Goal: Task Accomplishment & Management: Complete application form

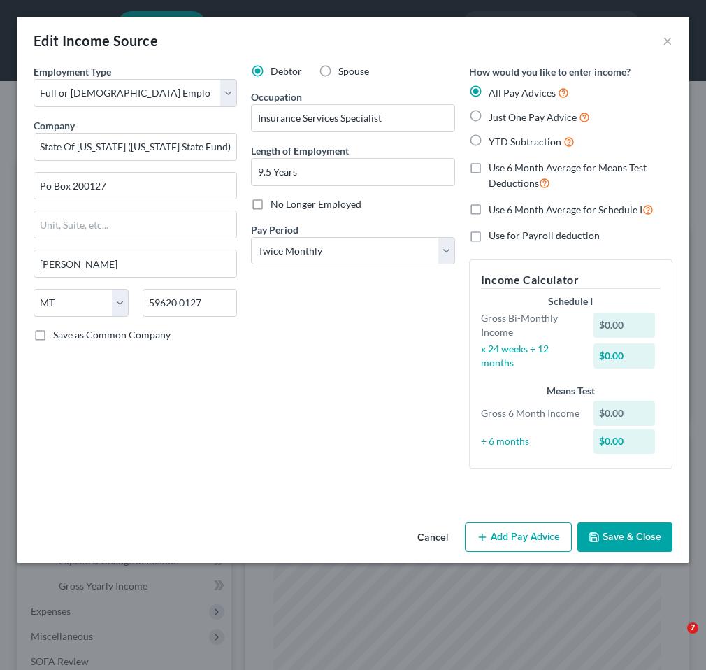
select select "0"
select select "27"
select select "1"
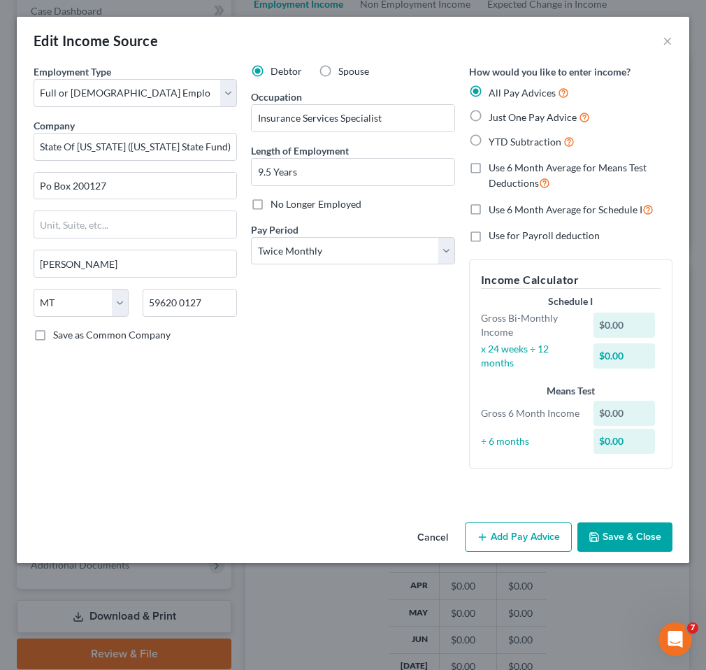
scroll to position [194, 416]
click at [517, 528] on button "Add Pay Advice" at bounding box center [518, 536] width 107 height 29
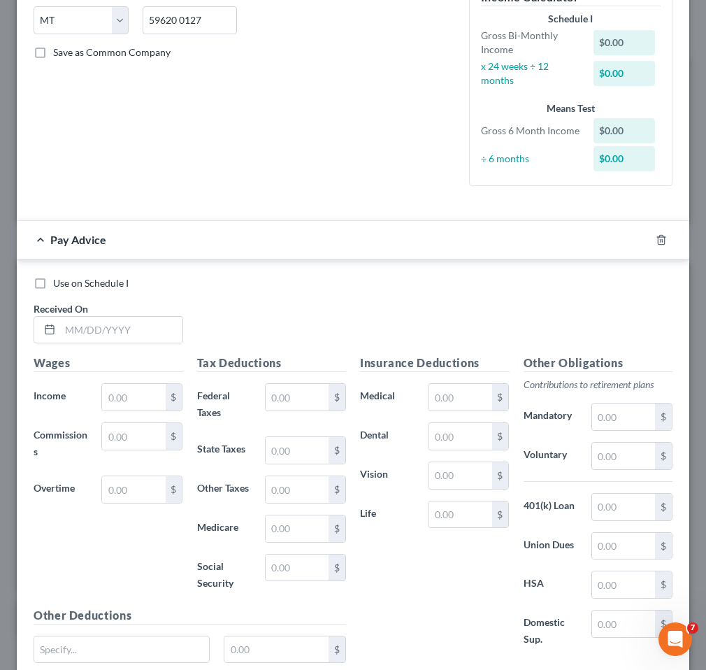
scroll to position [303, 0]
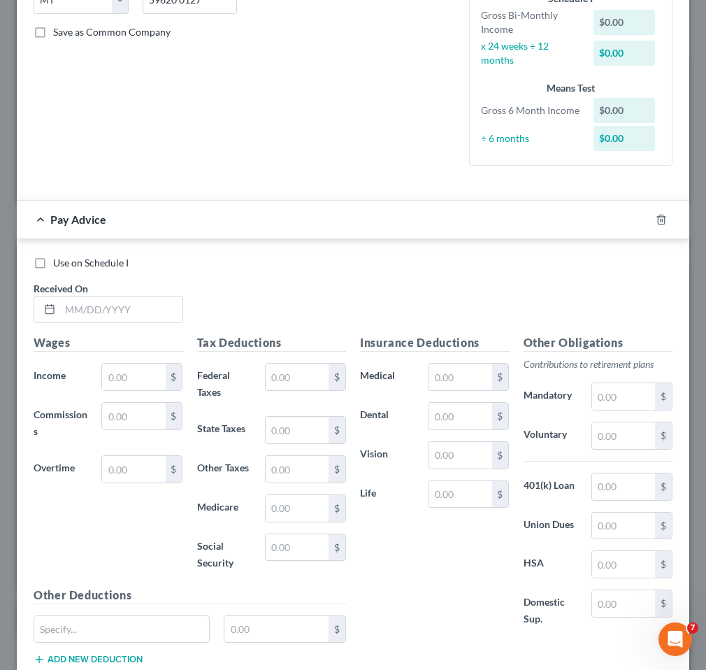
click at [93, 292] on div "Received On *" at bounding box center [109, 302] width 164 height 43
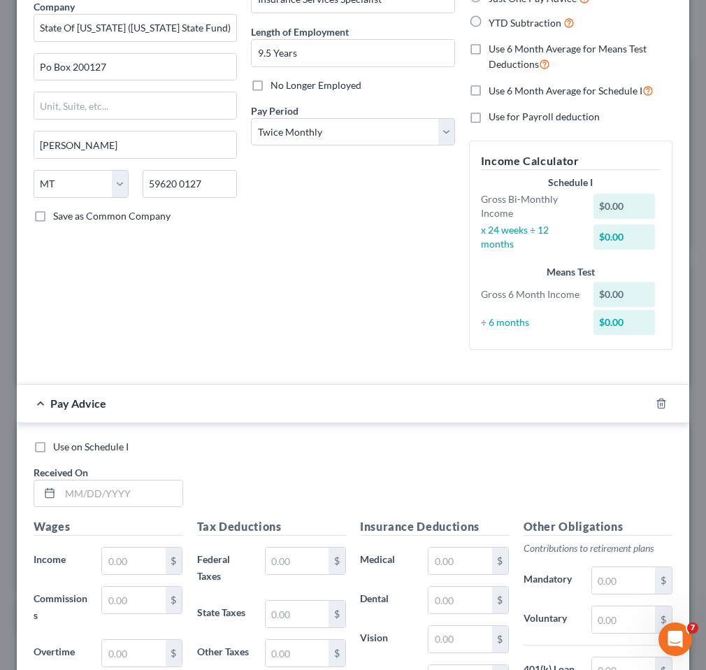
scroll to position [0, 0]
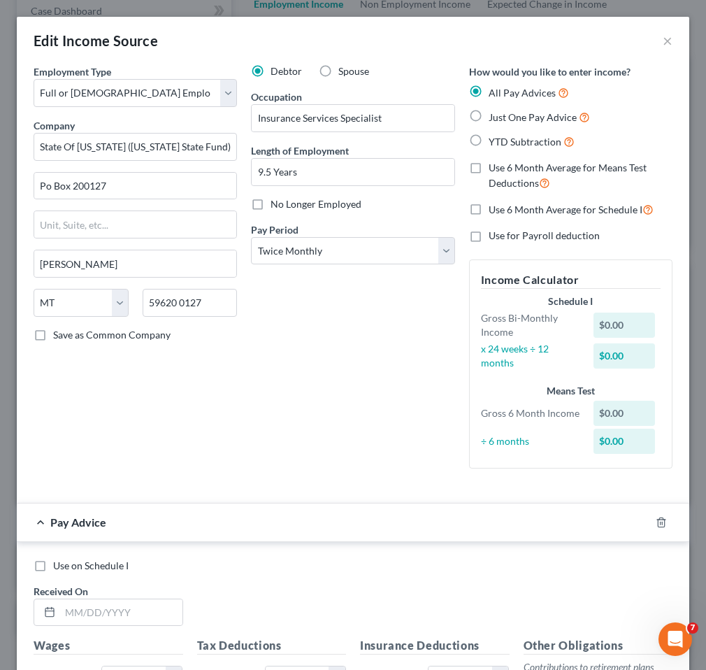
click at [489, 168] on label "Use 6 Month Average for Means Test Deductions" at bounding box center [581, 176] width 184 height 30
click at [494, 168] on input "Use 6 Month Average for Means Test Deductions" at bounding box center [498, 165] width 9 height 9
checkbox input "true"
click at [489, 211] on label "Use 6 Month Average for Schedule I" at bounding box center [571, 209] width 165 height 16
click at [494, 210] on input "Use 6 Month Average for Schedule I" at bounding box center [498, 205] width 9 height 9
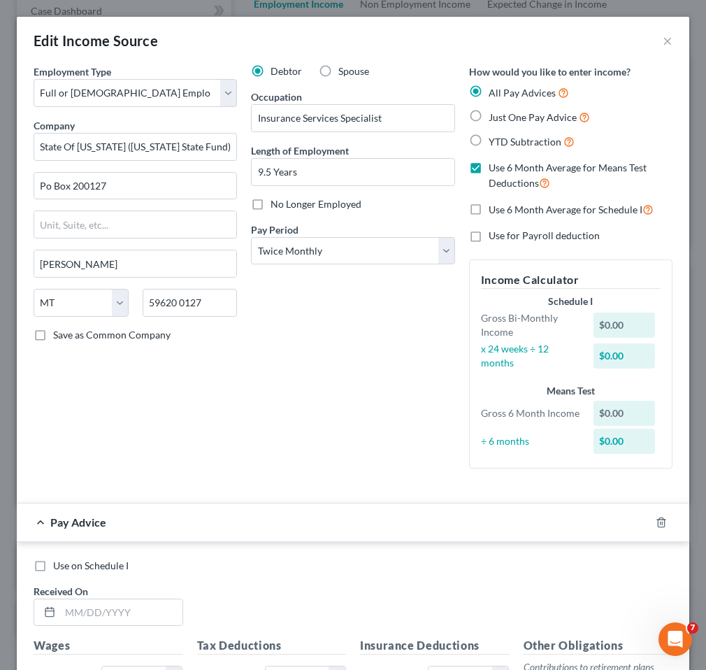
checkbox input "true"
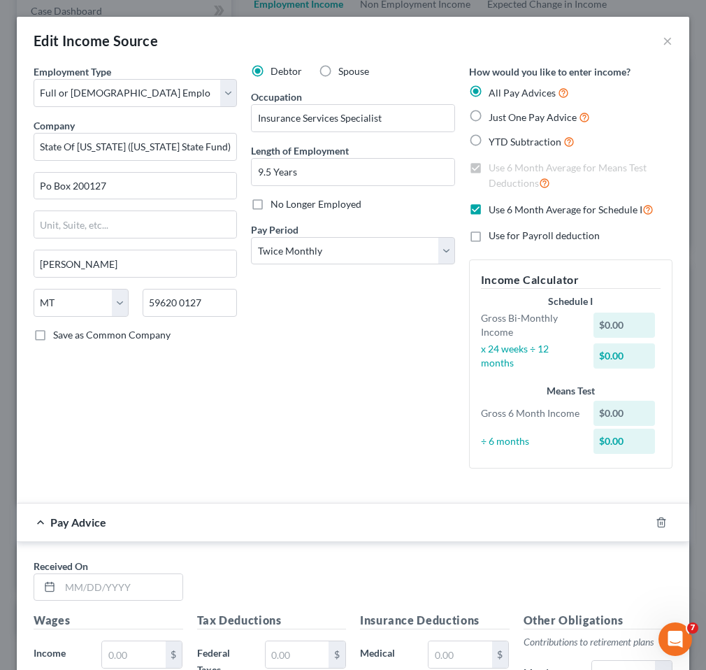
click at [489, 241] on label "Use for Payroll deduction" at bounding box center [544, 236] width 111 height 14
click at [494, 238] on input "Use for Payroll deduction" at bounding box center [498, 233] width 9 height 9
checkbox input "true"
click at [125, 586] on input "text" at bounding box center [121, 587] width 122 height 27
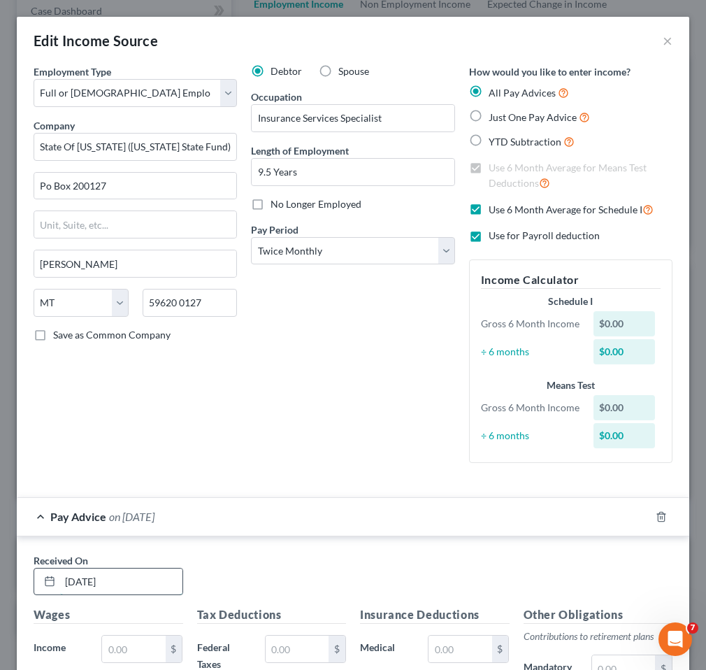
type input "[DATE]"
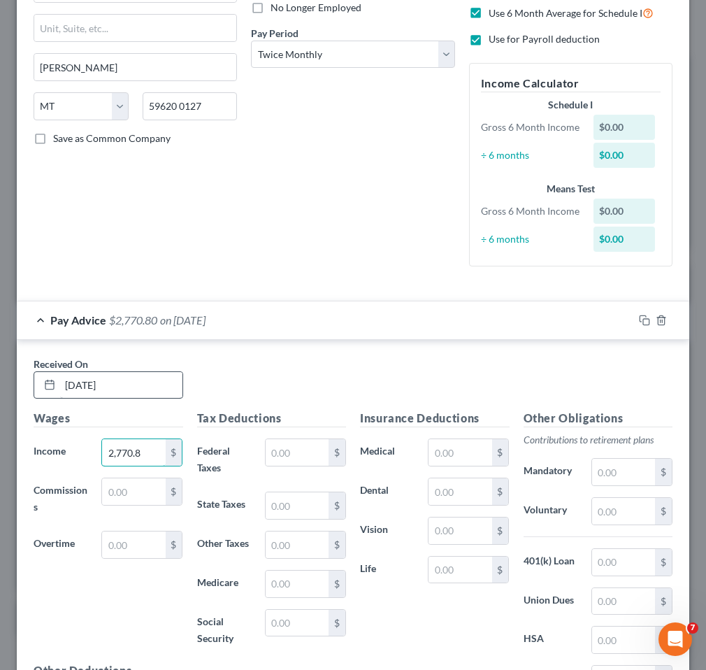
scroll to position [215, 0]
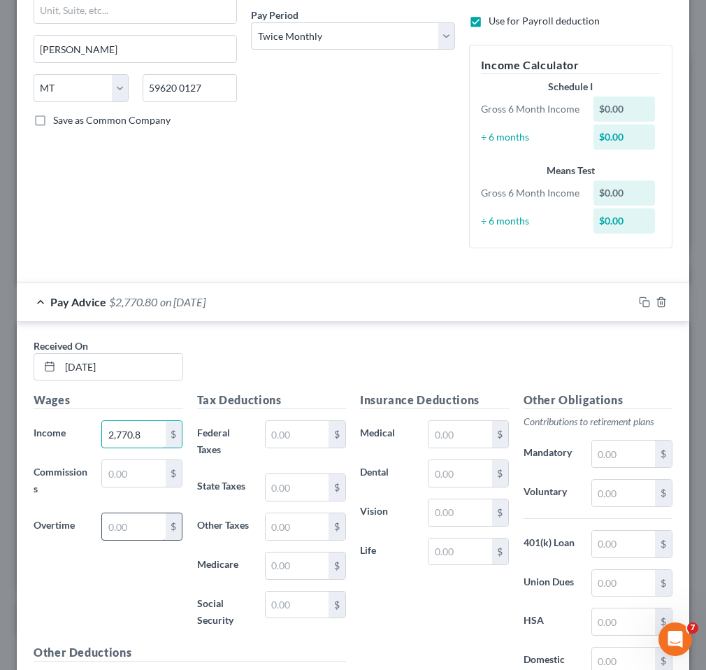
type input "2,770.8"
type input "161.73"
type input "164"
type input "40.18"
type input "1"
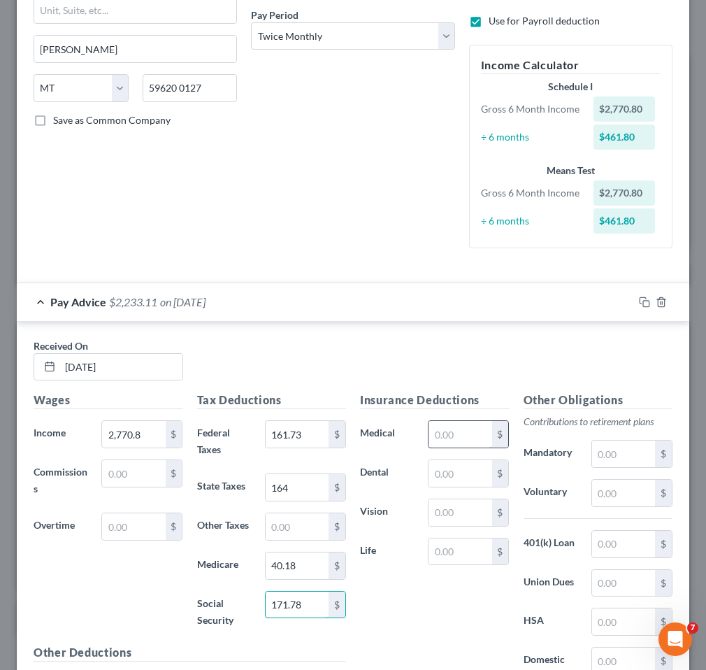
type input "171.78"
click at [478, 428] on input "text" at bounding box center [460, 434] width 63 height 27
type input "218.89"
type input "50"
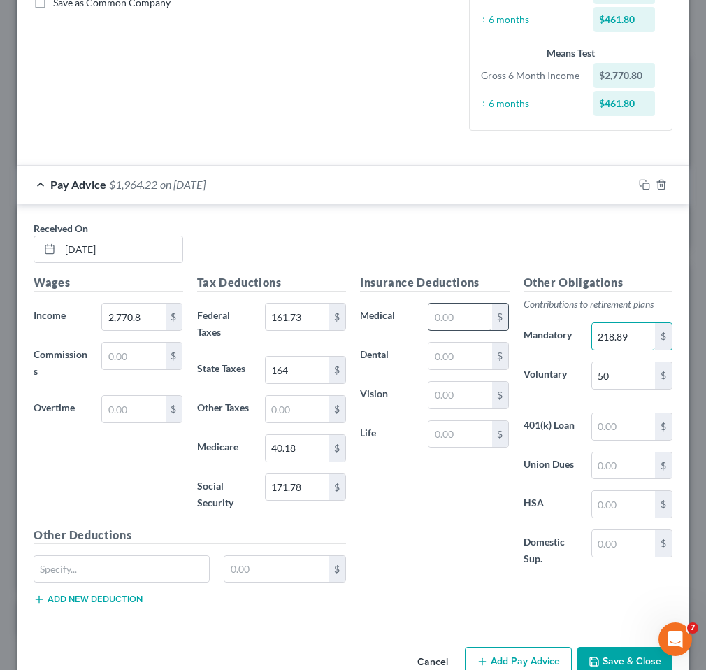
scroll to position [343, 0]
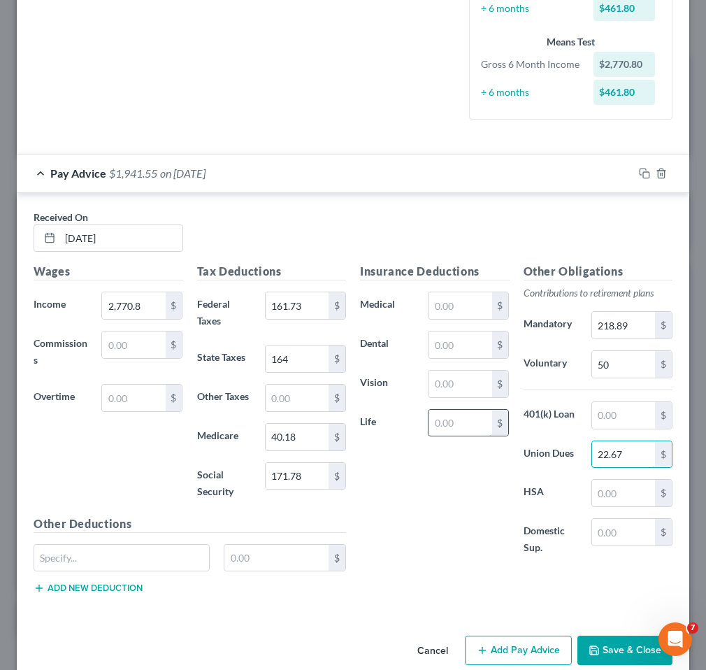
type input "22.67"
click at [449, 417] on input "text" at bounding box center [460, 423] width 63 height 27
type input "6.87"
click at [118, 550] on input "text" at bounding box center [121, 558] width 175 height 27
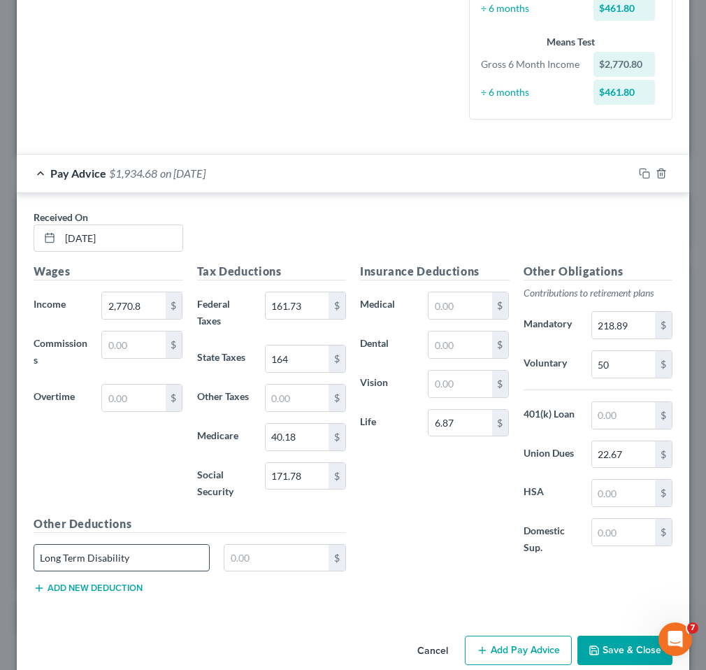
type input "Long Term Disability"
type input "4.23"
click at [643, 171] on icon "button" at bounding box center [644, 173] width 11 height 11
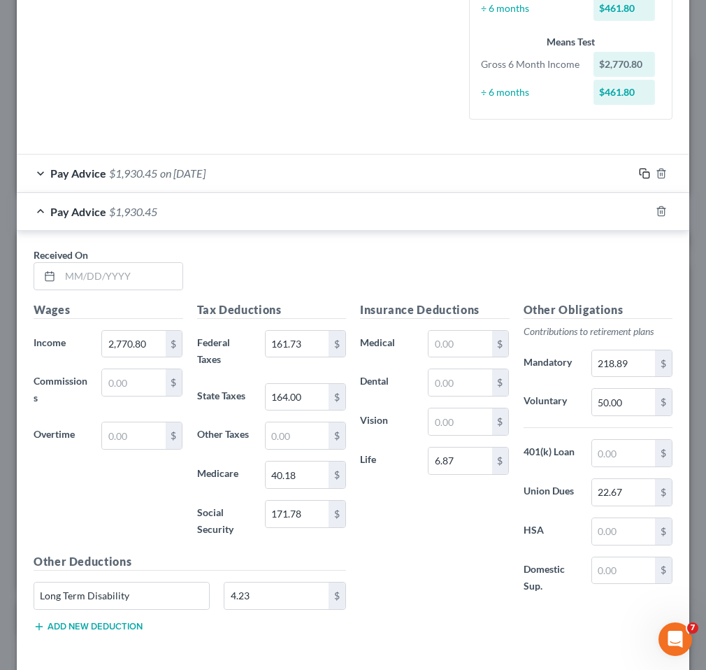
scroll to position [404, 0]
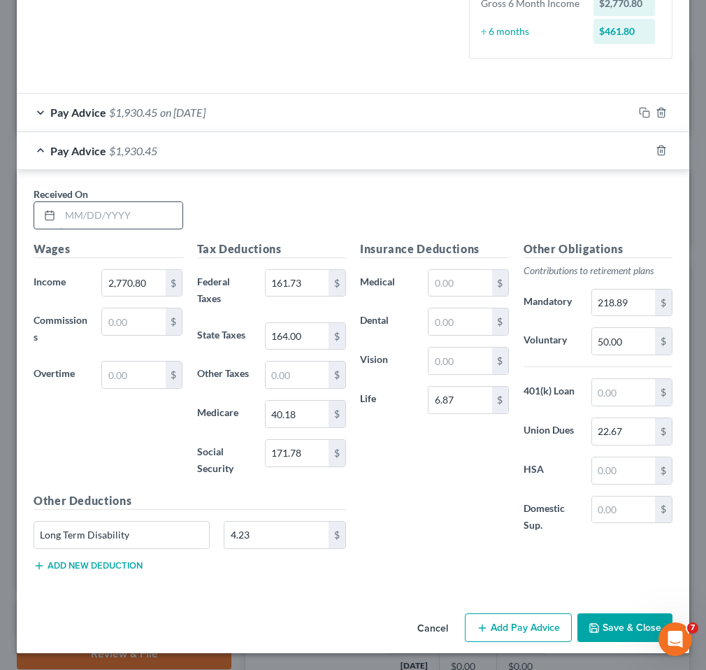
click at [120, 223] on input "text" at bounding box center [121, 215] width 122 height 27
type input "[DATE]"
click at [457, 399] on input "6.87" at bounding box center [460, 400] width 63 height 27
click at [626, 438] on input "22.67" at bounding box center [623, 431] width 63 height 27
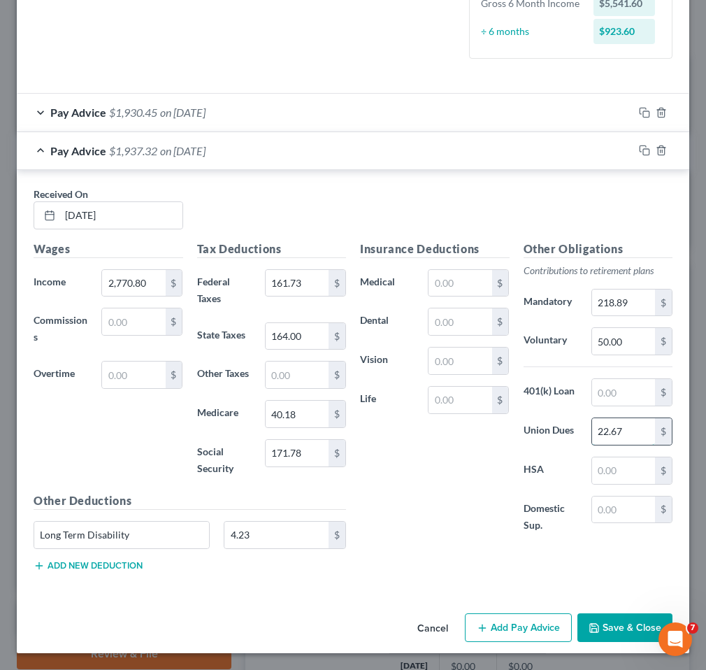
click at [626, 438] on input "22.67" at bounding box center [623, 431] width 63 height 27
click at [273, 524] on input "4.23" at bounding box center [276, 535] width 104 height 27
click at [645, 111] on rect "button" at bounding box center [646, 114] width 6 height 6
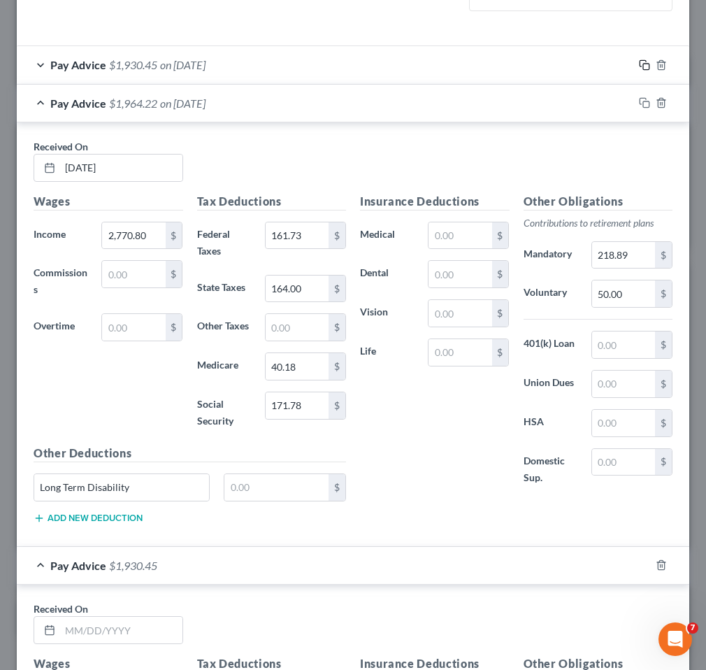
scroll to position [817, 0]
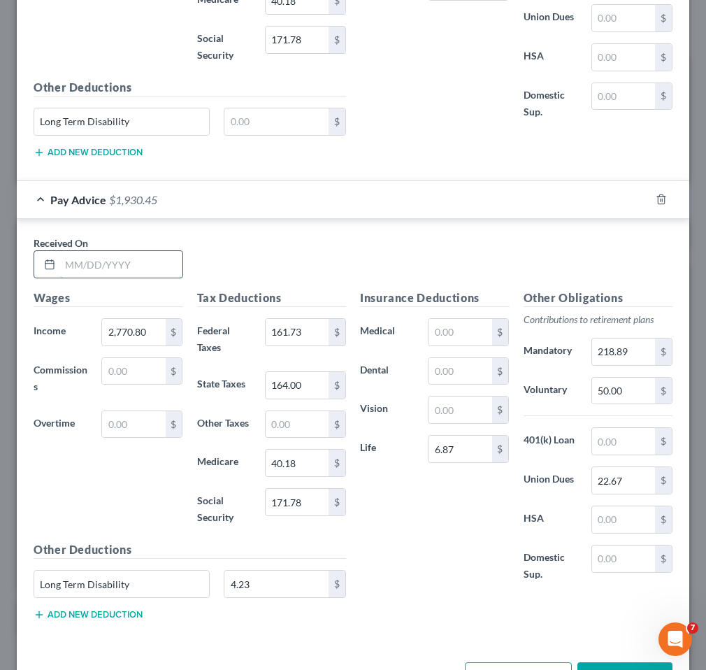
click at [108, 257] on input "text" at bounding box center [121, 264] width 122 height 27
type input "[DATE]"
type input "2,792.8"
click at [315, 509] on input "171.78" at bounding box center [297, 502] width 63 height 27
type input "171.79"
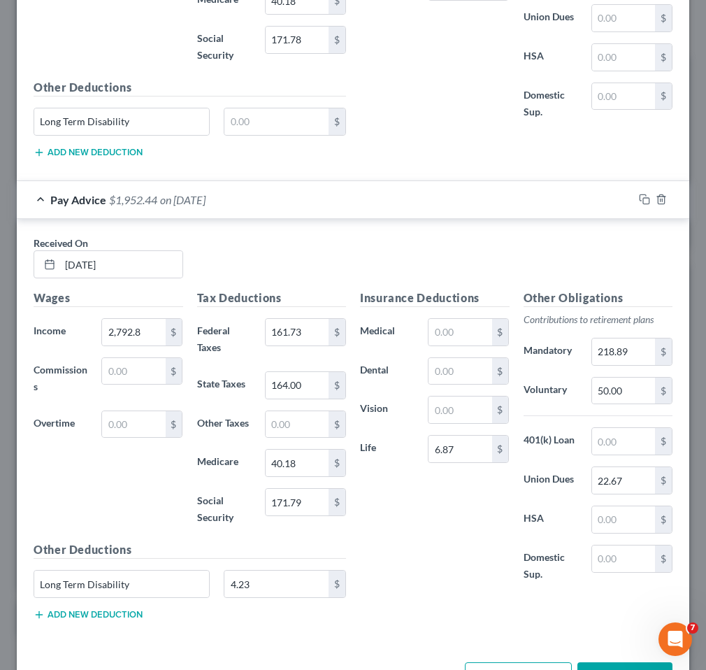
click at [443, 556] on div "Insurance Deductions Medical $ Dental $ Vision $ Life 6.87 $" at bounding box center [435, 443] width 164 height 308
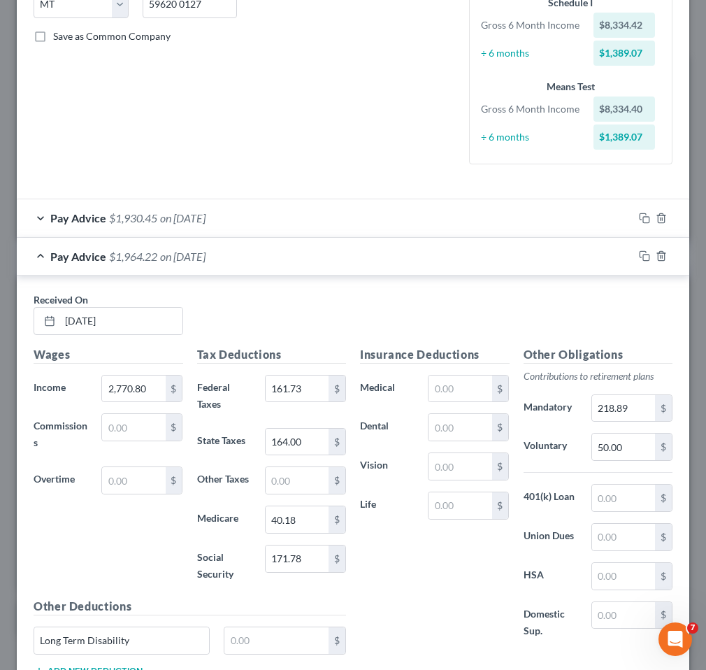
scroll to position [247, 0]
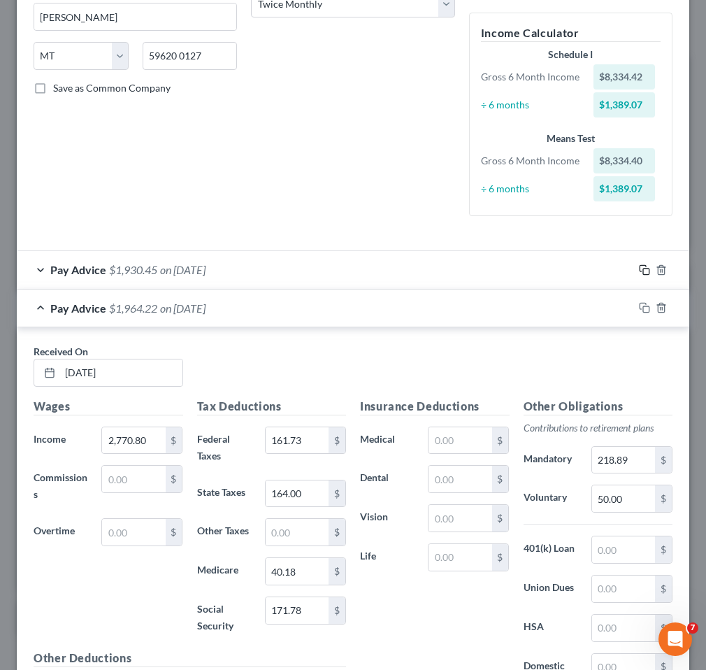
click at [642, 275] on icon "button" at bounding box center [644, 269] width 11 height 11
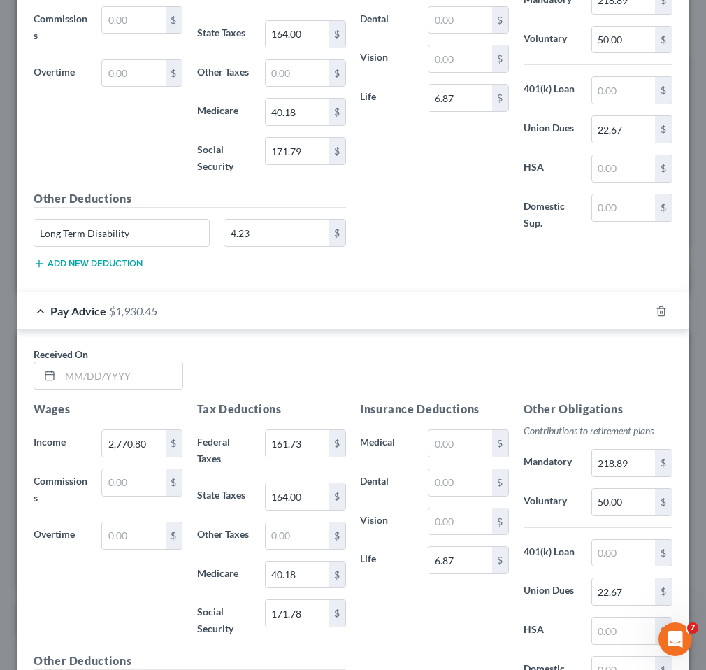
scroll to position [1232, 0]
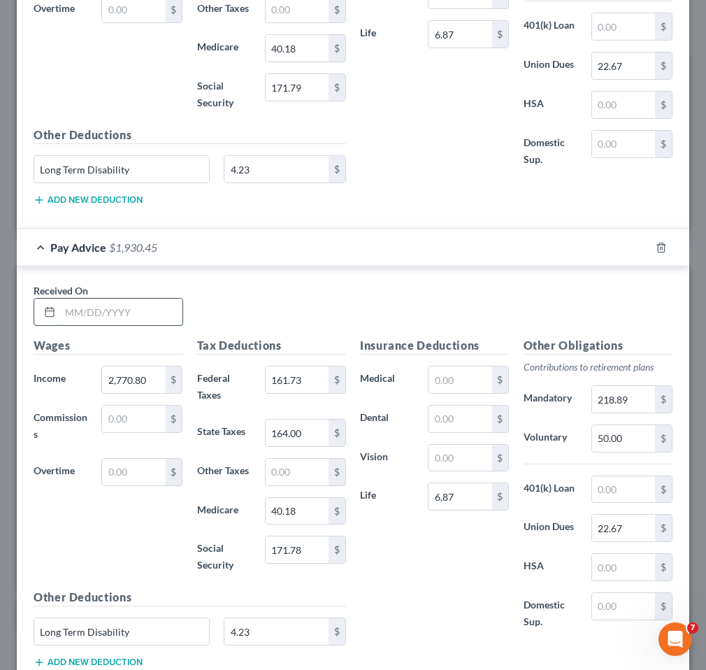
click at [109, 305] on input "text" at bounding box center [121, 312] width 122 height 27
type input "[DATE]"
click at [309, 566] on div "171.78 $" at bounding box center [305, 557] width 95 height 42
click at [310, 555] on input "171.78" at bounding box center [297, 549] width 63 height 27
type input "171.79"
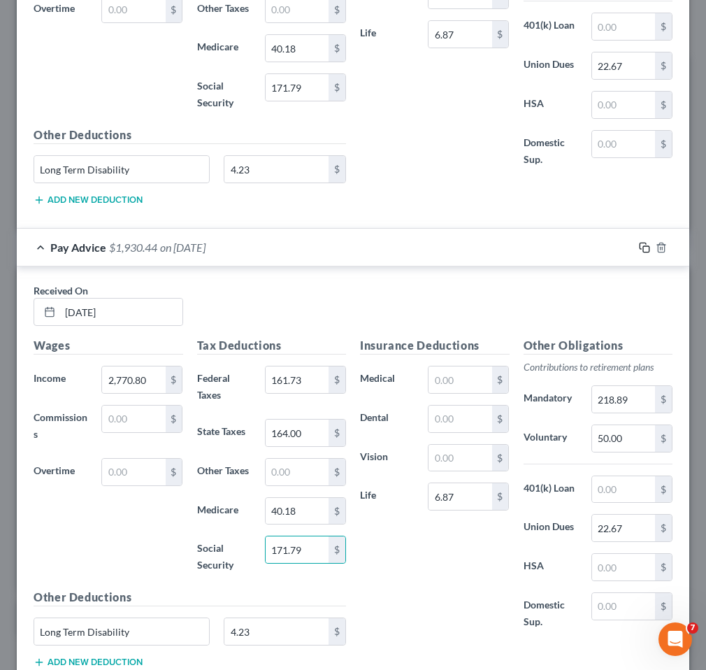
click at [644, 247] on icon "button" at bounding box center [644, 247] width 11 height 11
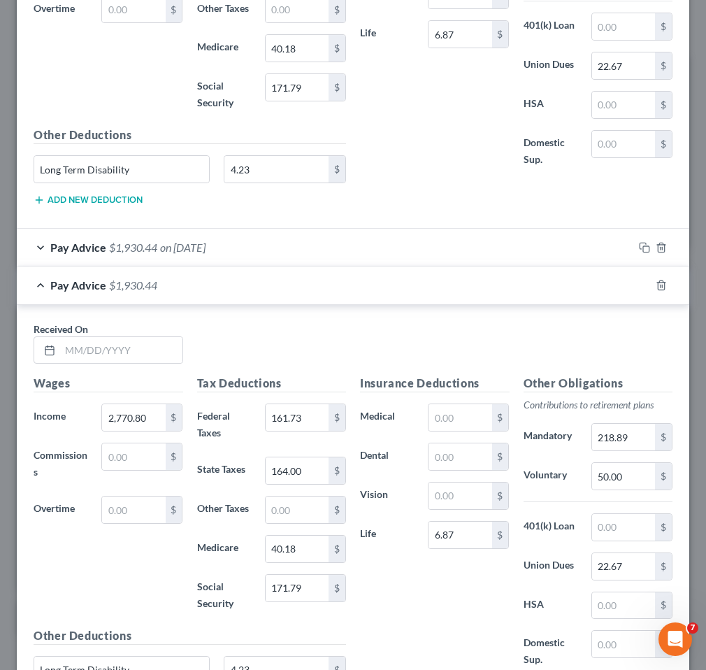
click at [115, 334] on div "Received On *" at bounding box center [109, 343] width 164 height 43
click at [115, 345] on input "text" at bounding box center [121, 350] width 122 height 27
type input "[DATE]"
type input "2,792.8"
click at [348, 346] on div "Received On * [DATE]" at bounding box center [353, 349] width 653 height 54
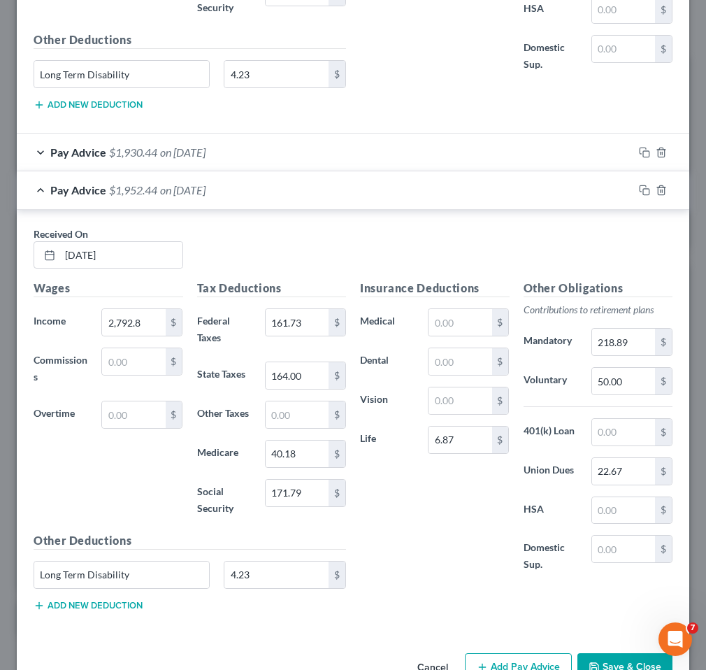
scroll to position [1328, 0]
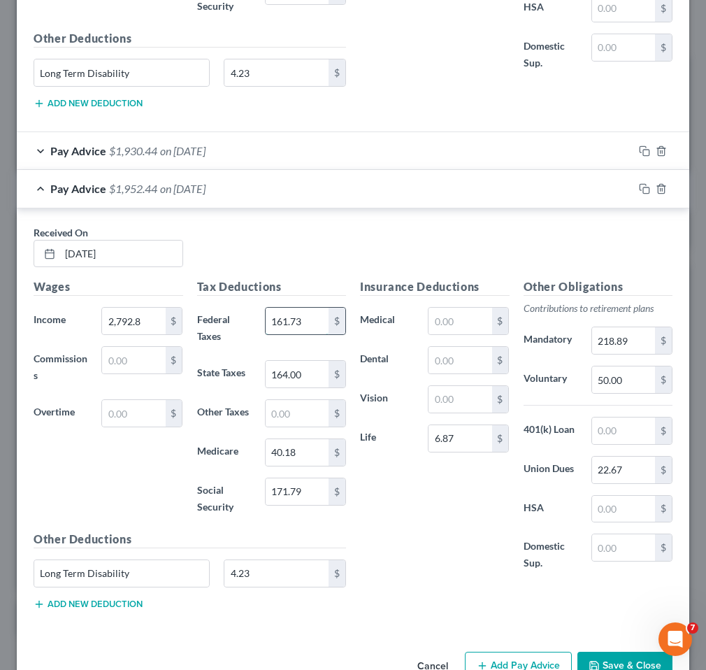
click at [301, 324] on input "161.73" at bounding box center [297, 321] width 63 height 27
type input "156.23"
type input "163"
type input "40.17"
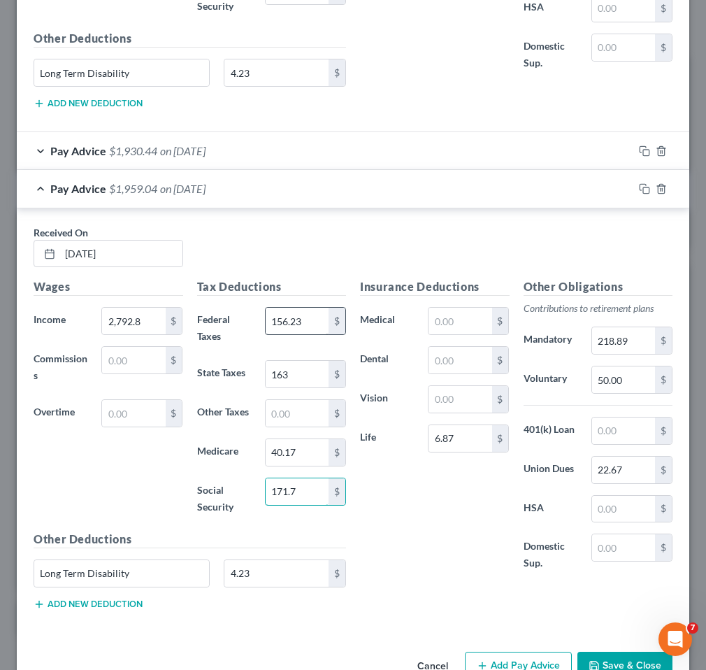
type input "171.79"
type input "75"
click at [645, 188] on icon "button" at bounding box center [644, 188] width 11 height 11
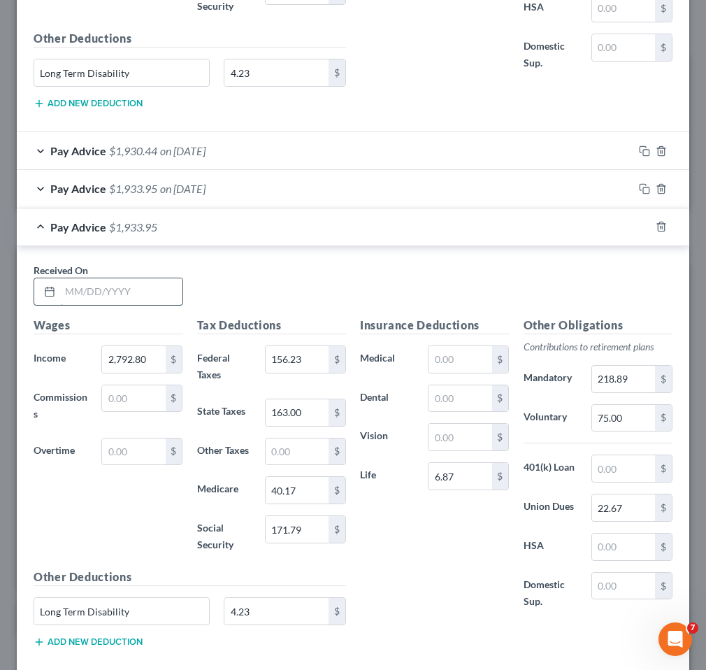
click at [120, 286] on input "text" at bounding box center [121, 291] width 122 height 27
type input "[DATE]"
type input "2,770.80"
type input "156.23"
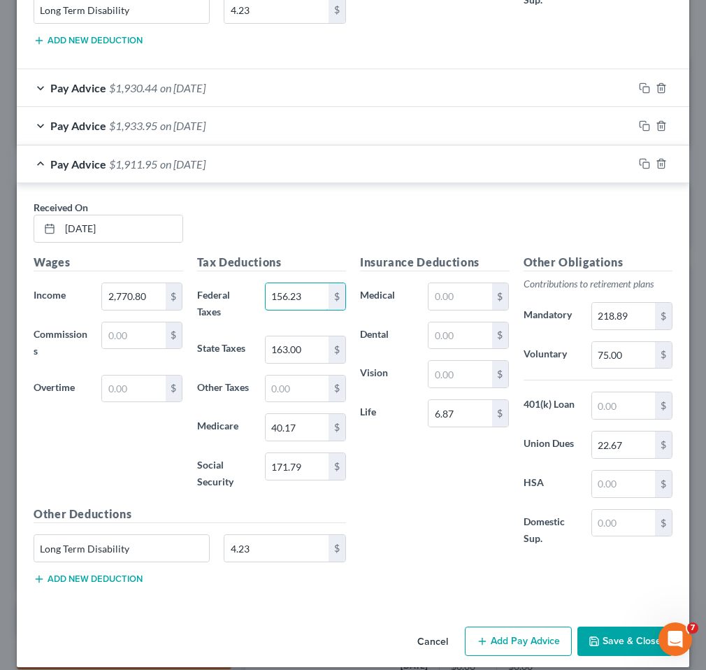
scroll to position [1405, 0]
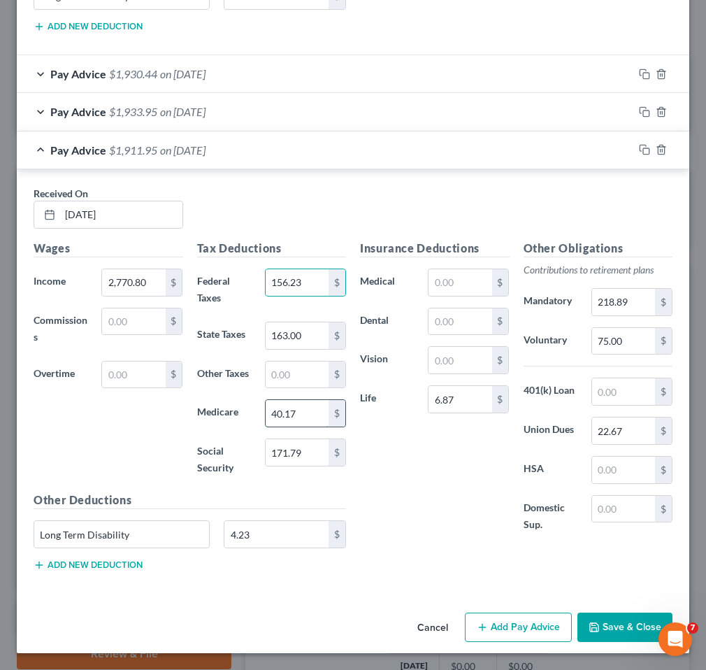
click at [309, 412] on input "40.17" at bounding box center [297, 413] width 63 height 27
type input "40.18"
click at [646, 110] on rect "button" at bounding box center [646, 113] width 6 height 6
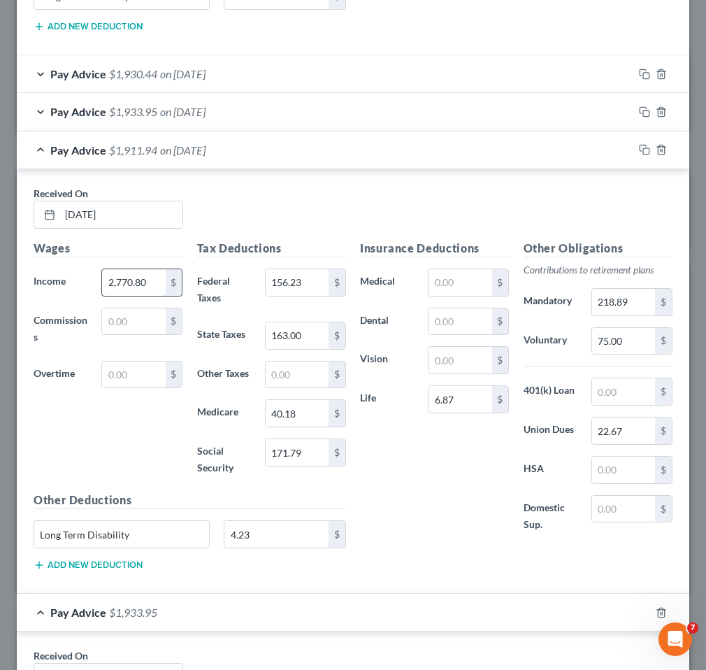
click at [122, 280] on input "2,770.80" at bounding box center [133, 282] width 63 height 27
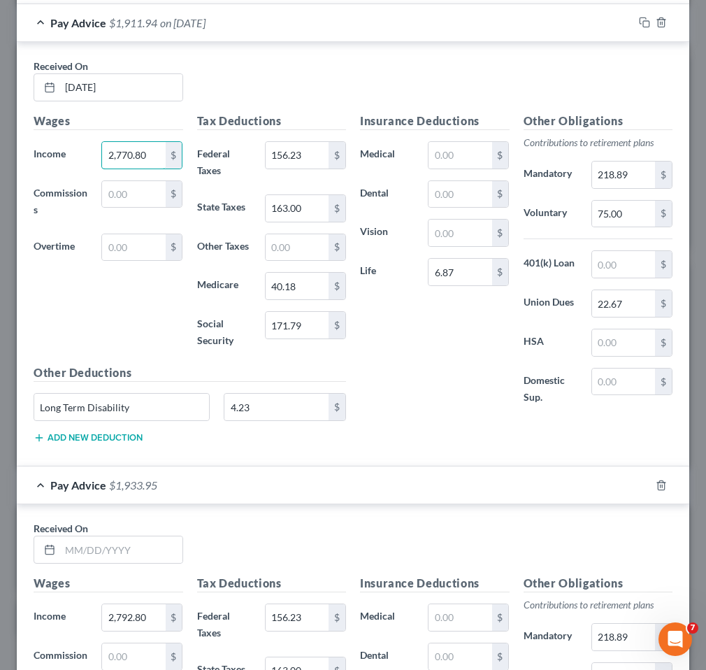
scroll to position [1648, 0]
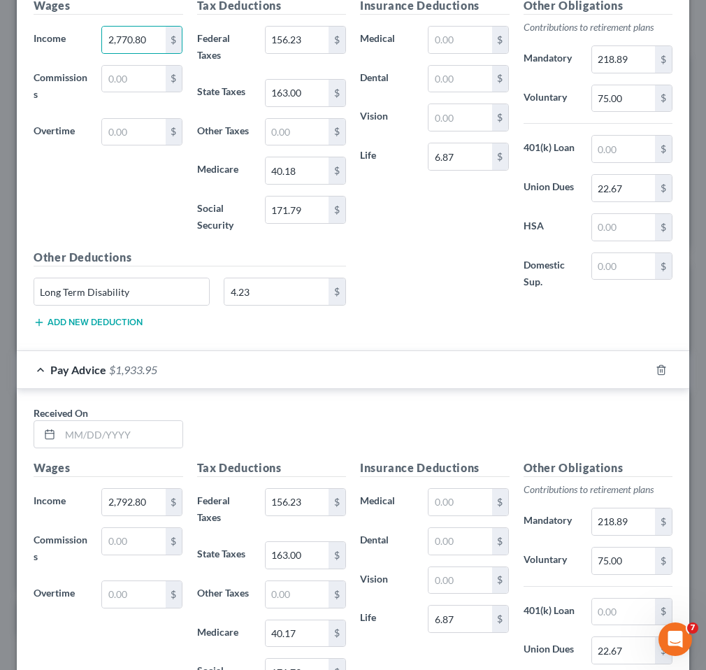
click at [137, 417] on div "Received On *" at bounding box center [109, 427] width 164 height 43
click at [137, 428] on input "text" at bounding box center [121, 434] width 122 height 27
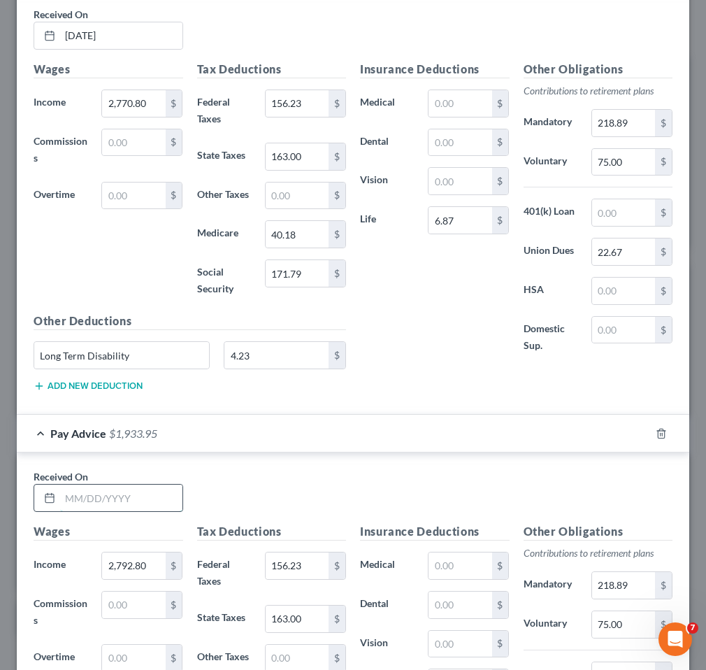
scroll to position [1587, 0]
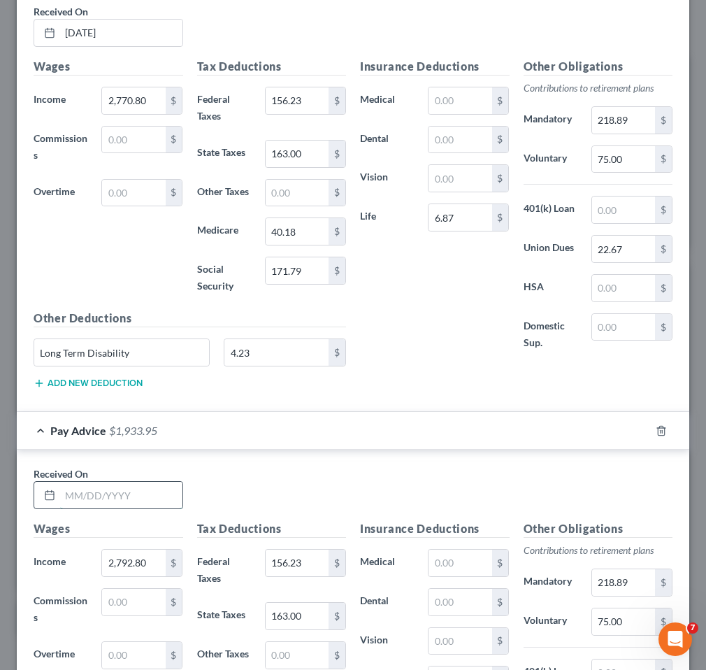
type input "6"
type input "[DATE]"
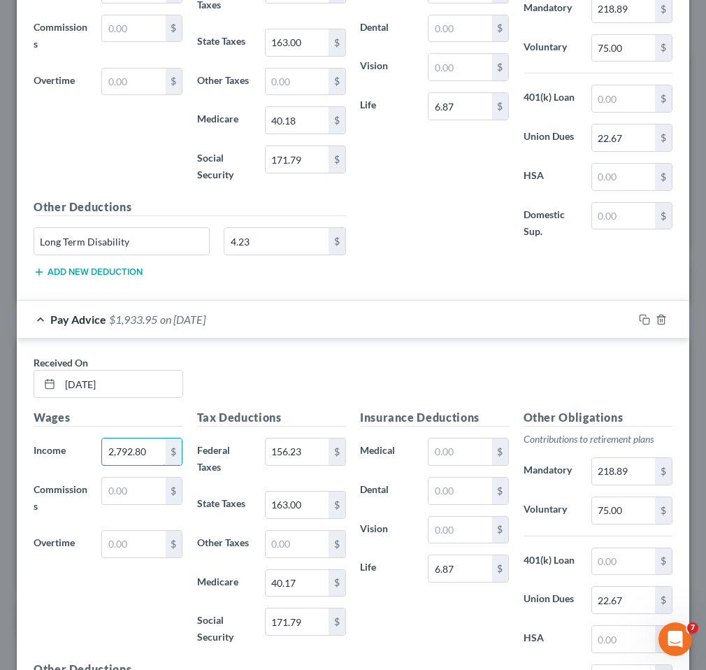
scroll to position [1776, 0]
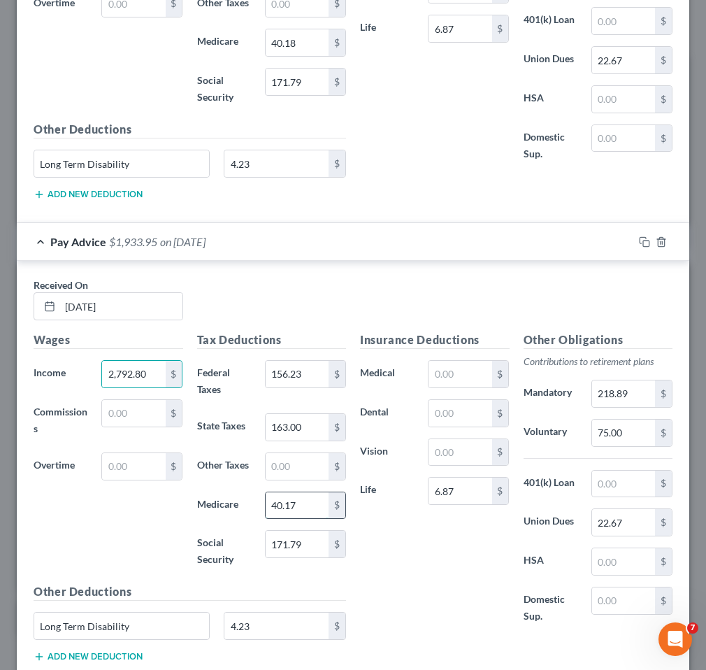
click at [310, 505] on input "40.17" at bounding box center [297, 505] width 63 height 27
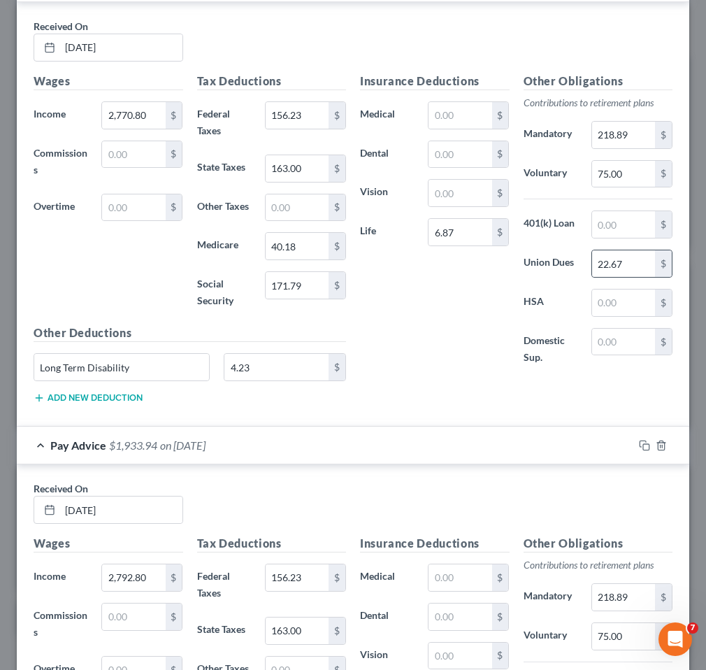
scroll to position [1396, 0]
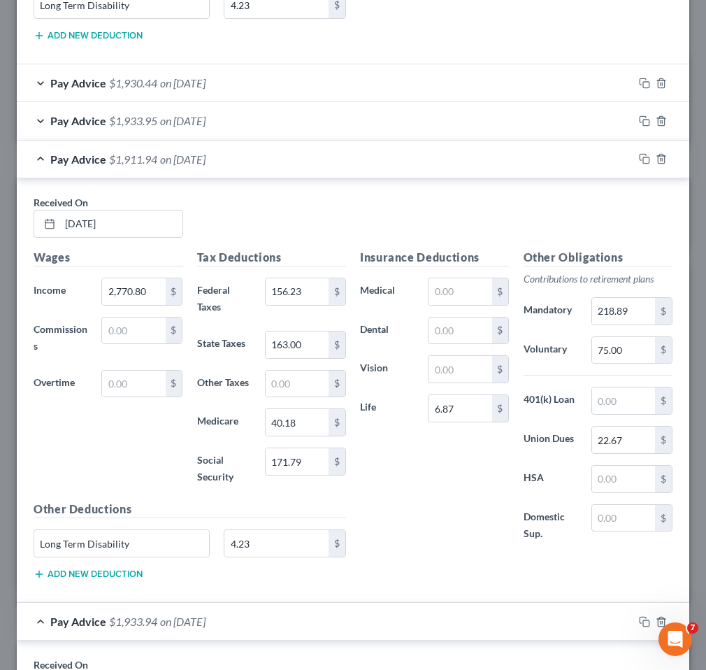
type input "40.18"
click at [524, 152] on div "Pay Advice $1,911.94 on [DATE]" at bounding box center [325, 159] width 617 height 37
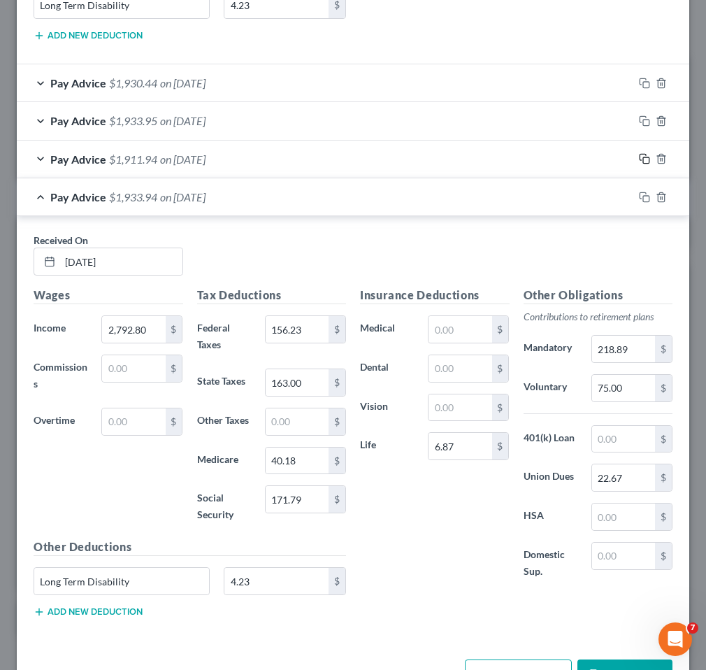
click at [646, 157] on rect "button" at bounding box center [646, 160] width 6 height 6
click at [142, 259] on input "[DATE]" at bounding box center [121, 261] width 122 height 27
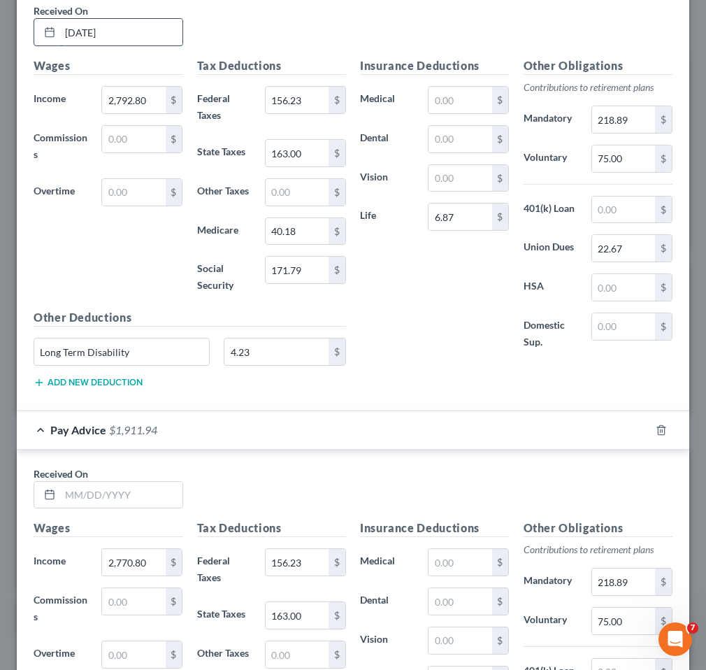
scroll to position [1809, 0]
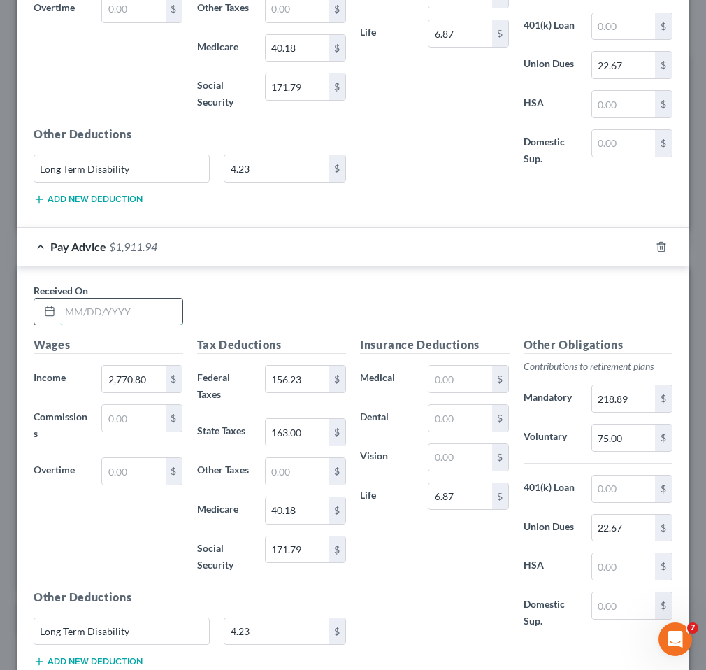
click at [116, 313] on input "text" at bounding box center [121, 312] width 122 height 27
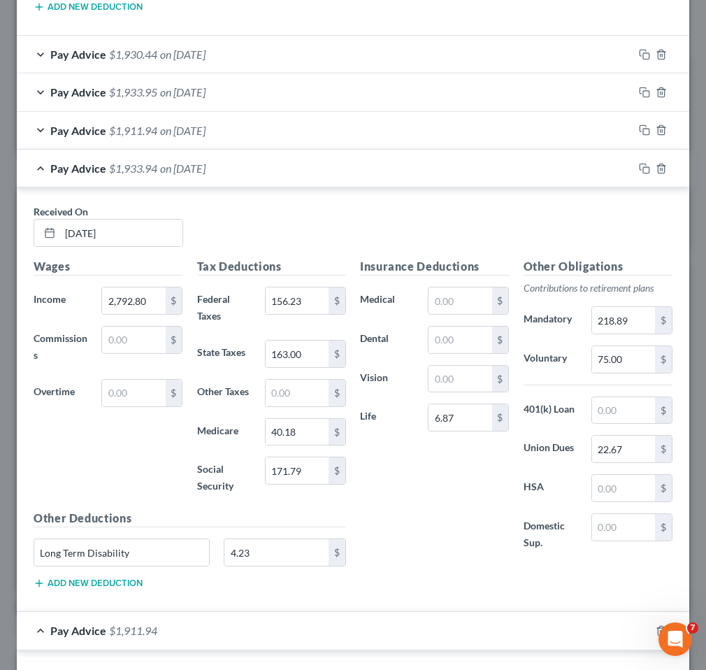
scroll to position [1365, 0]
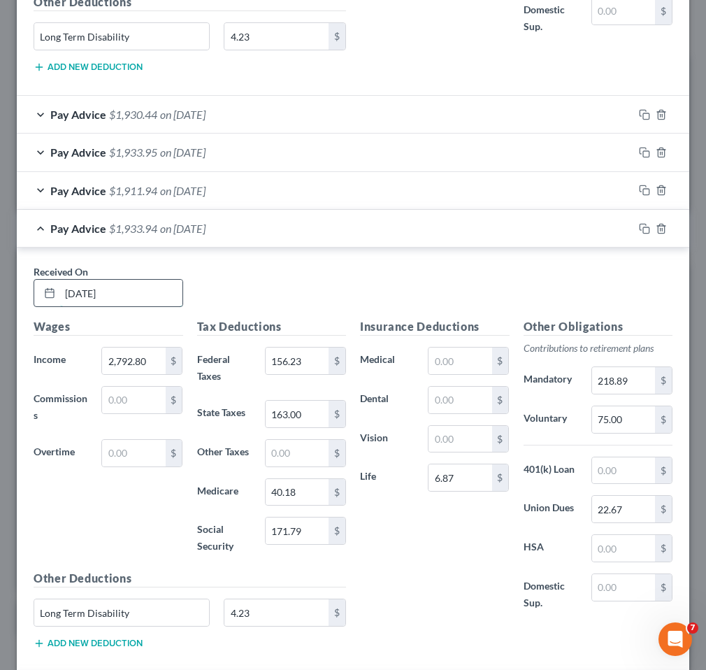
click at [143, 286] on input "[DATE]" at bounding box center [121, 293] width 122 height 27
click at [363, 191] on div "Pay Advice $1,911.94 on [DATE]" at bounding box center [325, 190] width 617 height 37
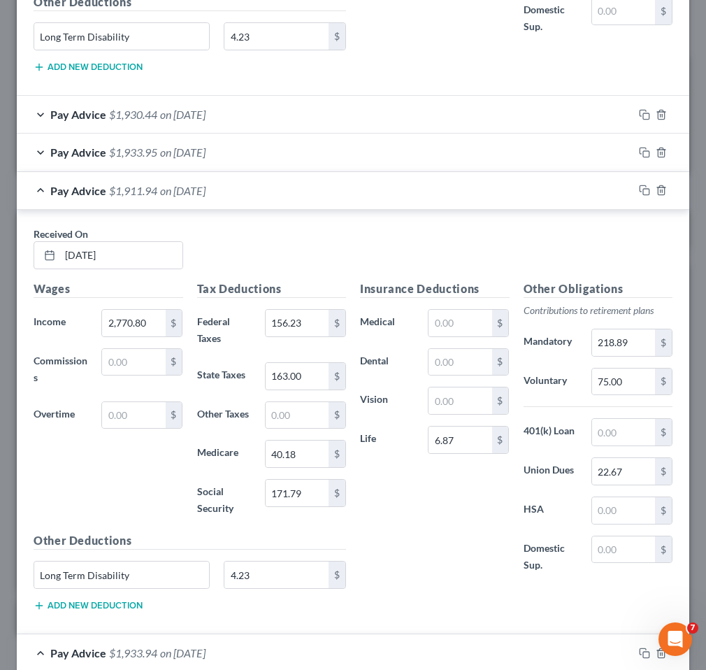
click at [650, 194] on div at bounding box center [661, 190] width 56 height 22
click at [642, 191] on icon "button" at bounding box center [644, 190] width 11 height 11
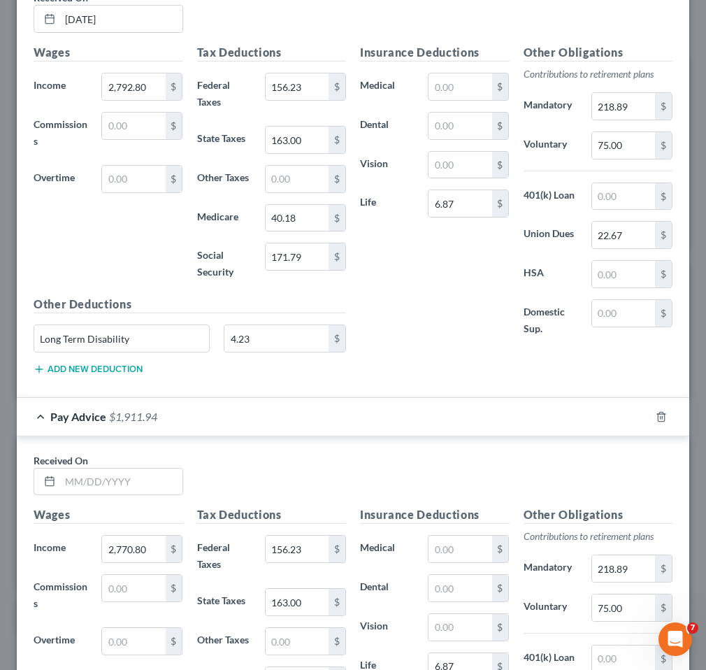
scroll to position [2116, 0]
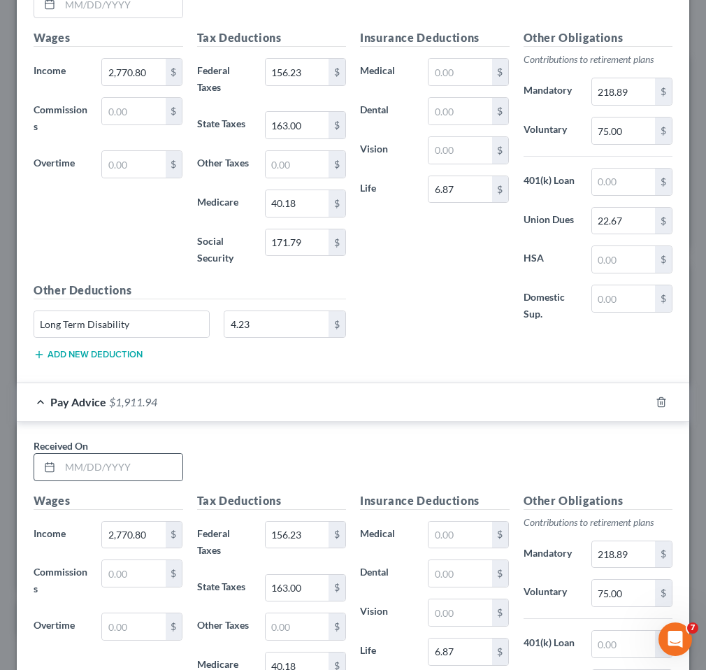
click at [128, 453] on div at bounding box center [109, 467] width 150 height 28
click at [127, 460] on input "text" at bounding box center [121, 467] width 122 height 27
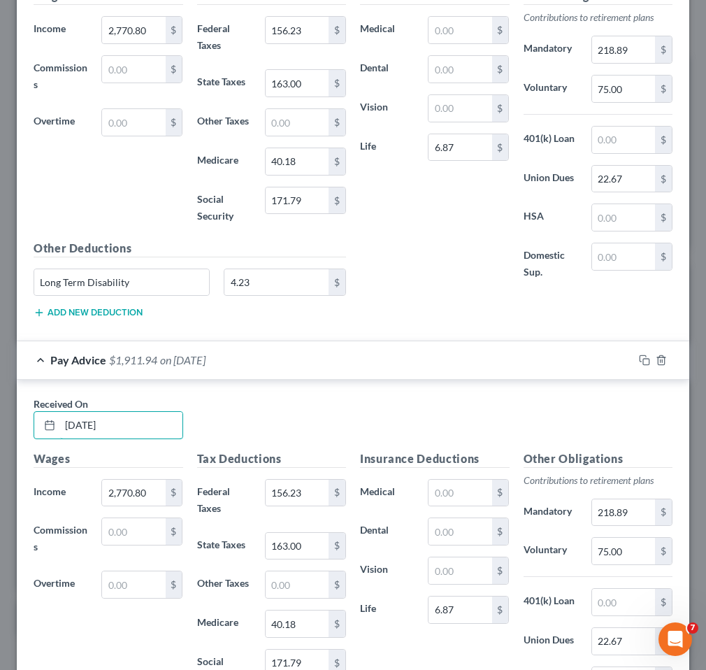
scroll to position [2213, 0]
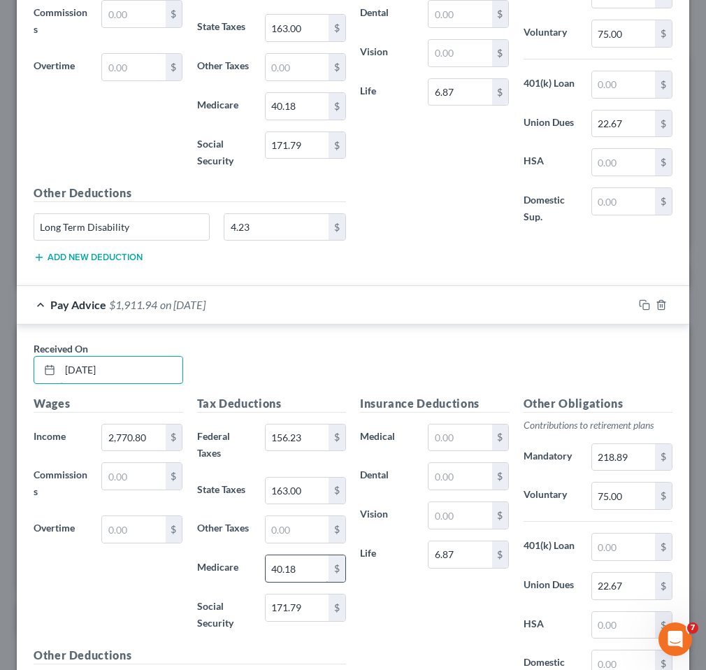
type input "[DATE]"
click at [307, 568] on input "40.18" at bounding box center [297, 568] width 63 height 27
type input "40.17"
click at [164, 312] on div "Pay Advice $1,911.95 on [DATE]" at bounding box center [325, 304] width 617 height 37
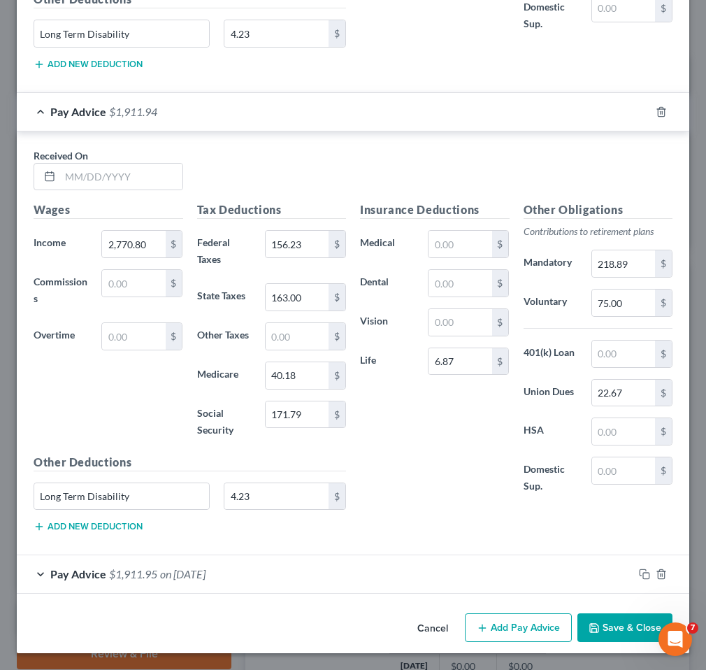
scroll to position [1944, 0]
click at [151, 185] on input "text" at bounding box center [121, 177] width 122 height 27
type input "[DATE]"
click at [141, 248] on input "2,770.80" at bounding box center [133, 244] width 63 height 27
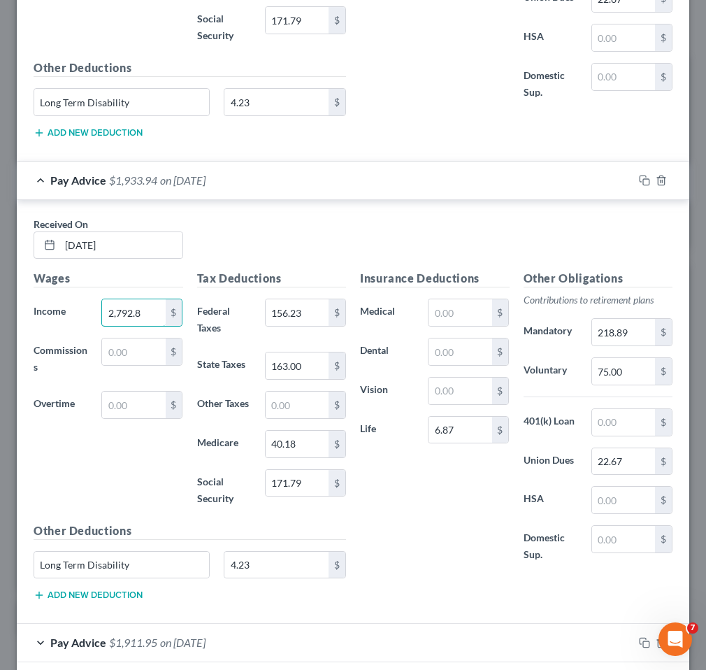
scroll to position [1828, 0]
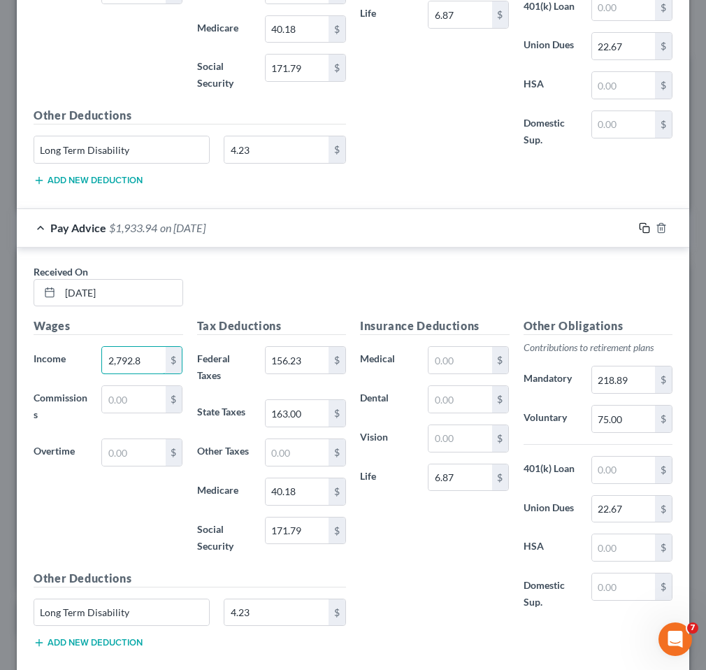
type input "2,792.8"
click at [644, 229] on icon "button" at bounding box center [644, 227] width 11 height 11
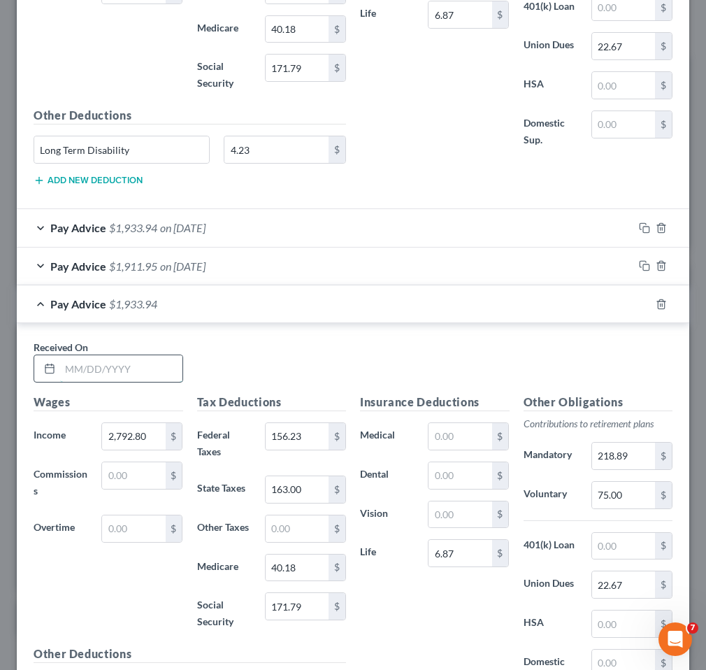
click at [110, 369] on input "text" at bounding box center [121, 368] width 122 height 27
type input "[DATE]"
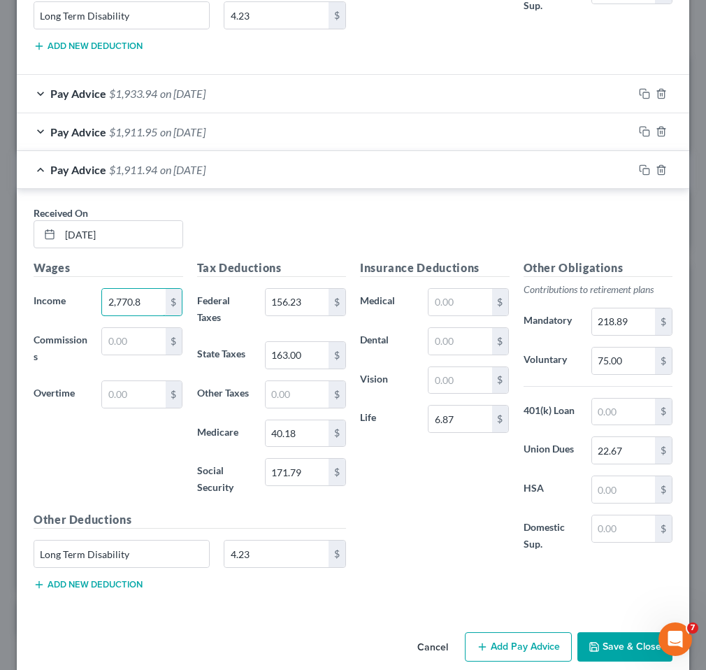
scroll to position [1981, 0]
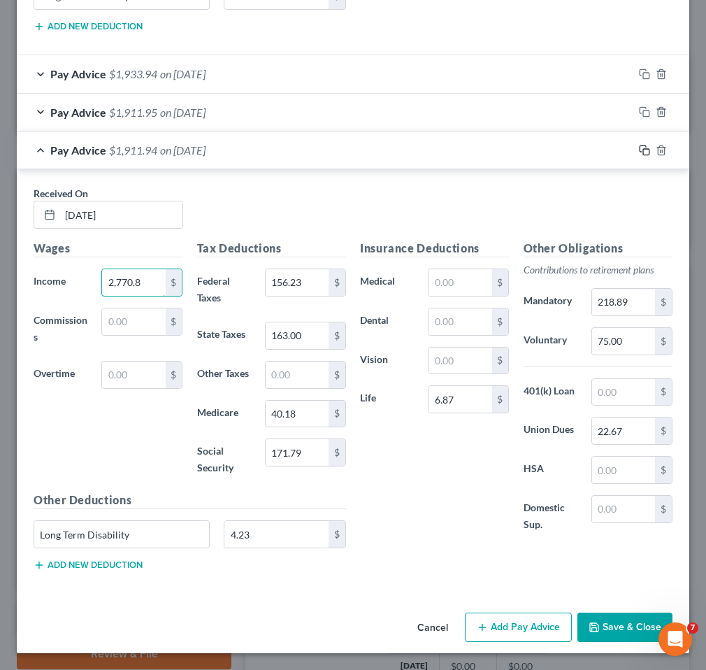
type input "2,770.8"
click at [645, 148] on icon "button" at bounding box center [644, 150] width 11 height 11
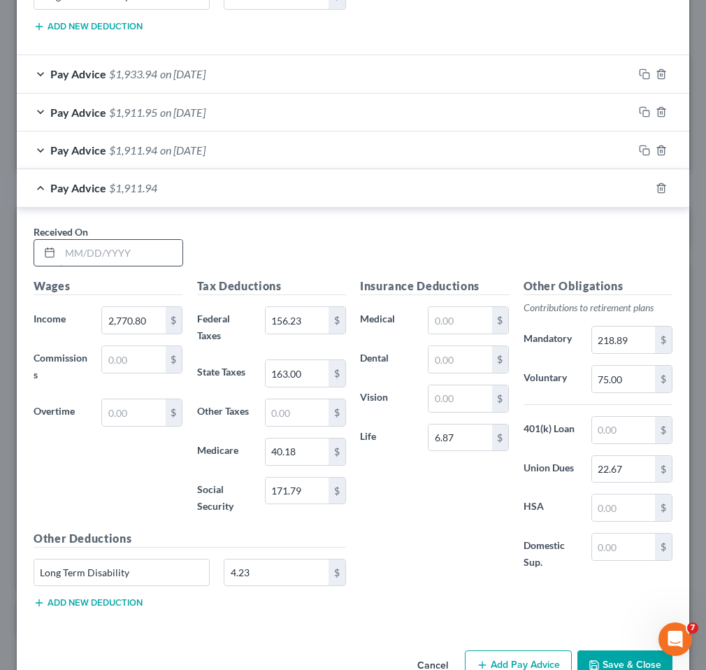
click at [150, 263] on input "text" at bounding box center [121, 253] width 122 height 27
type input "[DATE]"
type input "2,792.8"
click at [274, 246] on div "Received On * [DATE]" at bounding box center [353, 251] width 653 height 54
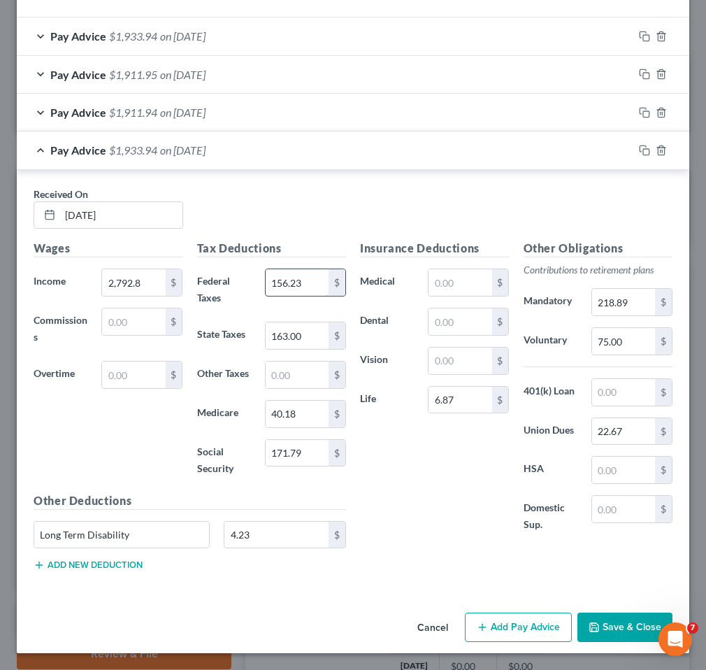
click at [304, 275] on input "156.23" at bounding box center [297, 282] width 63 height 27
type input "167.2"
type input "166"
type input "40.18"
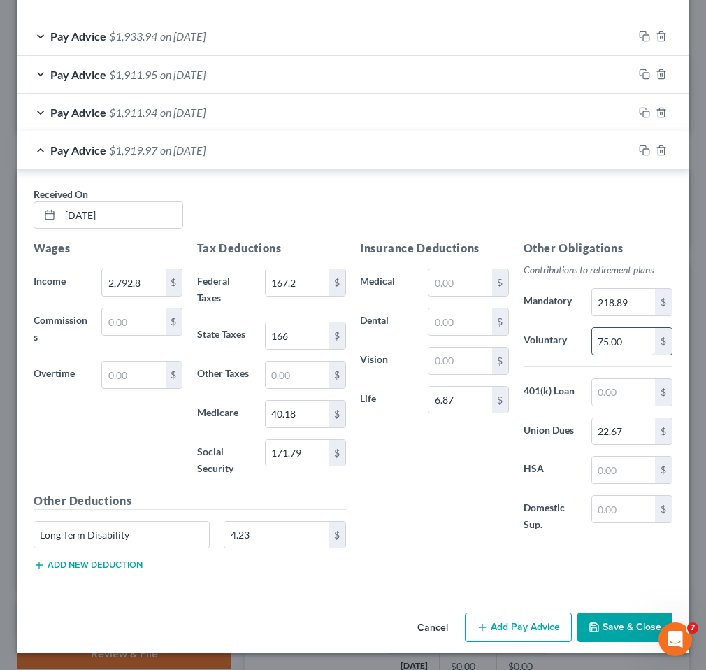
click at [636, 349] on input "75.00" at bounding box center [623, 341] width 63 height 27
type input "25"
click at [350, 201] on div "Received On * [DATE]" at bounding box center [353, 214] width 653 height 54
click at [306, 276] on input "167.2" at bounding box center [297, 282] width 63 height 27
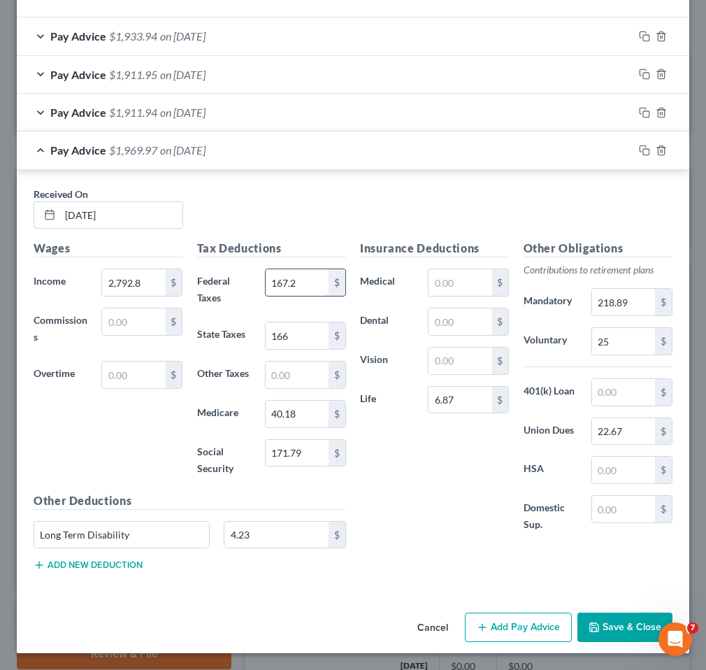
click at [313, 282] on input "167.2" at bounding box center [297, 282] width 63 height 27
type input "167.23"
click at [645, 151] on icon "button" at bounding box center [644, 150] width 11 height 11
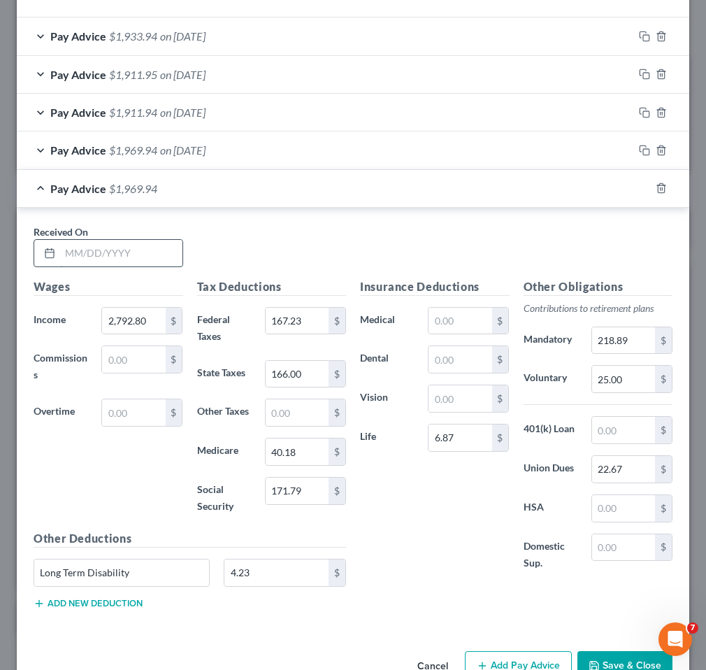
click at [99, 264] on input "text" at bounding box center [121, 253] width 122 height 27
type input "2"
type input "[DATE]"
type input "2,770.8"
type input "166"
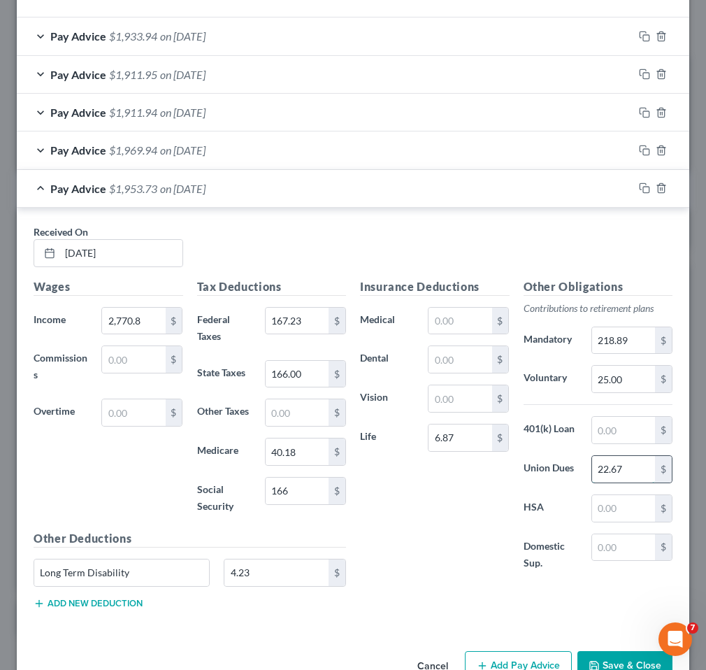
click at [623, 473] on input "22.67" at bounding box center [623, 469] width 63 height 27
type input "22.88"
click at [430, 512] on div "Insurance Deductions Medical $ Dental $ Vision $ Life 6.87 $" at bounding box center [435, 432] width 164 height 308
click at [296, 482] on input "166" at bounding box center [297, 491] width 63 height 27
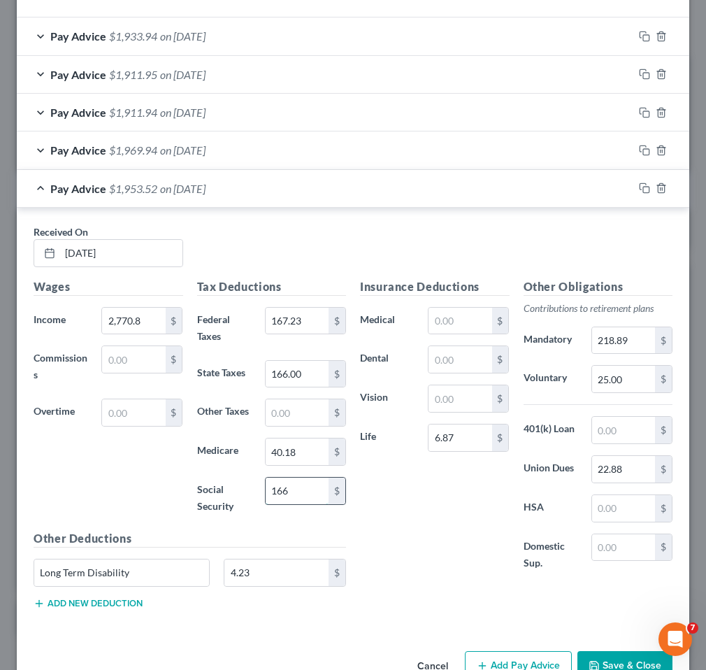
click at [296, 482] on input "166" at bounding box center [297, 491] width 63 height 27
type input "171.79"
click at [439, 533] on div "Insurance Deductions Medical $ Dental $ Vision $ Life 6.87 $" at bounding box center [435, 432] width 164 height 308
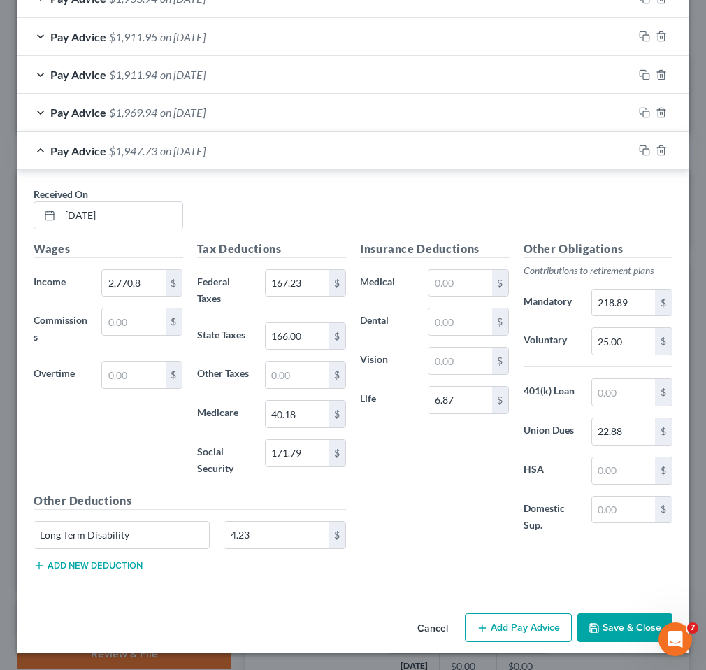
click at [608, 624] on button "Save & Close" at bounding box center [624, 627] width 95 height 29
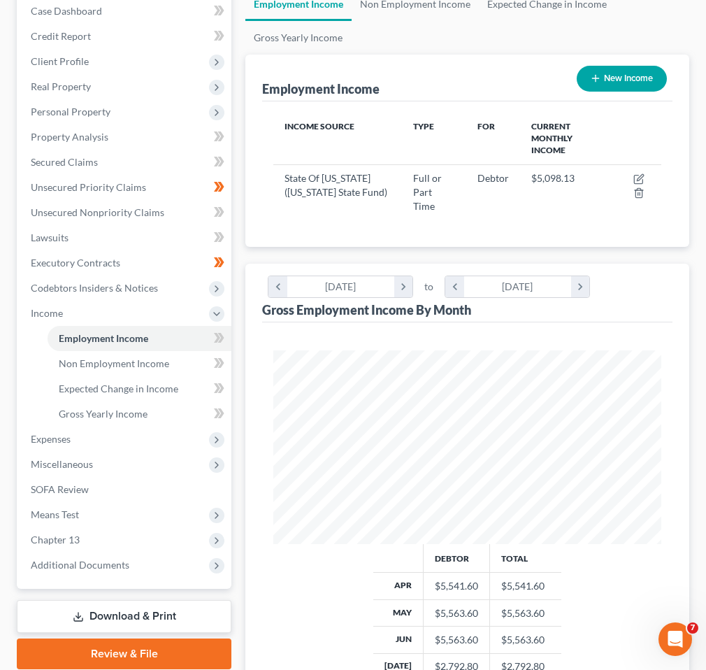
click at [635, 87] on button "New Income" at bounding box center [622, 79] width 90 height 26
select select "0"
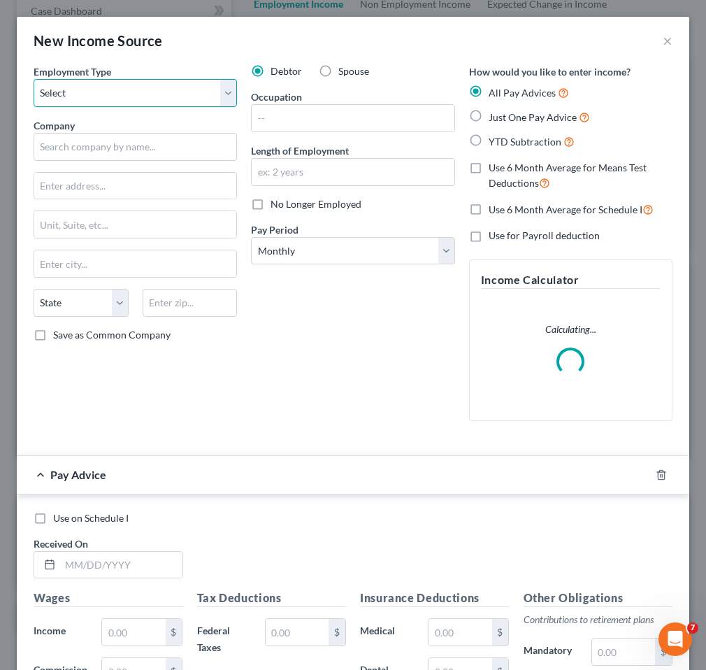
click at [141, 99] on select "Select Full or [DEMOGRAPHIC_DATA] Employment Self Employment" at bounding box center [135, 93] width 203 height 28
select select "0"
click at [34, 79] on select "Select Full or [DEMOGRAPHIC_DATA] Employment Self Employment" at bounding box center [135, 93] width 203 height 28
click at [338, 66] on label "Spouse" at bounding box center [353, 71] width 31 height 14
click at [344, 66] on input "Spouse" at bounding box center [348, 68] width 9 height 9
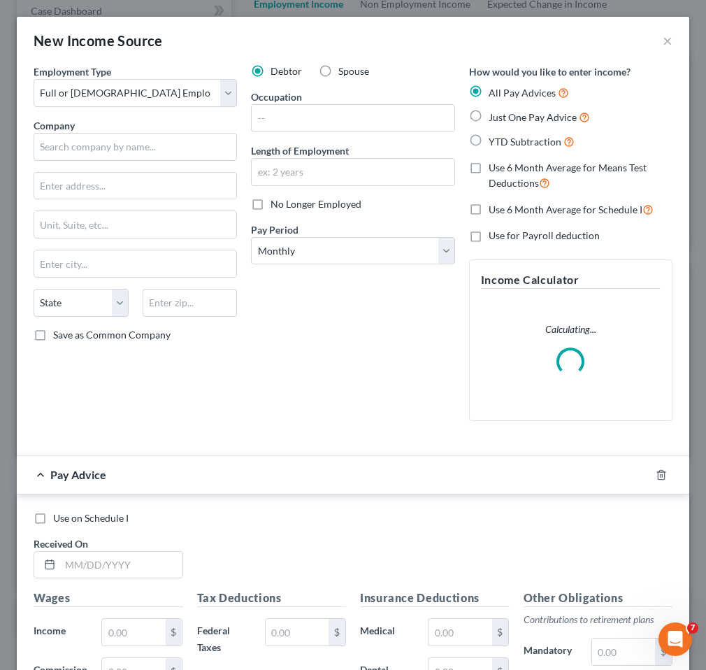
radio input "true"
click at [176, 145] on input "text" at bounding box center [135, 147] width 203 height 28
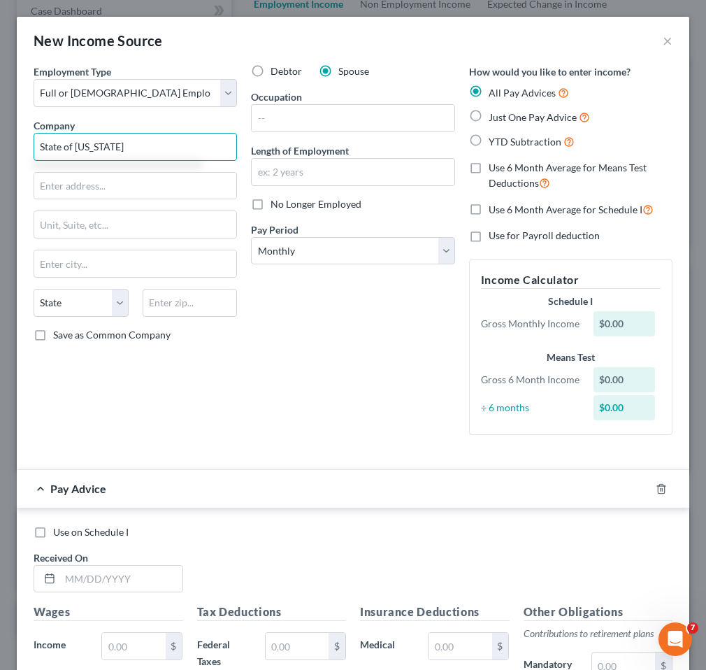
type input "State of [US_STATE]"
type input "Po Box 200127"
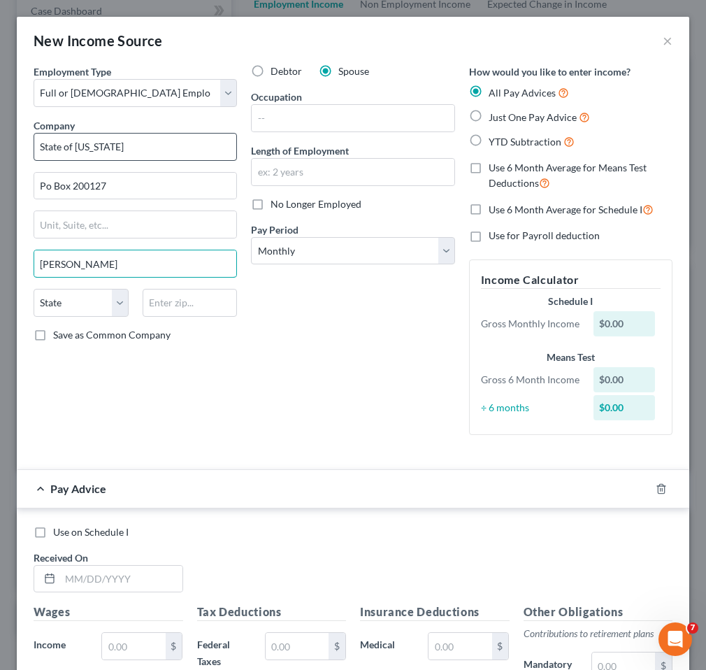
type input "[PERSON_NAME]"
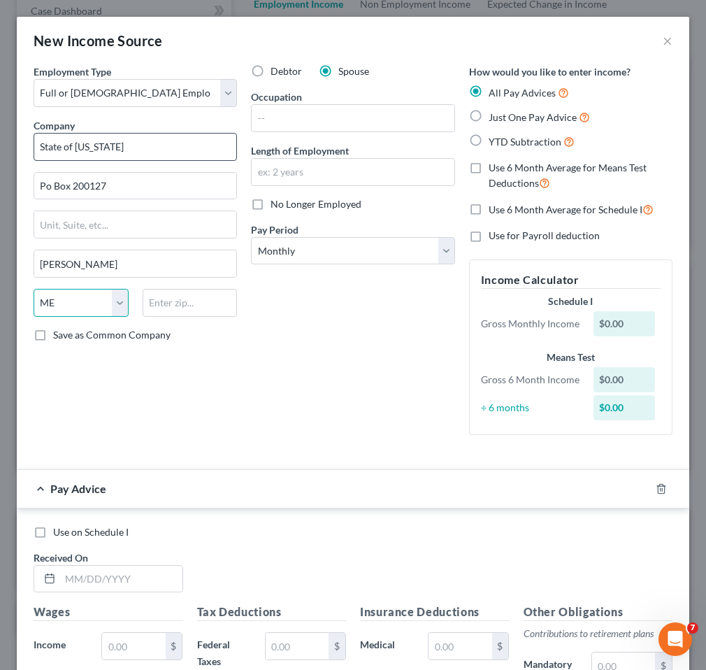
select select "27"
type input "59620-127"
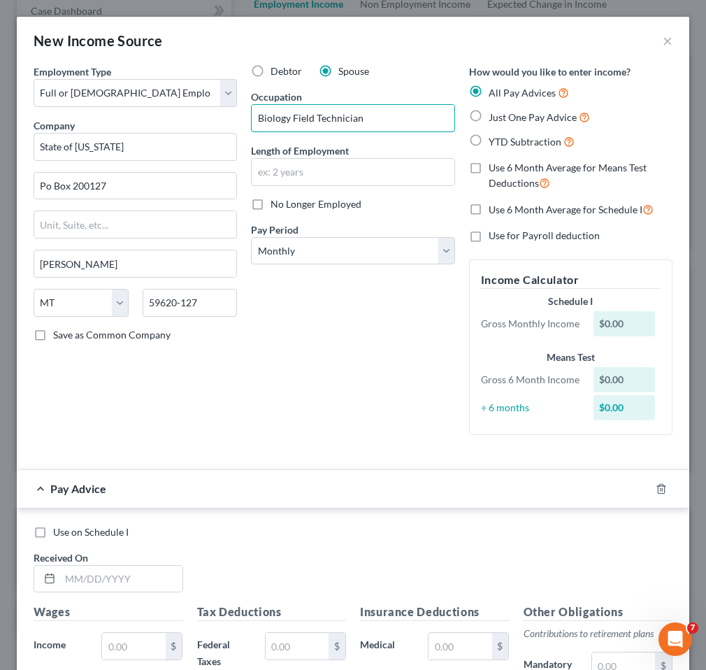
type input "Biology Field Technician"
click at [526, 173] on span "Use 6 Month Average for Means Test Deductions" at bounding box center [568, 175] width 158 height 27
click at [503, 170] on input "Use 6 Month Average for Means Test Deductions" at bounding box center [498, 165] width 9 height 9
checkbox input "true"
click at [504, 206] on span "Use 6 Month Average for Schedule I" at bounding box center [566, 209] width 154 height 12
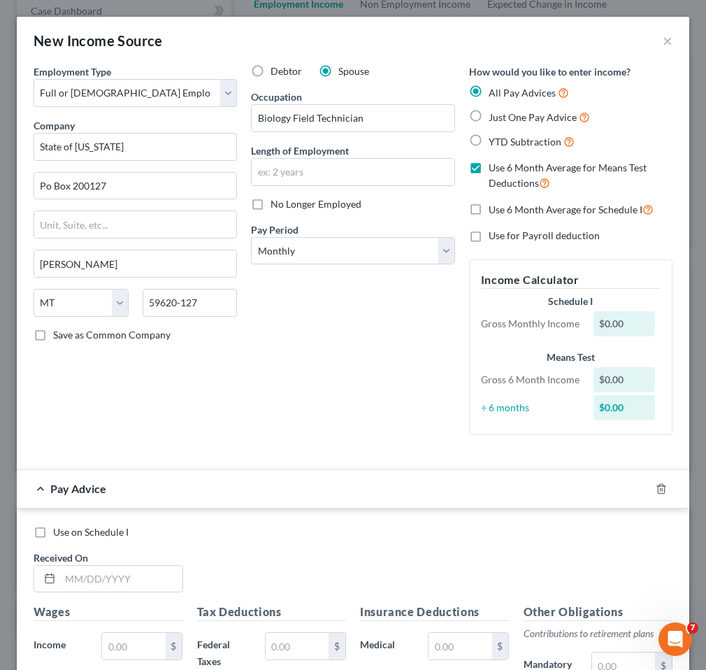
click at [503, 206] on input "Use 6 Month Average for Schedule I" at bounding box center [498, 205] width 9 height 9
checkbox input "true"
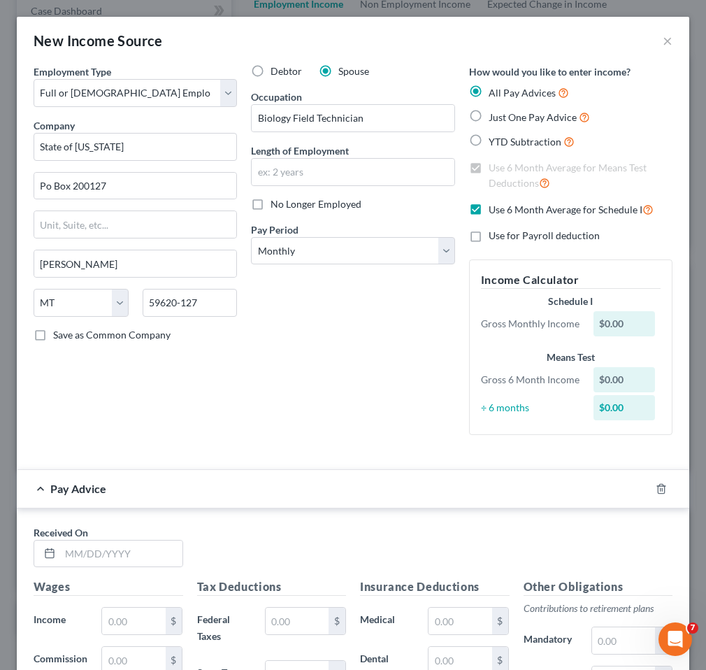
click at [499, 233] on span "Use for Payroll deduction" at bounding box center [544, 235] width 111 height 12
click at [499, 233] on input "Use for Payroll deduction" at bounding box center [498, 233] width 9 height 9
checkbox input "true"
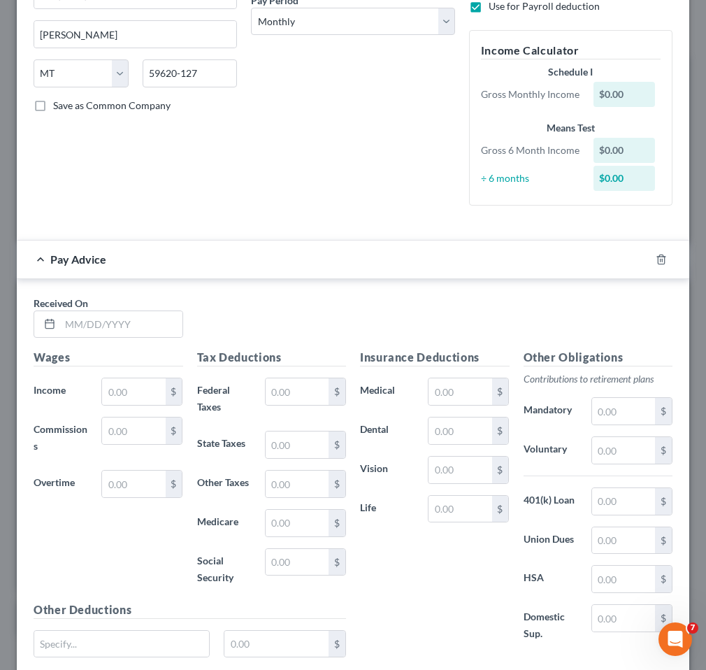
scroll to position [315, 0]
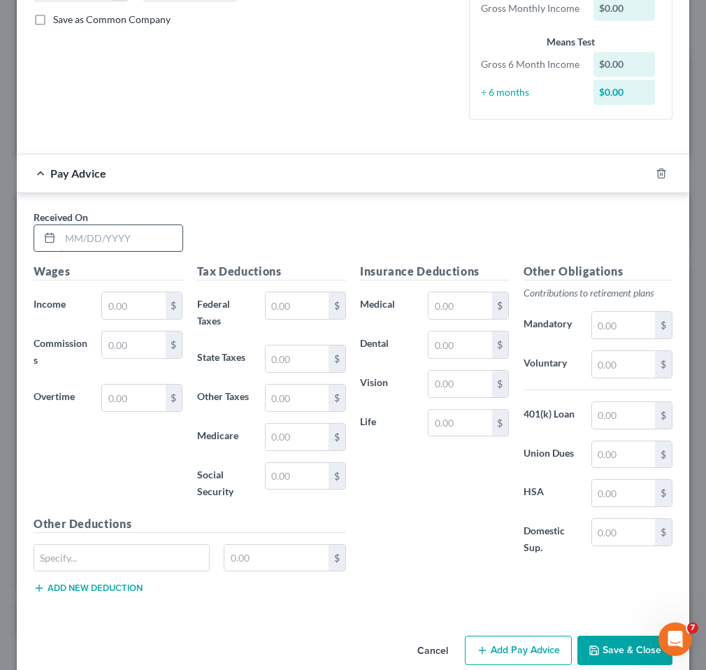
click at [149, 243] on input "text" at bounding box center [121, 238] width 122 height 27
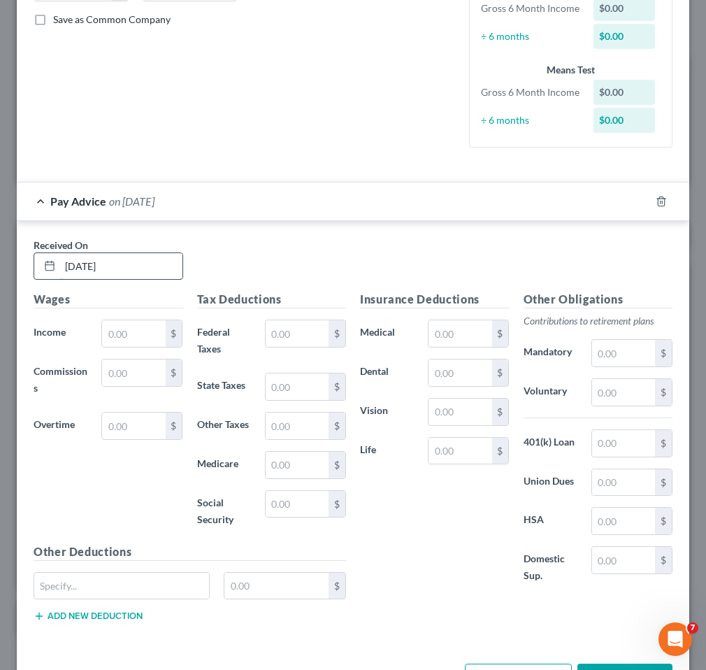
type input "[DATE]"
type input "1,940.96"
type input "40.24"
type input "19"
type input "26.24"
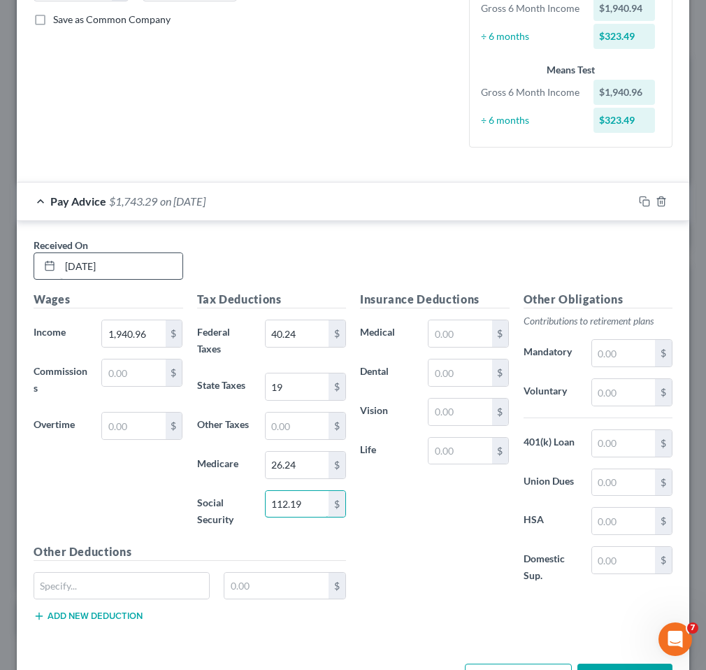
type input "112.19"
type input "100"
type input "153.34"
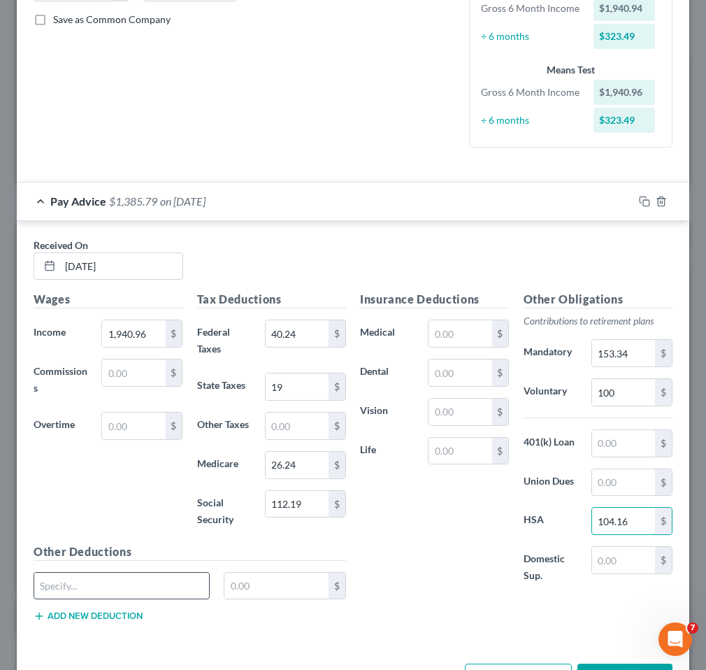
type input "104.16"
click at [137, 583] on input "text" at bounding box center [121, 586] width 175 height 27
type input "FSA Admin Fee"
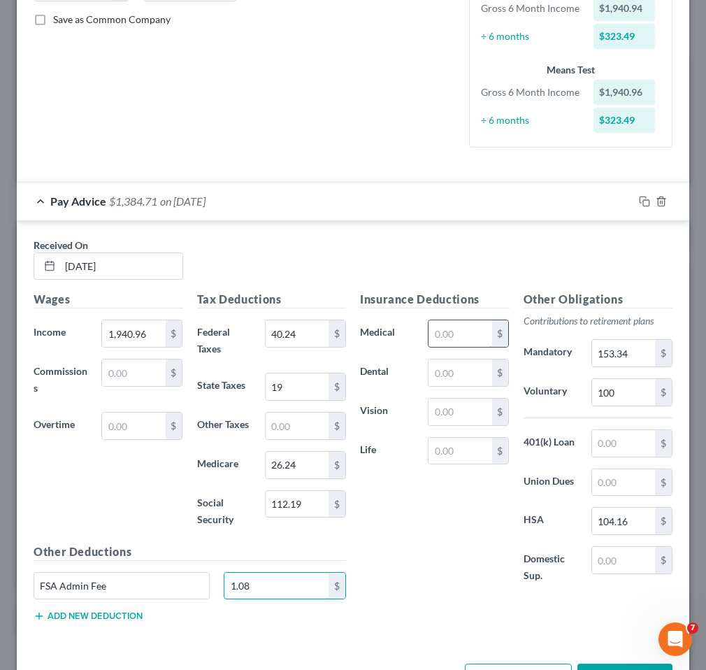
type input "1.08"
click at [476, 337] on input "text" at bounding box center [460, 333] width 63 height 27
type input "15"
type input "11.13"
click at [478, 457] on input "text" at bounding box center [460, 451] width 63 height 27
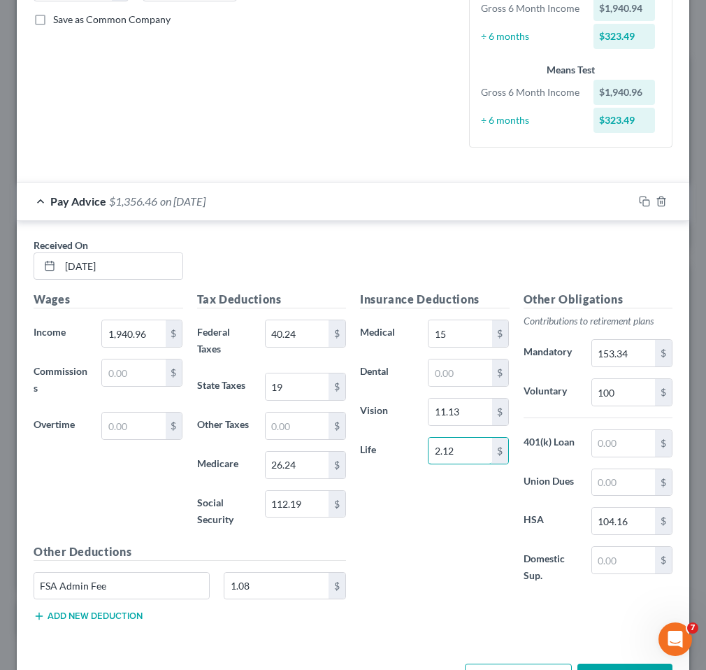
scroll to position [366, 0]
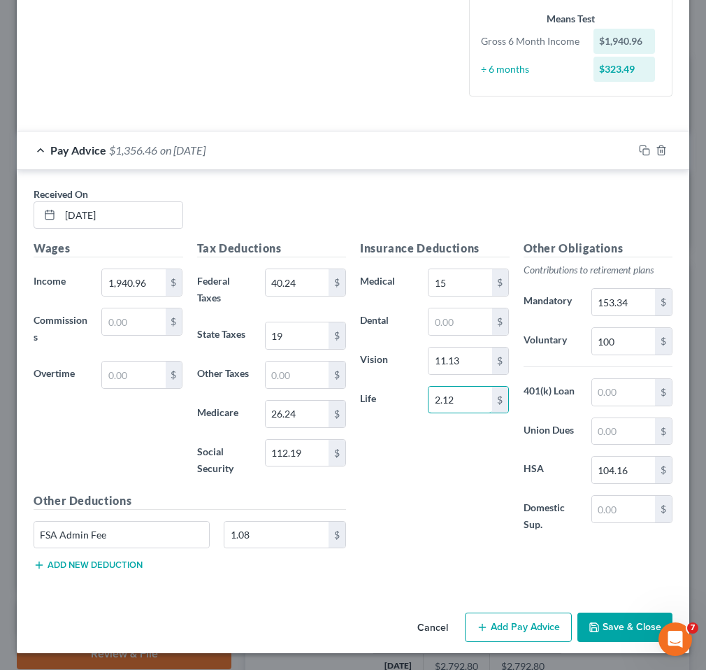
type input "2.12"
click at [94, 561] on button "Add new deduction" at bounding box center [88, 564] width 109 height 11
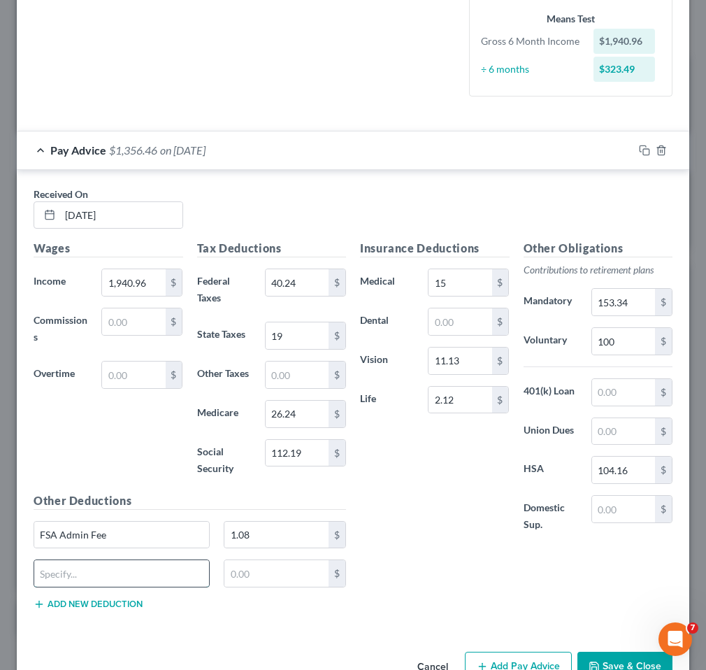
click at [91, 568] on input "text" at bounding box center [121, 573] width 175 height 27
type input "AD&D Post-Tax"
type input "0.5"
click at [68, 603] on button "Add new deduction" at bounding box center [88, 603] width 109 height 11
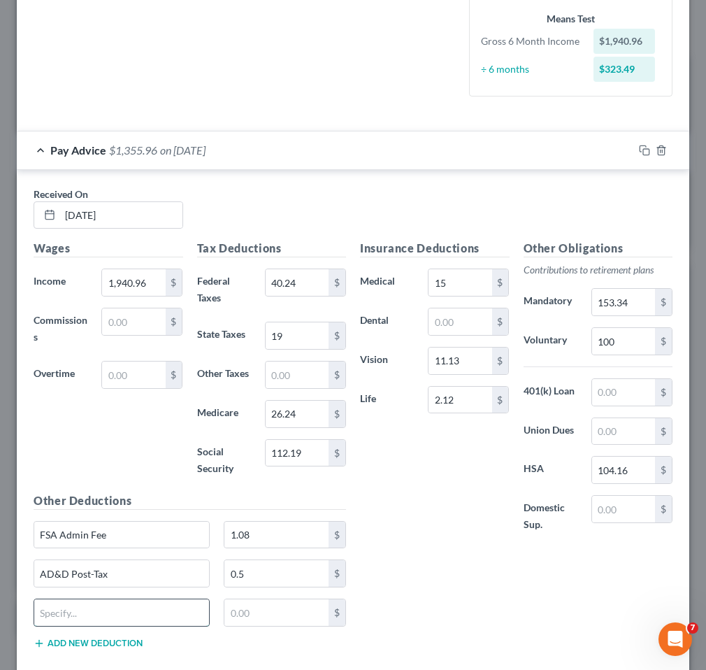
click at [79, 610] on input "text" at bounding box center [121, 612] width 175 height 27
type input "Long Term Disability"
type input "4.23"
click at [647, 150] on icon "button" at bounding box center [644, 150] width 11 height 11
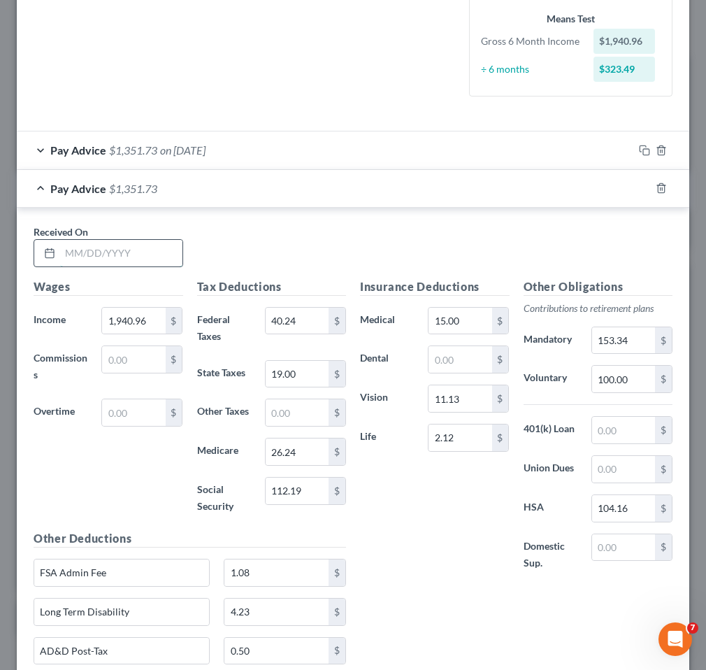
click at [133, 243] on input "text" at bounding box center [121, 253] width 122 height 27
type input "[DATE]"
type input "1,940.95"
click at [468, 321] on input "15.00" at bounding box center [460, 321] width 63 height 27
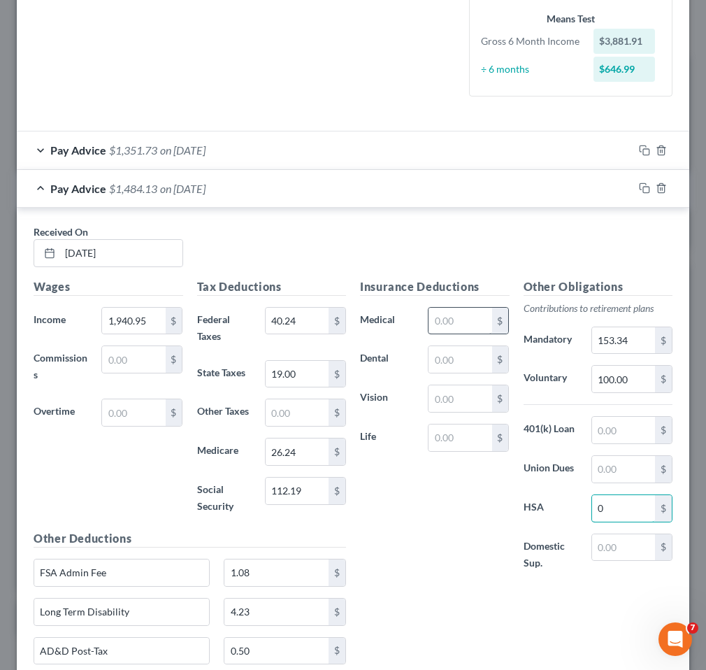
type input "0"
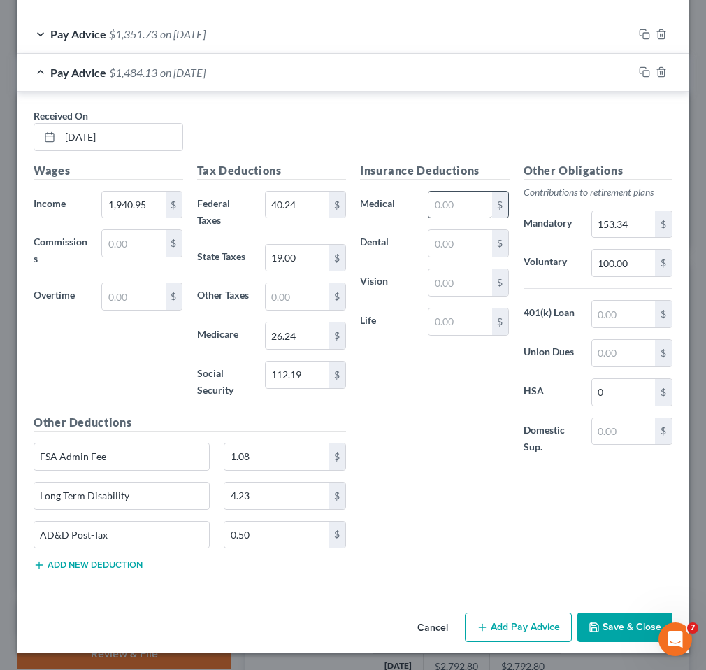
scroll to position [0, 0]
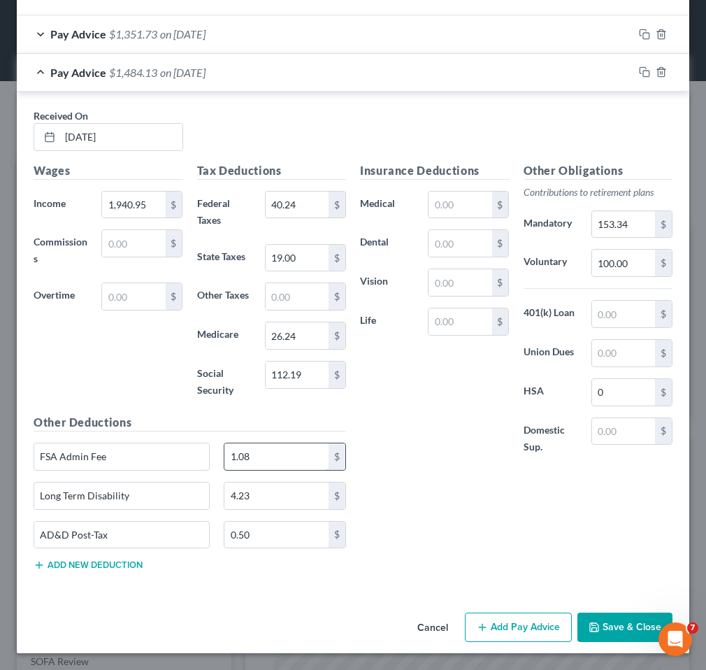
click at [258, 451] on input "1.08" at bounding box center [276, 456] width 104 height 27
click at [475, 444] on div "Insurance Deductions Medical $ Dental $ Vision $ Life $" at bounding box center [435, 316] width 164 height 308
click at [308, 198] on input "40.24" at bounding box center [297, 205] width 63 height 27
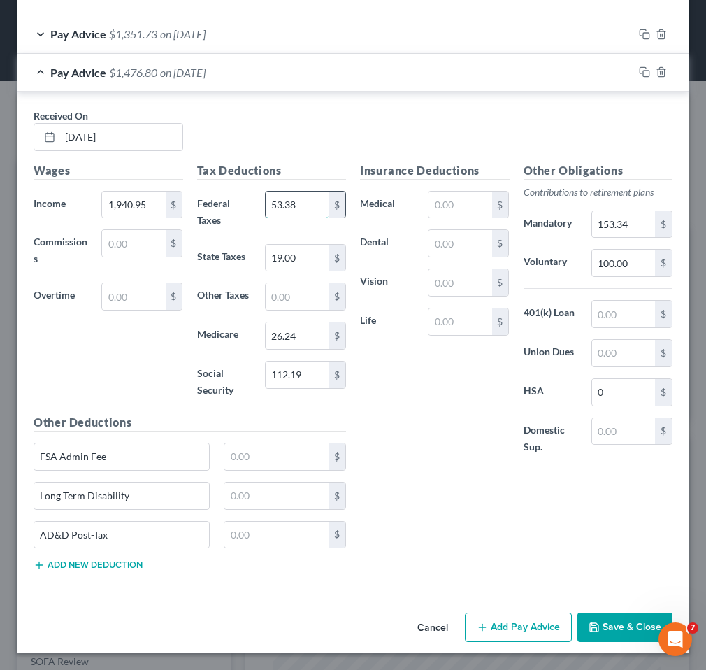
type input "53.38"
type input "26"
type input "28.15"
type input "120.34"
click at [451, 448] on div "Insurance Deductions Medical $ Dental $ Vision $ Life $" at bounding box center [435, 316] width 164 height 308
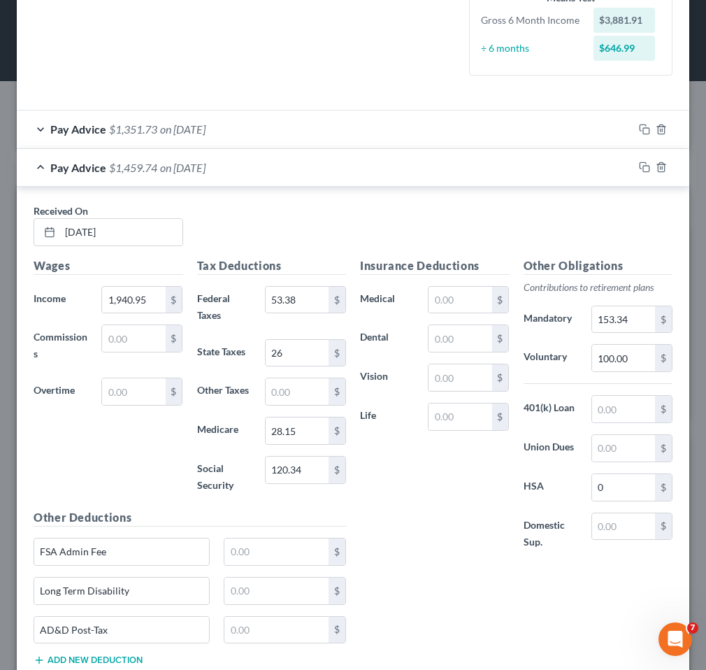
scroll to position [368, 0]
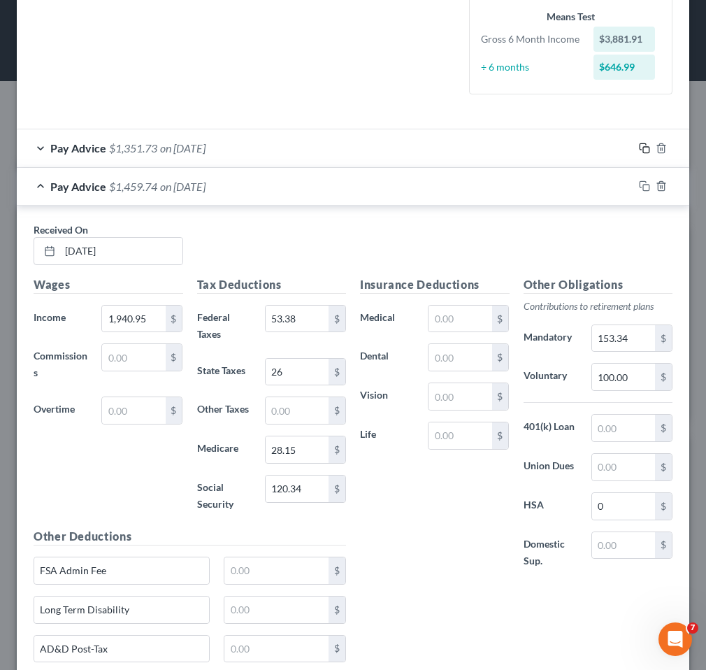
click at [646, 150] on icon "button" at bounding box center [644, 148] width 11 height 11
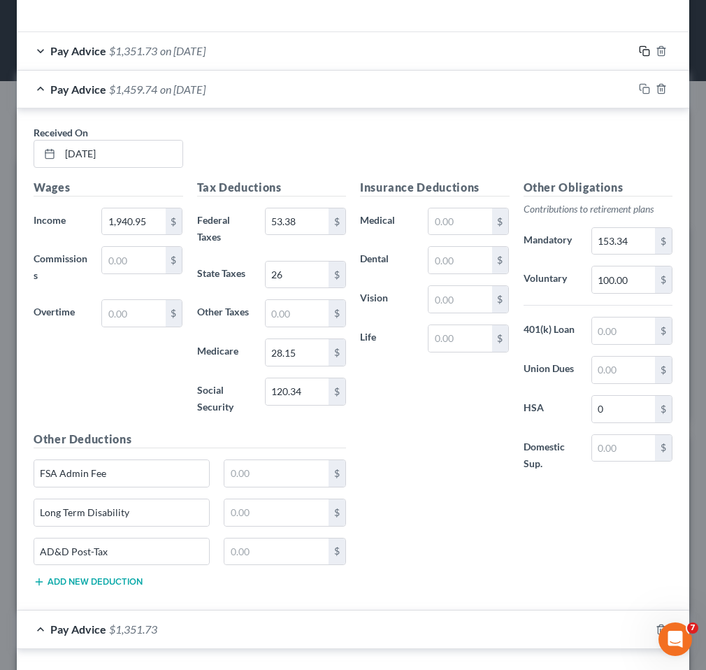
scroll to position [957, 0]
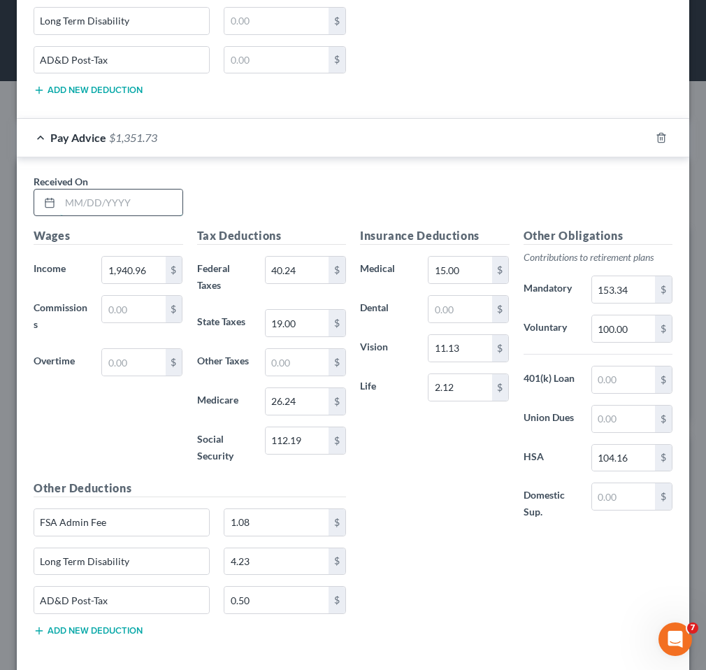
click at [104, 203] on input "text" at bounding box center [121, 202] width 122 height 27
type input "[DATE]"
type input "2,005.70"
type input "52.99"
type input "22"
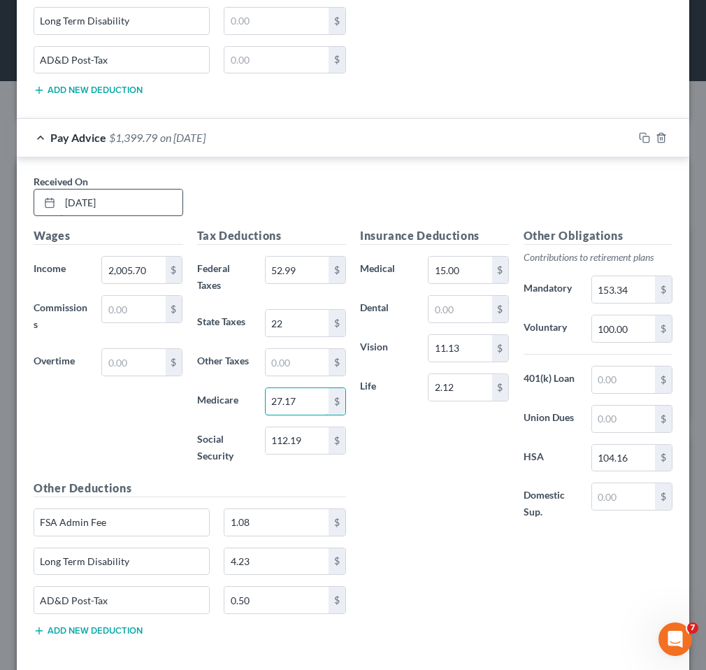
type input "27.17"
type input "116.21"
click at [647, 136] on rect "button" at bounding box center [646, 139] width 6 height 6
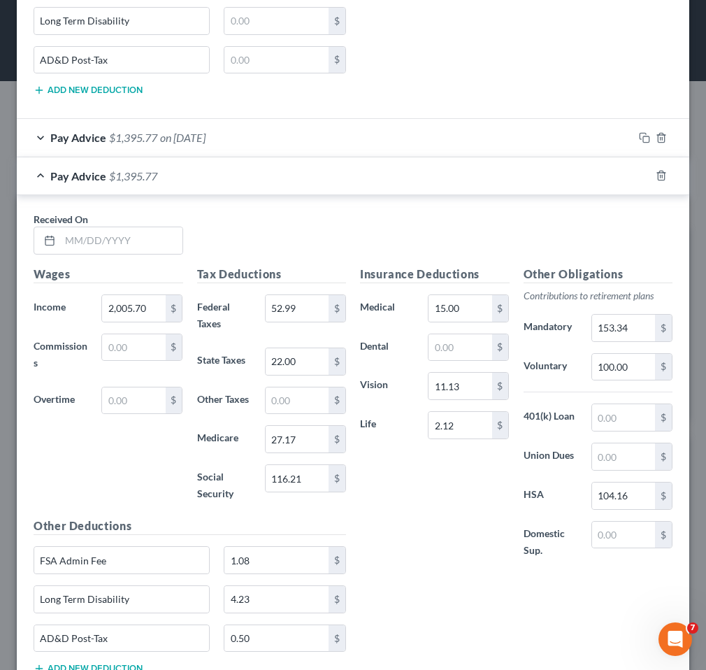
click at [126, 223] on div "Received On *" at bounding box center [109, 233] width 164 height 43
click at [124, 237] on input "text" at bounding box center [121, 240] width 122 height 27
type input "[DATE]"
type input "1,940.95"
type input "40.24"
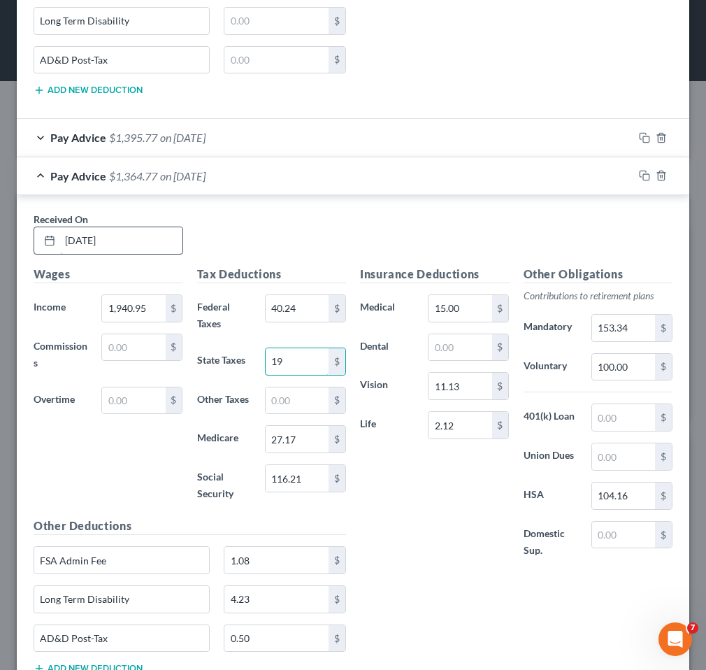
type input "19"
type input "26.24"
type input "112.19"
click at [641, 174] on icon "button" at bounding box center [644, 175] width 11 height 11
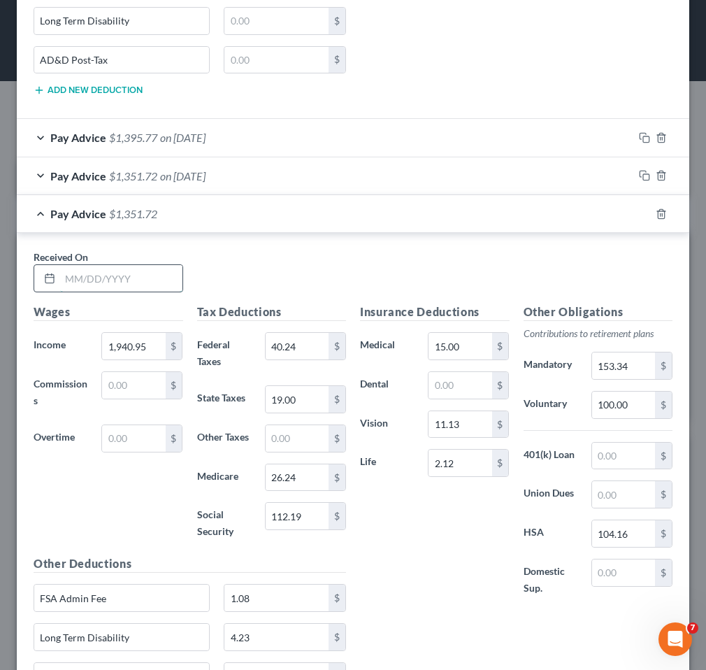
click at [116, 268] on input "text" at bounding box center [121, 278] width 122 height 27
type input "[DATE]"
type input "1,940.96"
click at [313, 510] on input "112.19" at bounding box center [297, 516] width 63 height 27
type input "112.20"
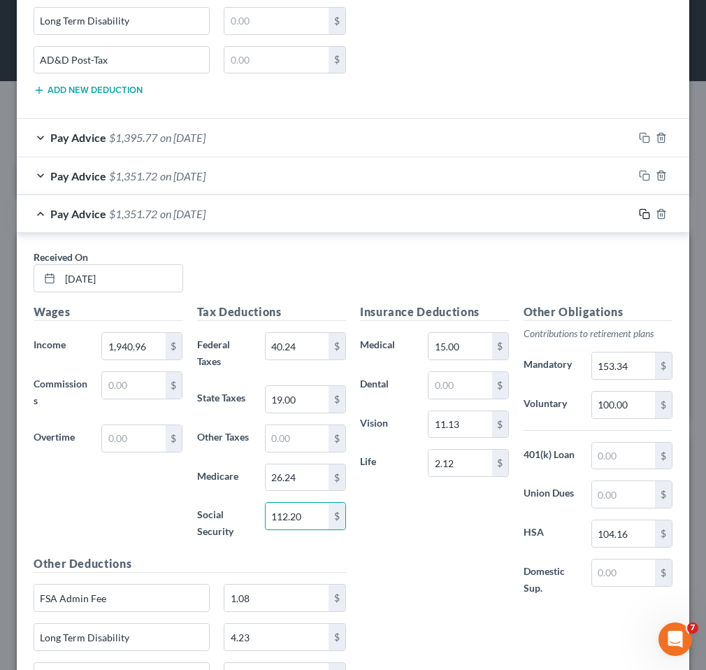
click at [644, 216] on icon "button" at bounding box center [644, 213] width 11 height 11
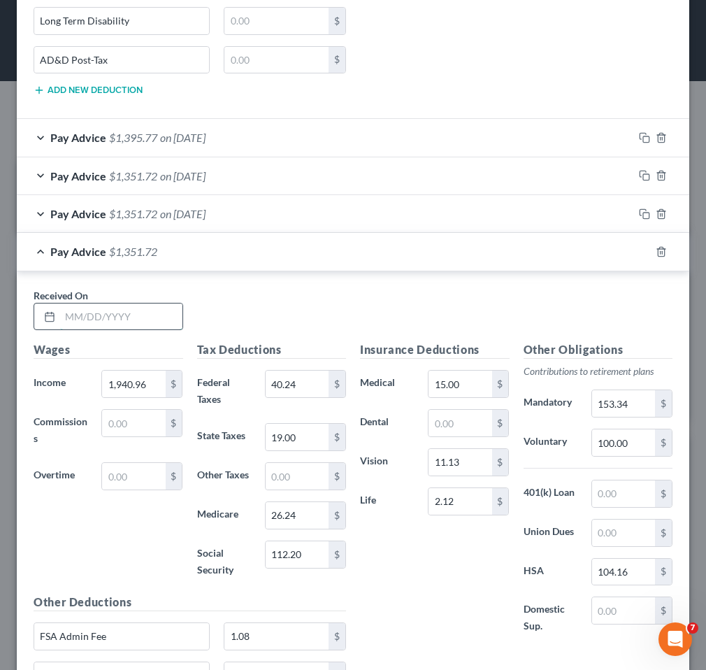
click at [78, 327] on input "text" at bounding box center [121, 316] width 122 height 27
type input "[DATE]"
type input "1,990.45"
type input "42.05"
type input "20"
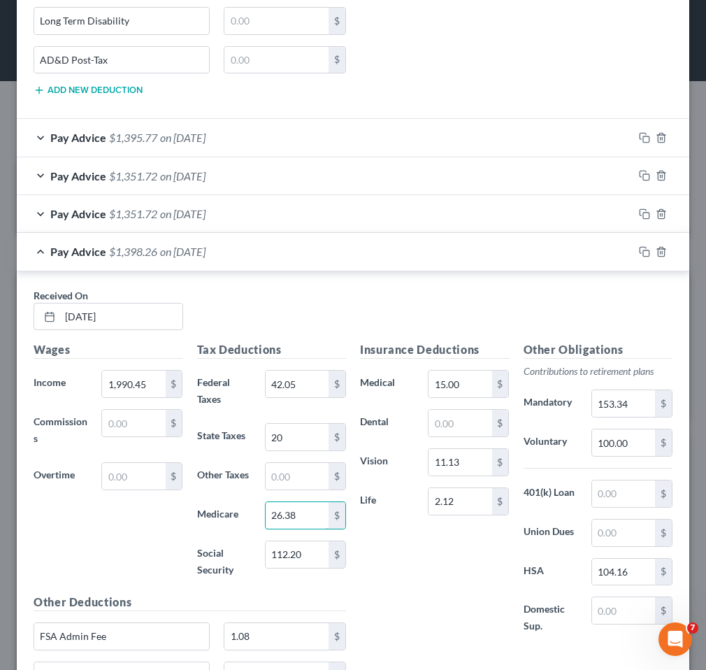
type input "26.38"
type input "112.76"
click at [646, 239] on div "Pay Advice $1,397.70 on [DATE]" at bounding box center [353, 252] width 673 height 38
click at [642, 254] on icon "button" at bounding box center [644, 251] width 11 height 11
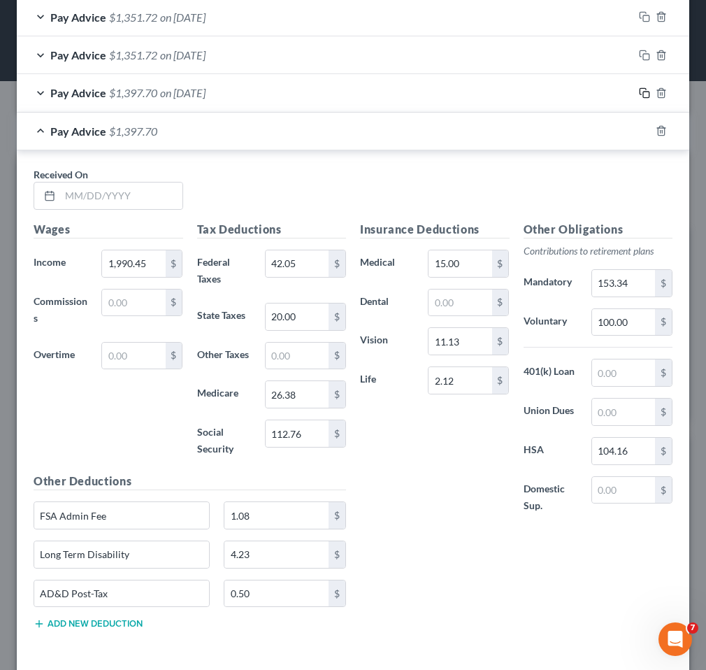
scroll to position [1175, 0]
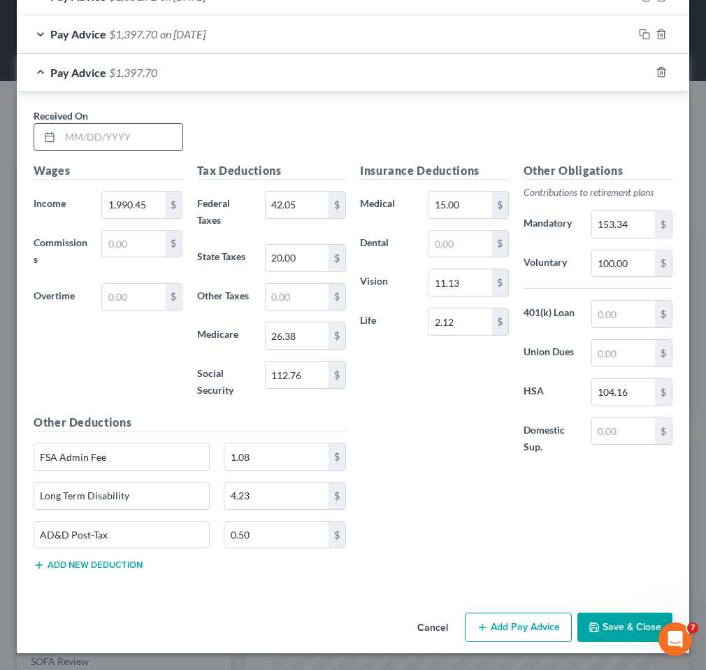
click at [102, 126] on input "text" at bounding box center [121, 137] width 122 height 27
type input "[DATE]"
type input "2,024.21"
type input "56.65"
type input "23"
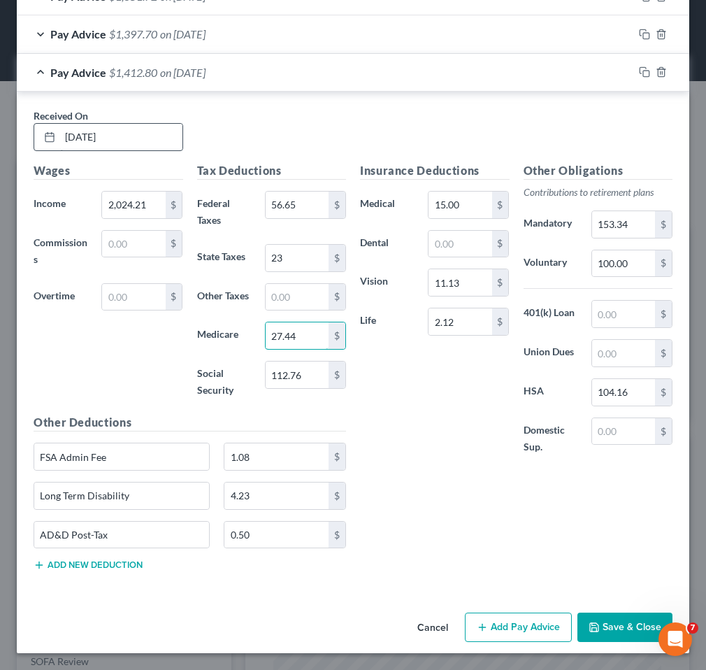
type input "27.44"
type input "117.36"
click at [644, 73] on icon "button" at bounding box center [644, 71] width 11 height 11
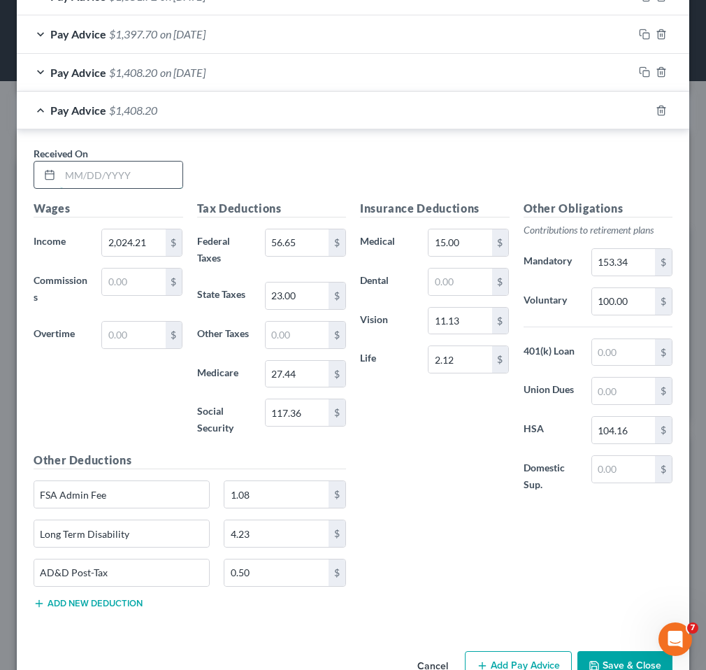
click at [89, 173] on input "text" at bounding box center [121, 175] width 122 height 27
type input "2"
type input "[DATE]"
type input "2,023.76"
type input "47.87"
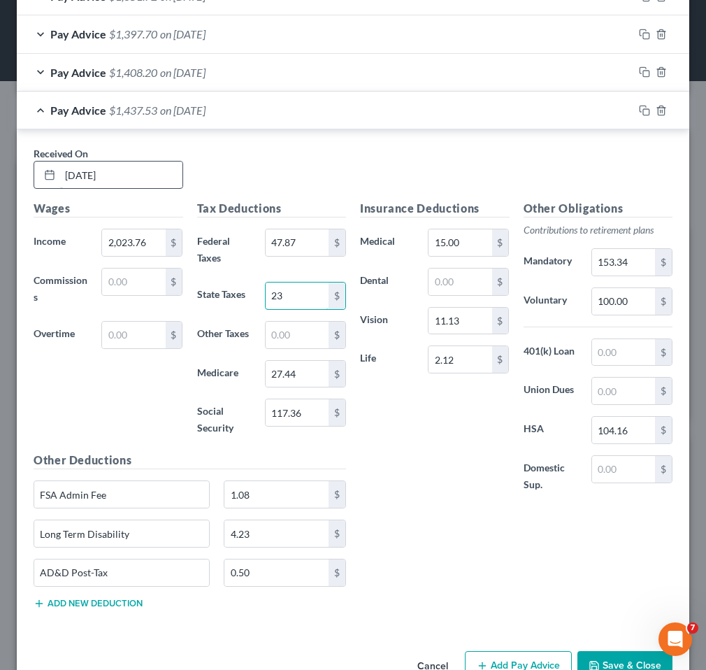
type input "23"
type input "117.53"
click at [624, 268] on input "153.34" at bounding box center [623, 262] width 63 height 27
type input "159.88"
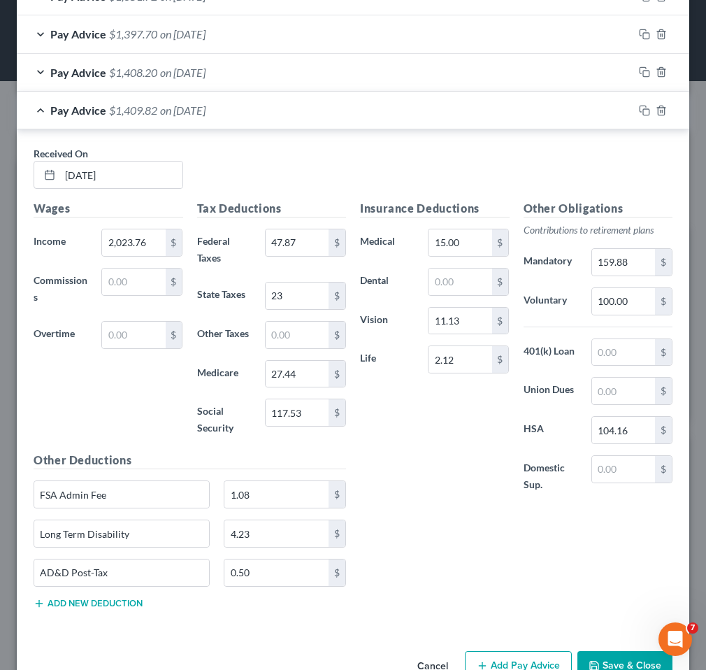
click at [548, 186] on div "Received On * [DATE]" at bounding box center [353, 173] width 653 height 54
click at [312, 410] on input "117.53" at bounding box center [297, 412] width 63 height 27
type input "117.33"
click at [436, 466] on div "Insurance Deductions Medical 15.00 $ Dental $ Vision 11.13 $ Life 2.12 $" at bounding box center [435, 354] width 164 height 308
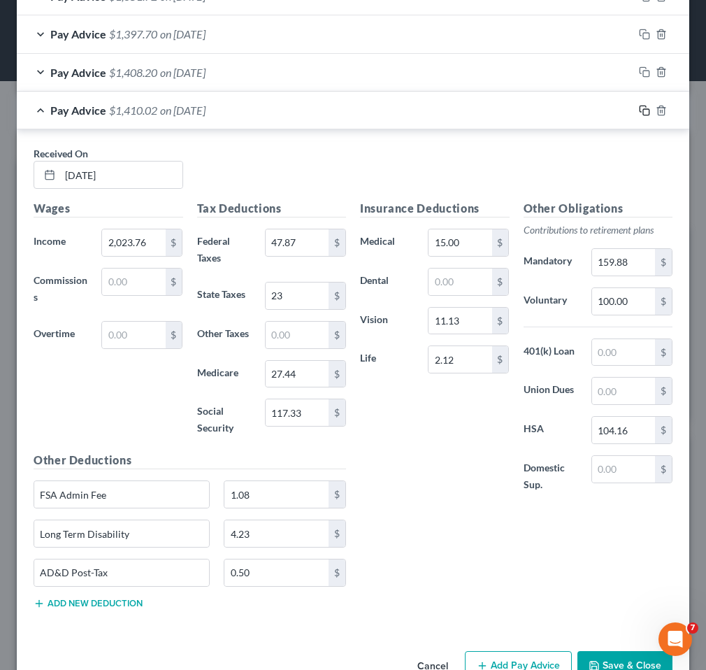
click at [648, 110] on icon "button" at bounding box center [644, 110] width 11 height 11
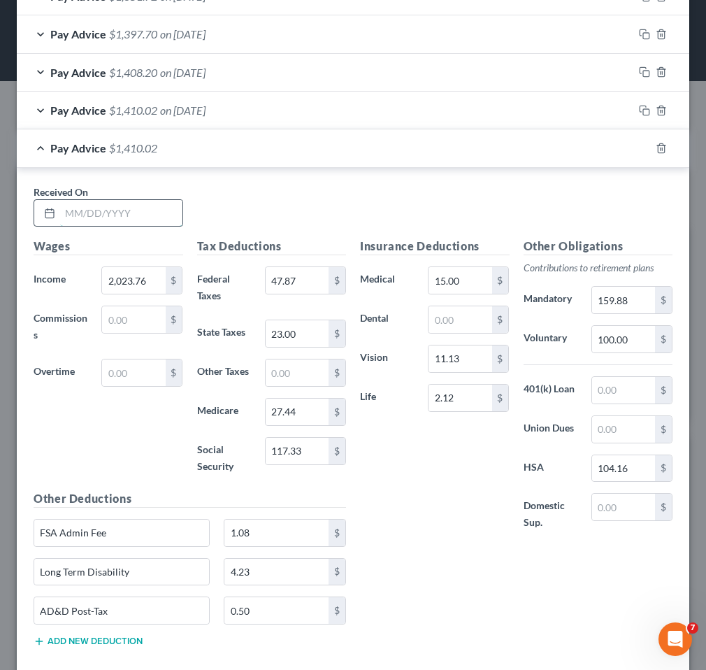
click at [61, 211] on input "text" at bounding box center [121, 213] width 122 height 27
type input "[DATE]"
type input "2,090.26"
type input "59.96"
type input "26"
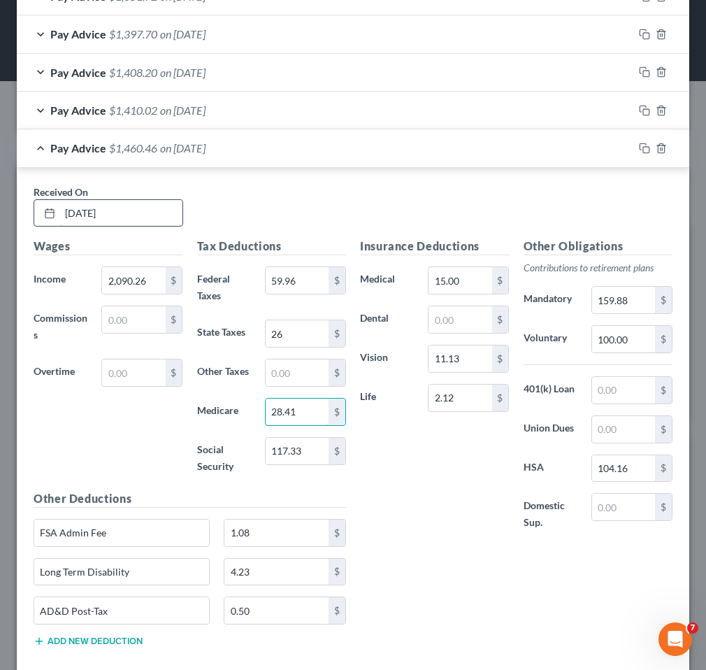
type input "28.41"
type input "121.45"
click at [624, 344] on input "100.00" at bounding box center [623, 339] width 63 height 27
type input "110"
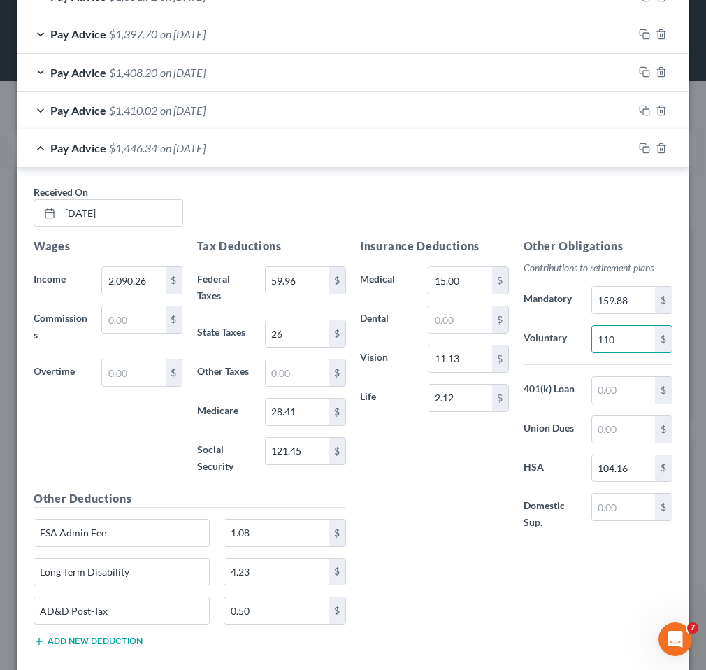
click at [473, 479] on div "Insurance Deductions Medical 15.00 $ Dental $ Vision 11.13 $ Life 2.12 $" at bounding box center [435, 392] width 164 height 308
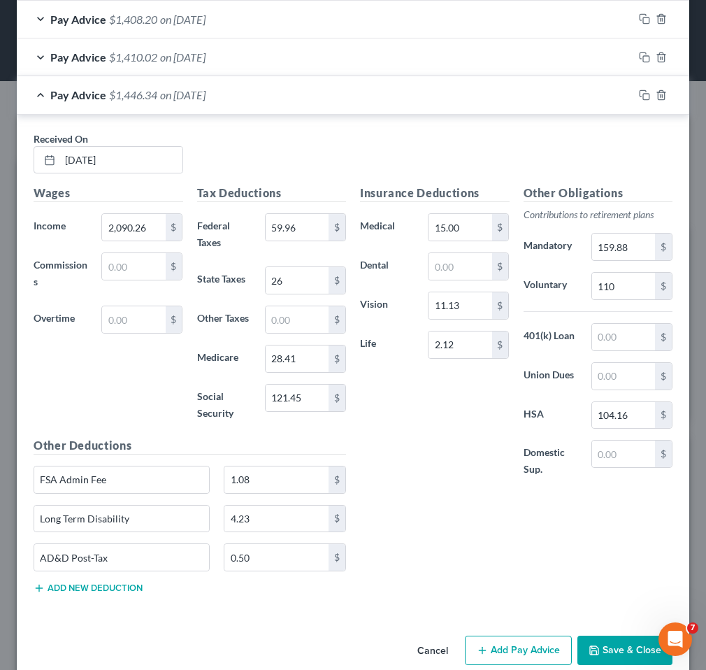
scroll to position [1251, 0]
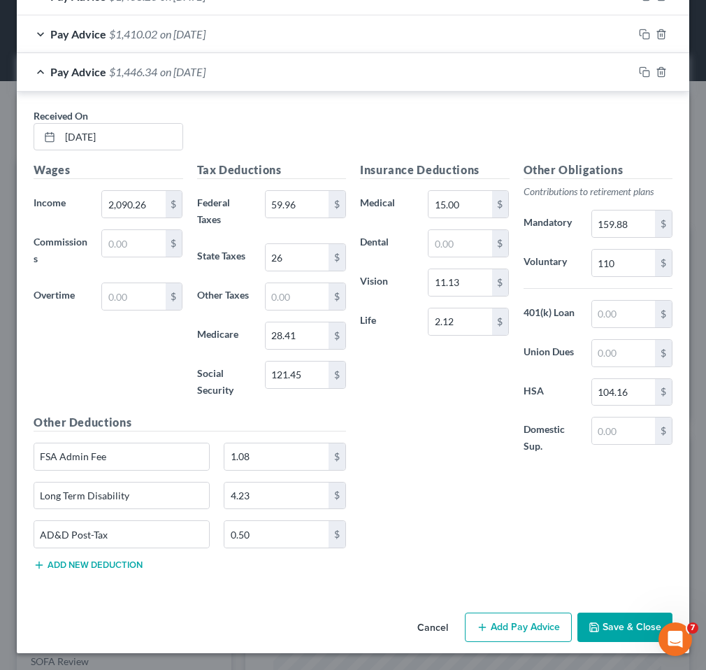
click at [642, 79] on div at bounding box center [661, 72] width 56 height 22
click at [643, 73] on icon "button" at bounding box center [644, 71] width 11 height 11
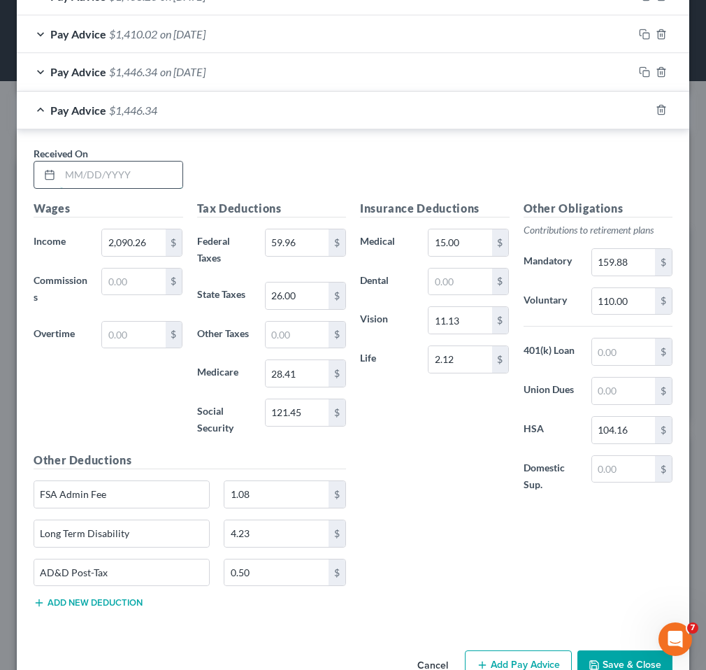
click at [96, 173] on input "text" at bounding box center [121, 175] width 122 height 27
type input "[DATE]"
type input "2,023.76"
type input "46.87"
type input "23"
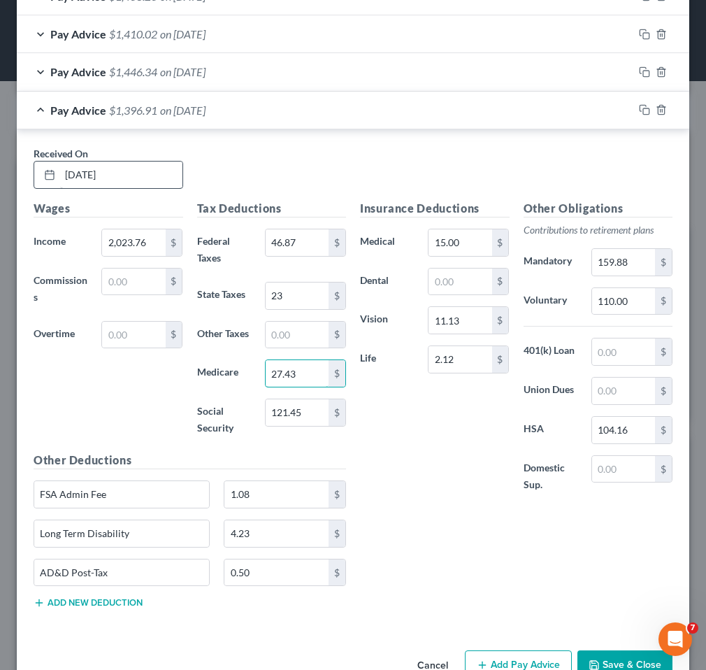
type input "27.43"
type input "117.33"
click at [471, 399] on div "Insurance Deductions Medical 15.00 $ Dental $ Vision 11.13 $ Life 2.12 $" at bounding box center [435, 354] width 164 height 308
click at [653, 155] on div "Received On * [DATE]" at bounding box center [353, 173] width 653 height 54
click at [155, 245] on input "2,023.76" at bounding box center [133, 242] width 63 height 27
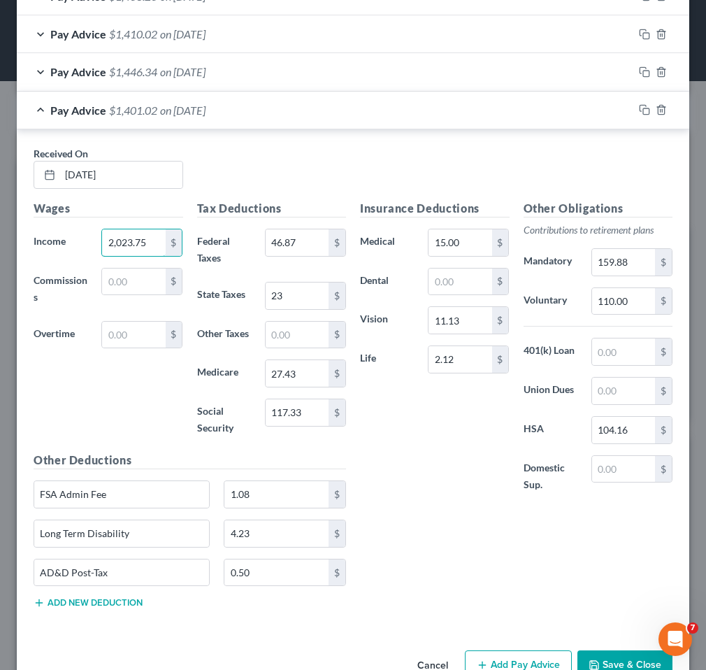
type input "2,023.75"
click at [438, 500] on div "Insurance Deductions Medical 15.00 $ Dental $ Vision 11.13 $ Life 2.12 $" at bounding box center [435, 354] width 164 height 308
click at [645, 109] on rect "button" at bounding box center [646, 111] width 6 height 6
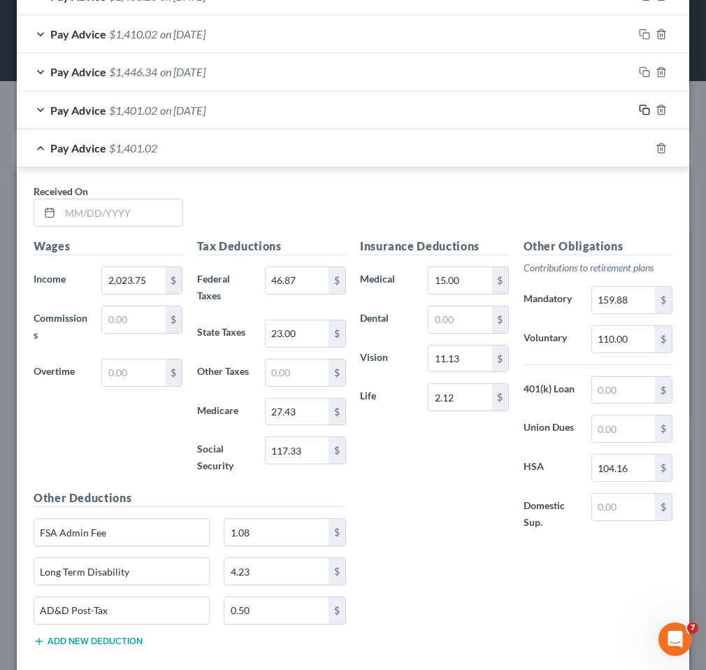
scroll to position [1326, 0]
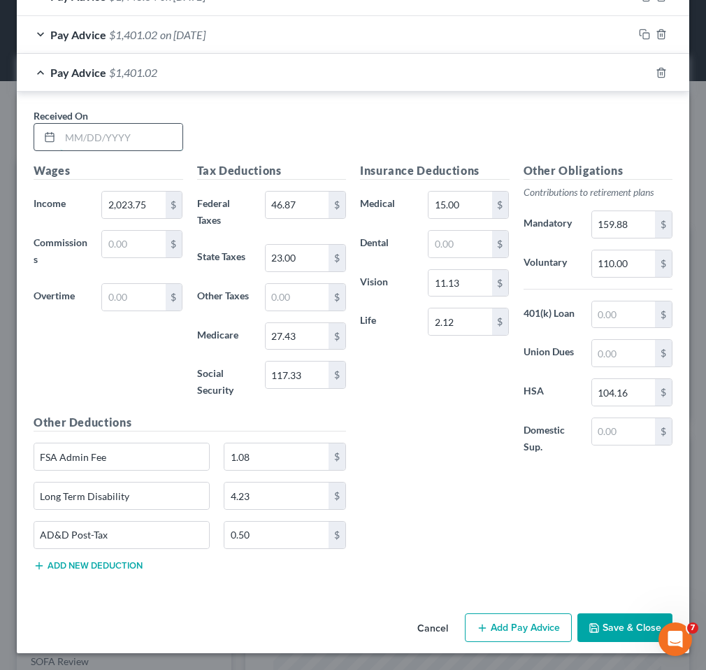
click at [167, 138] on input "text" at bounding box center [121, 137] width 122 height 27
type input "5"
type input "[DATE]"
click at [629, 619] on button "Save & Close" at bounding box center [624, 627] width 95 height 29
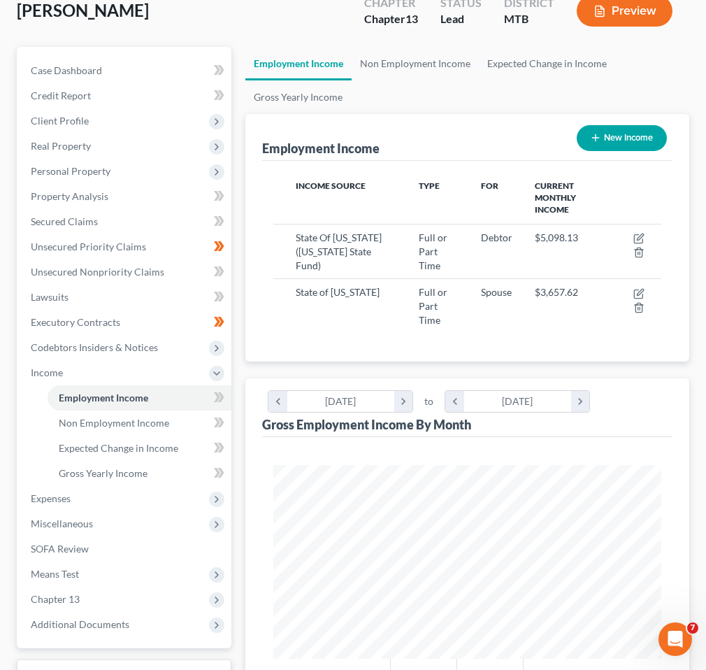
scroll to position [0, 0]
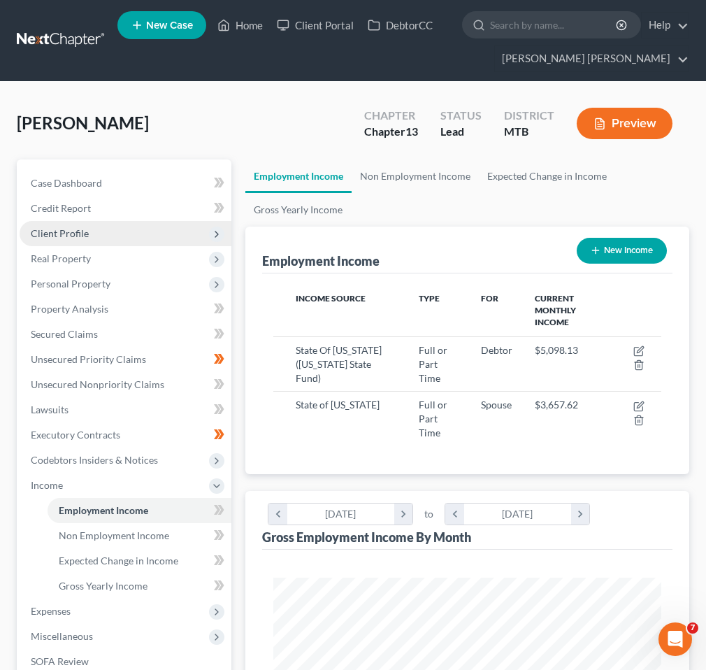
click at [115, 233] on span "Client Profile" at bounding box center [126, 233] width 212 height 25
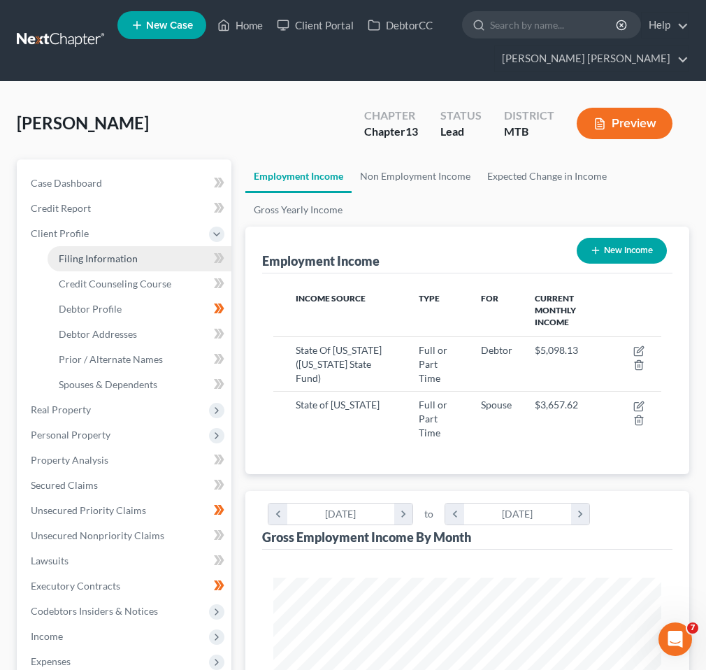
click at [150, 267] on link "Filing Information" at bounding box center [140, 258] width 184 height 25
select select "1"
select select "0"
select select "3"
select select "47"
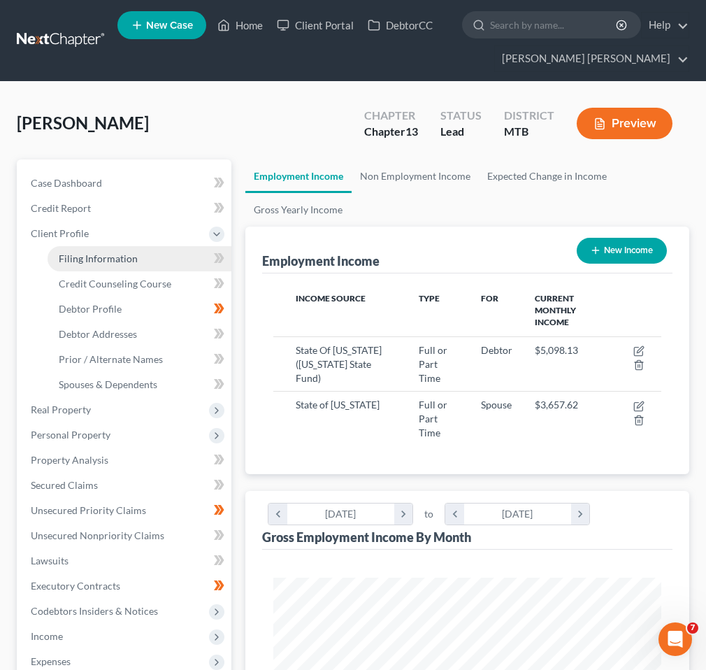
select select "0"
select select "27"
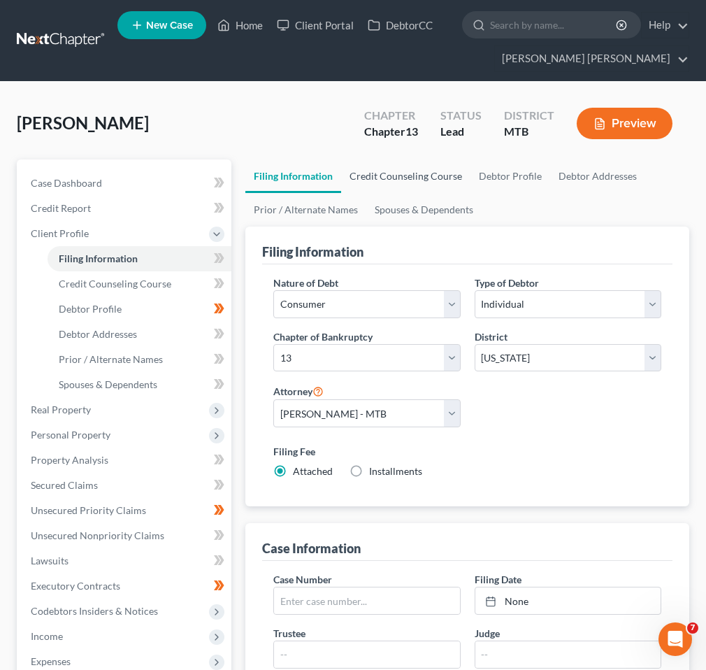
click at [391, 177] on link "Credit Counseling Course" at bounding box center [405, 176] width 129 height 34
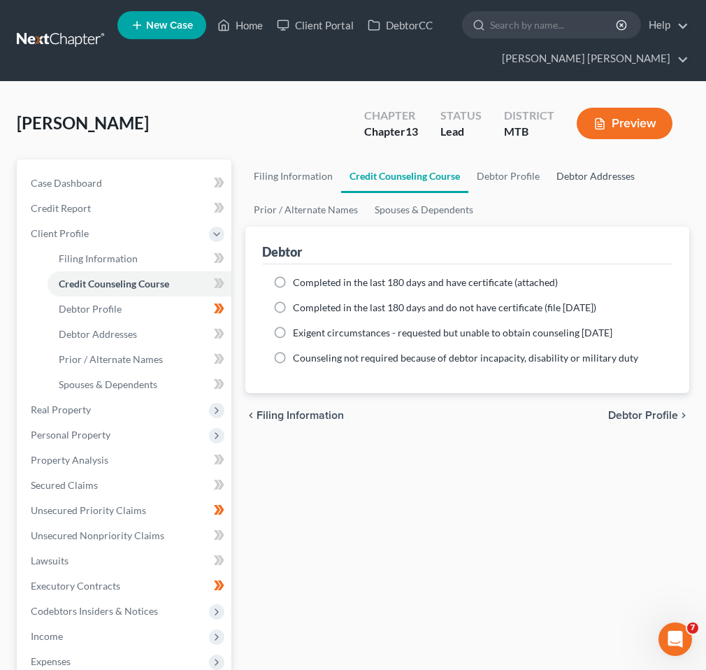
click at [548, 176] on link "Debtor Addresses" at bounding box center [595, 176] width 95 height 34
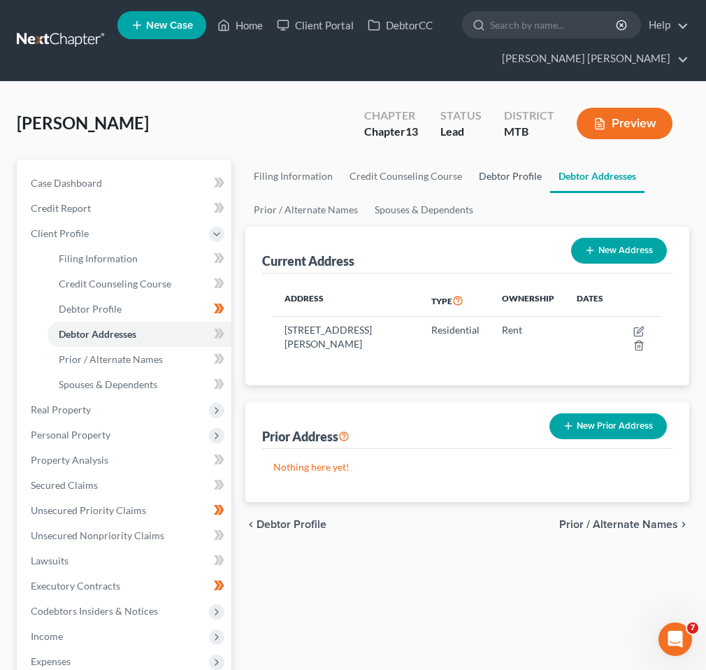
click at [522, 177] on link "Debtor Profile" at bounding box center [511, 176] width 80 height 34
select select "1"
select select "2"
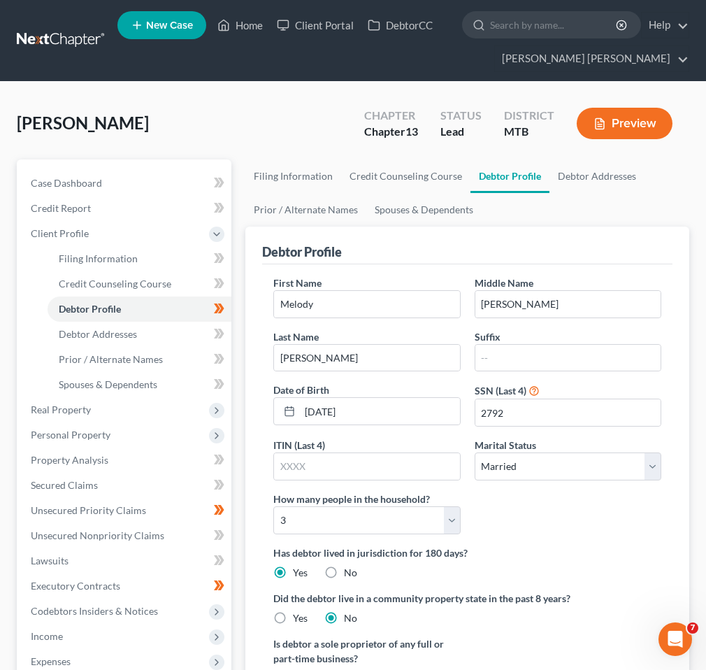
radio input "true"
click at [433, 205] on link "Spouses & Dependents" at bounding box center [423, 210] width 115 height 34
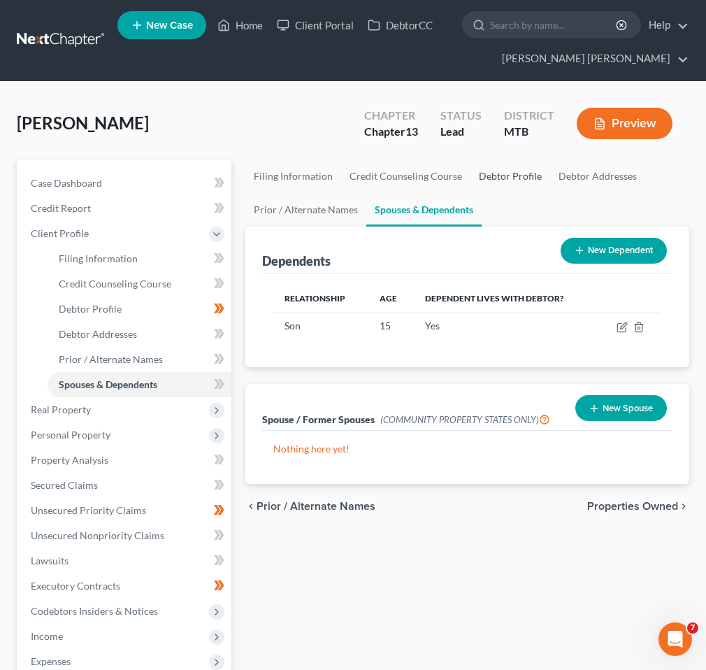
click at [498, 178] on link "Debtor Profile" at bounding box center [511, 176] width 80 height 34
select select "1"
select select "2"
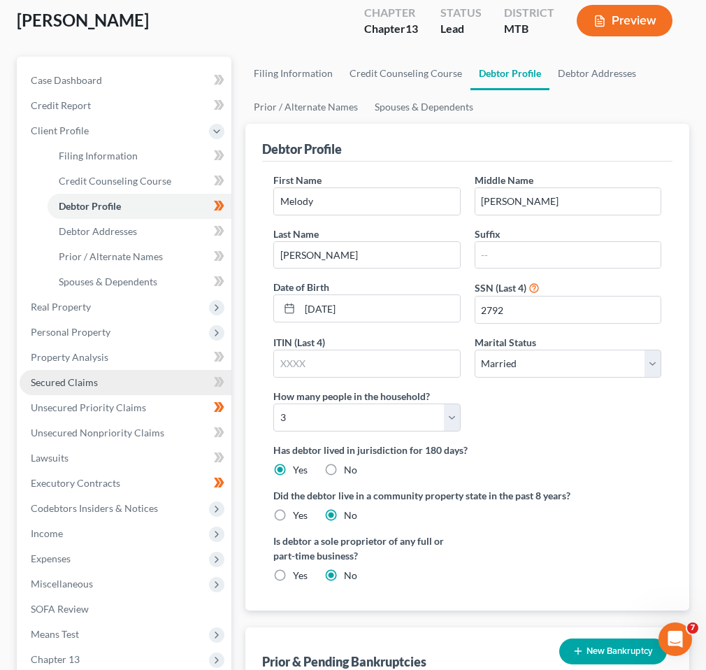
scroll to position [178, 0]
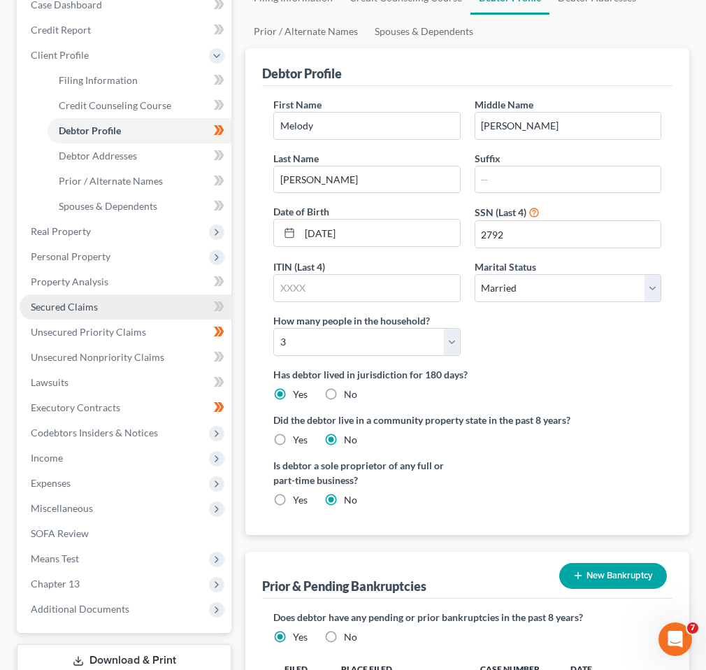
click at [172, 480] on span "Expenses" at bounding box center [126, 483] width 212 height 25
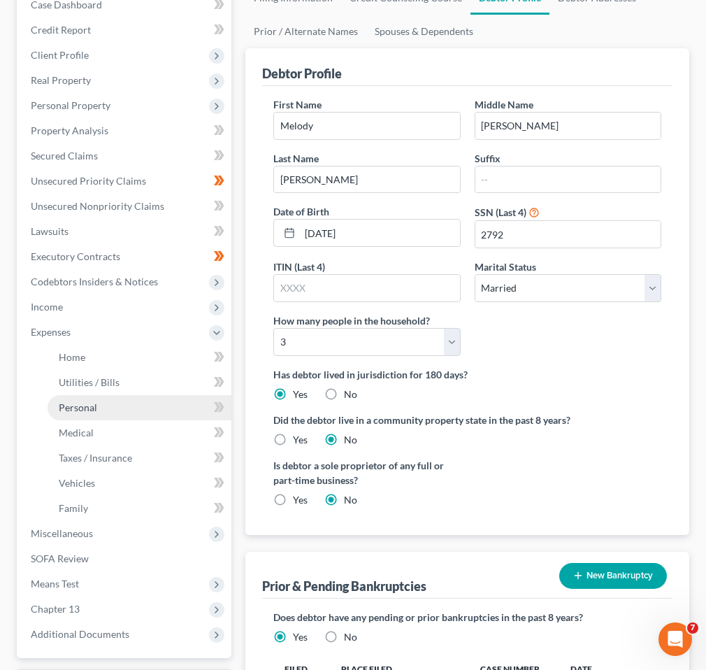
click at [175, 403] on link "Personal" at bounding box center [140, 407] width 184 height 25
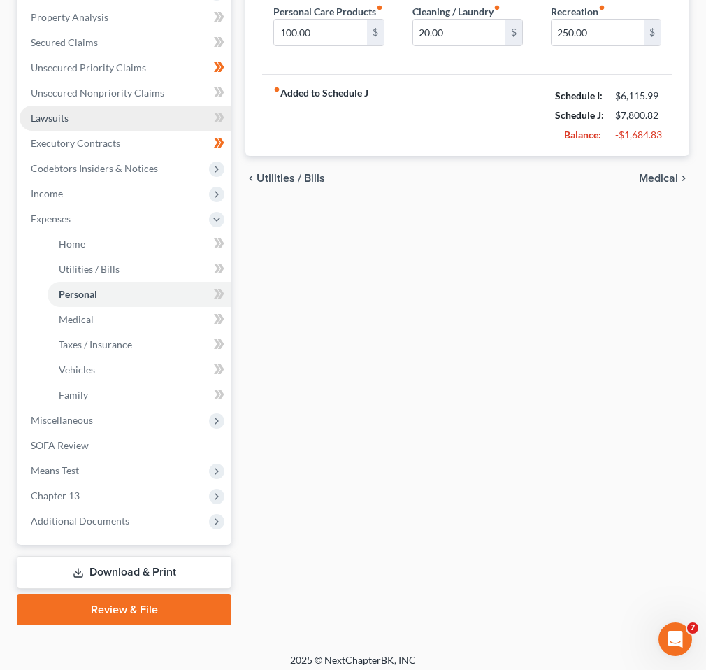
scroll to position [299, 0]
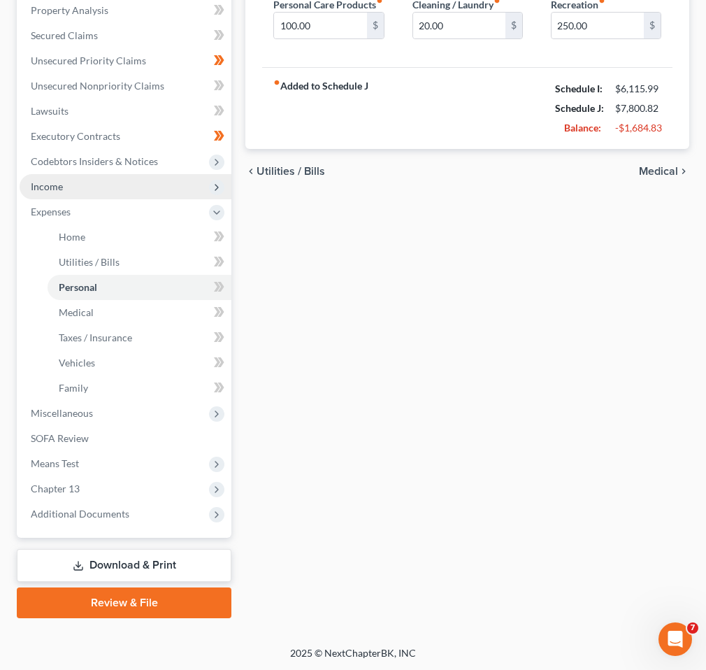
click at [101, 187] on span "Income" at bounding box center [126, 186] width 212 height 25
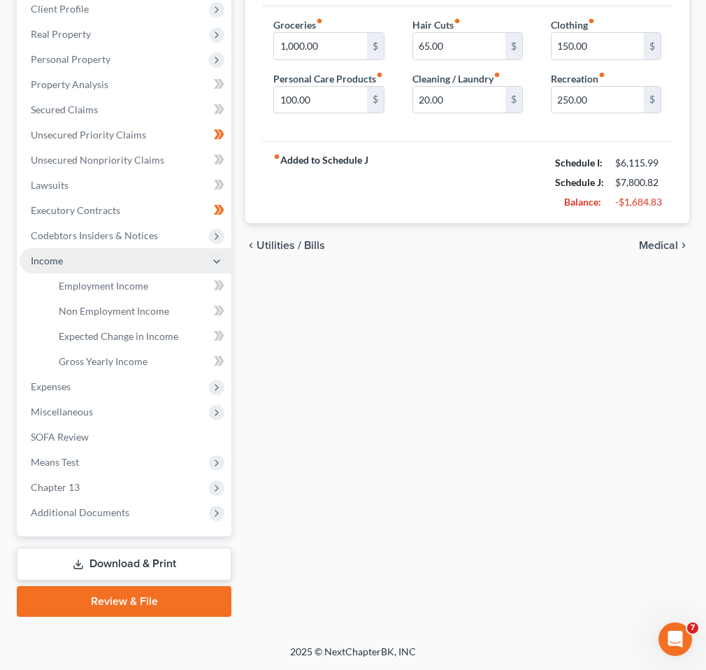
scroll to position [223, 0]
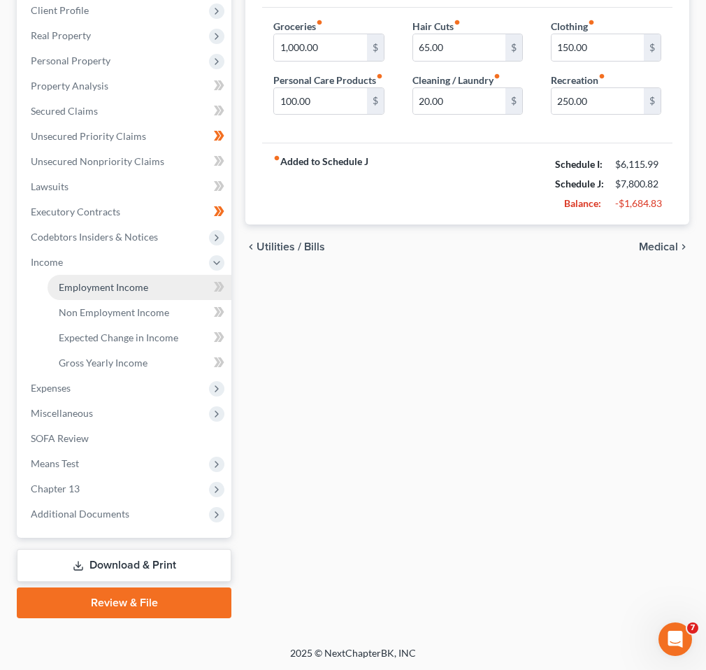
click at [120, 294] on link "Employment Income" at bounding box center [140, 287] width 184 height 25
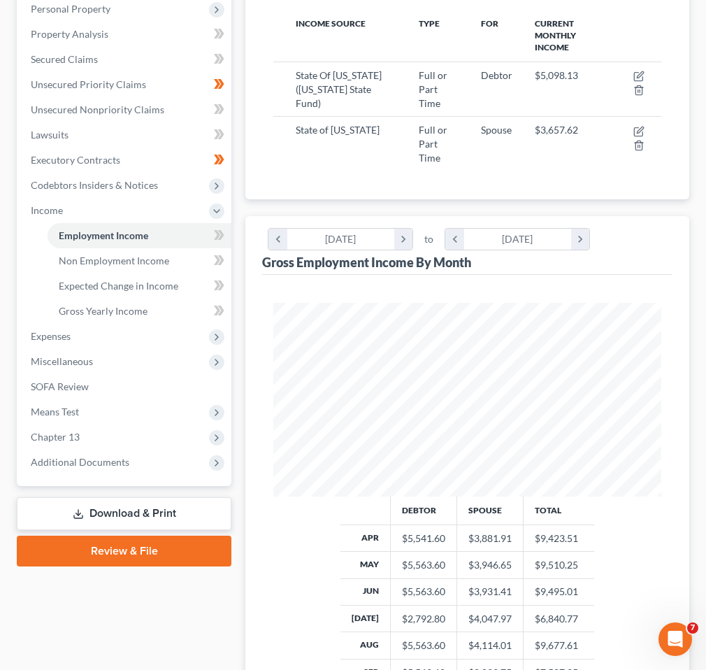
scroll to position [161, 0]
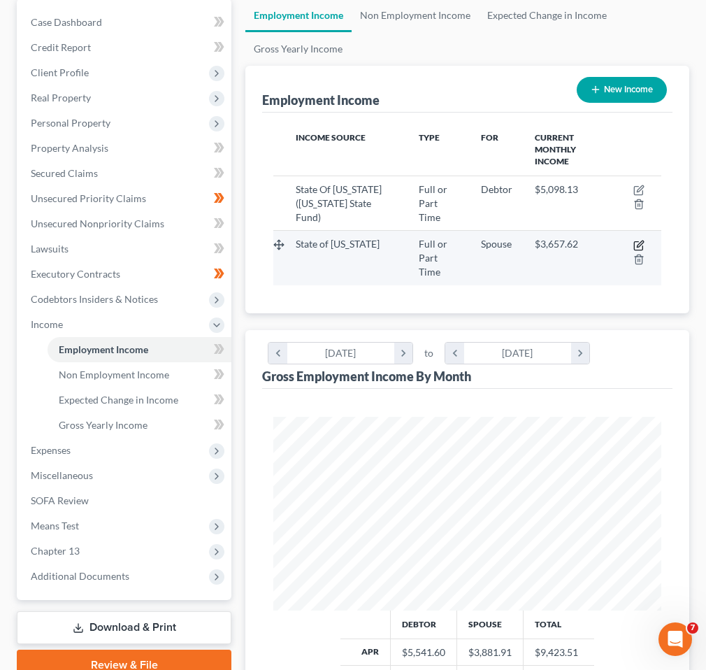
click at [638, 243] on icon "button" at bounding box center [638, 245] width 11 height 11
select select "0"
select select "27"
select select "0"
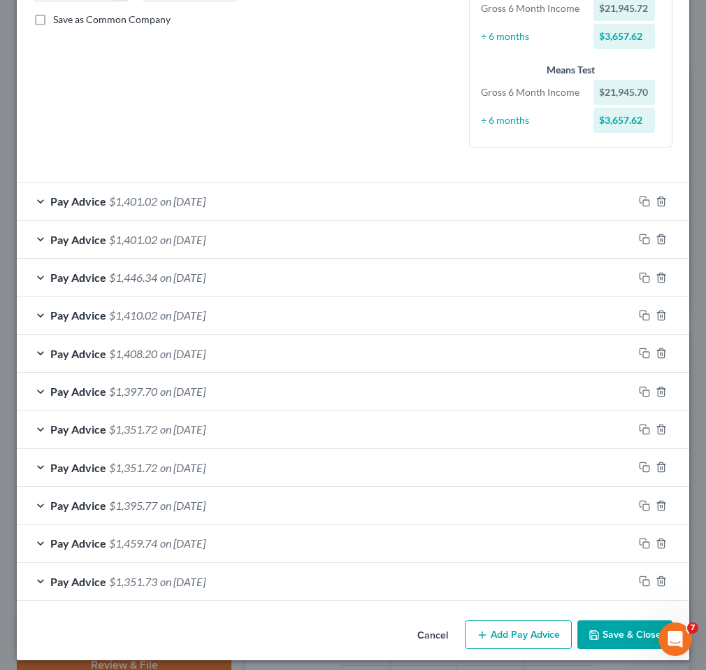
scroll to position [322, 0]
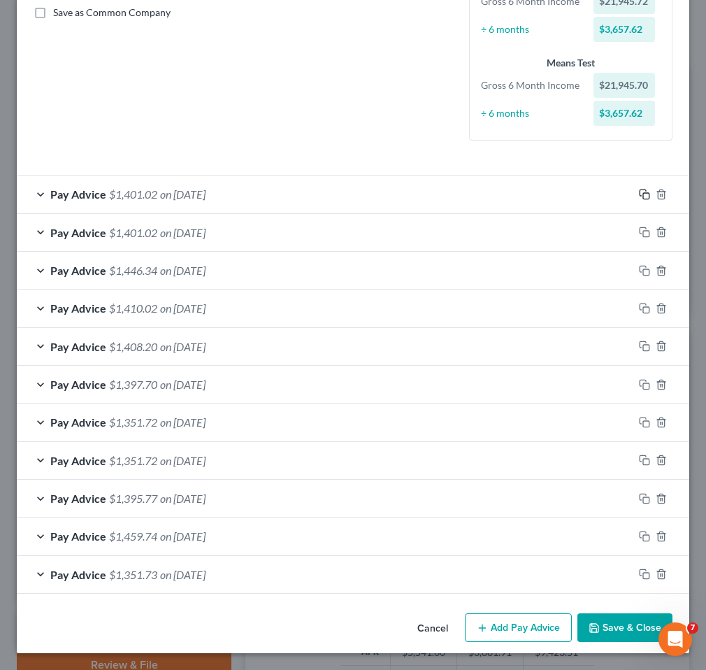
click at [645, 196] on icon "button" at bounding box center [644, 194] width 11 height 11
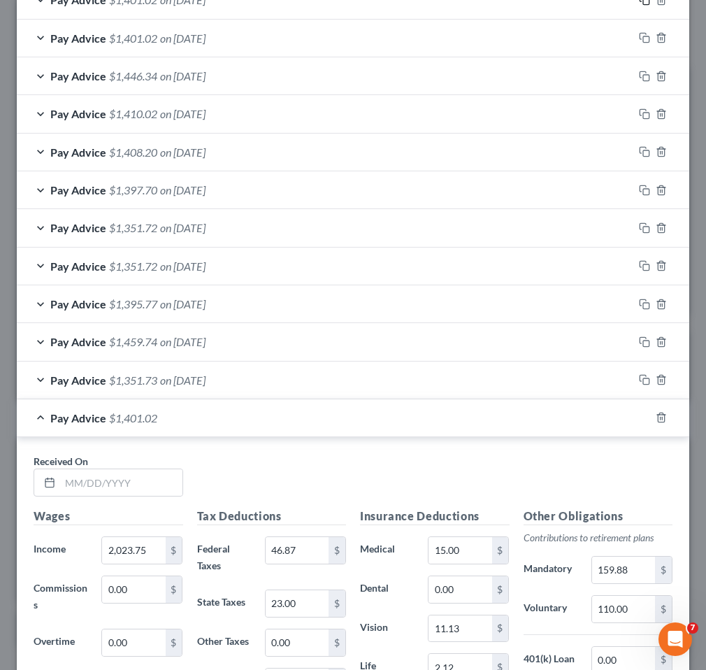
scroll to position [749, 0]
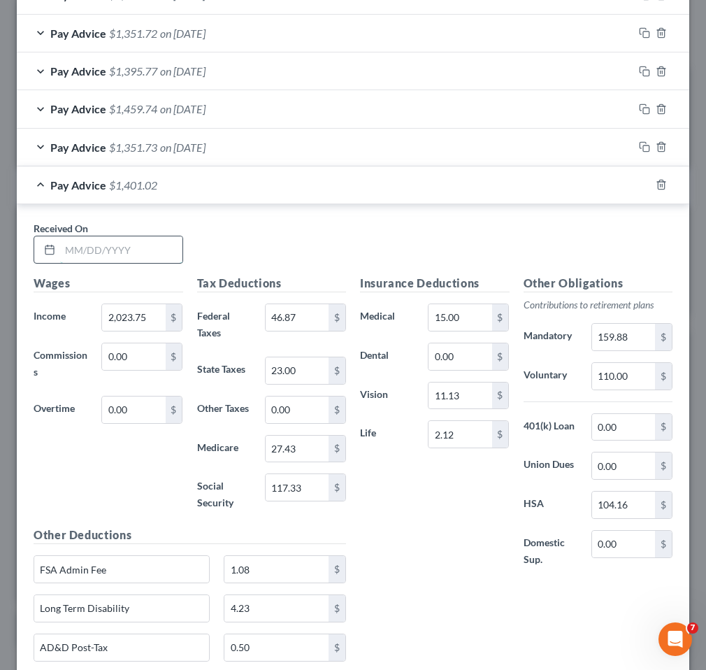
click at [117, 249] on input "text" at bounding box center [121, 249] width 122 height 27
type input "[DATE]"
type input "2,090.26"
type input "59.96"
type input "26"
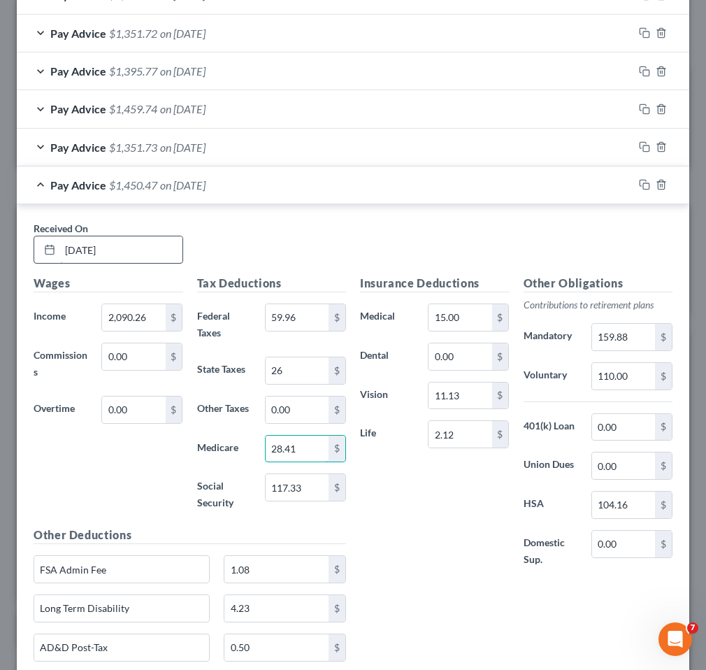
type input "28.41"
type input "2"
type input "121.46"
click at [385, 521] on div "Insurance Deductions Medical 15.00 $ Dental 0.00 $ Vision 11.13 $ Life 2.12 $" at bounding box center [435, 429] width 164 height 308
click at [424, 552] on div "Insurance Deductions Medical 15.00 $ Dental 0.00 $ Vision 11.13 $ Life 2.12 $" at bounding box center [435, 429] width 164 height 308
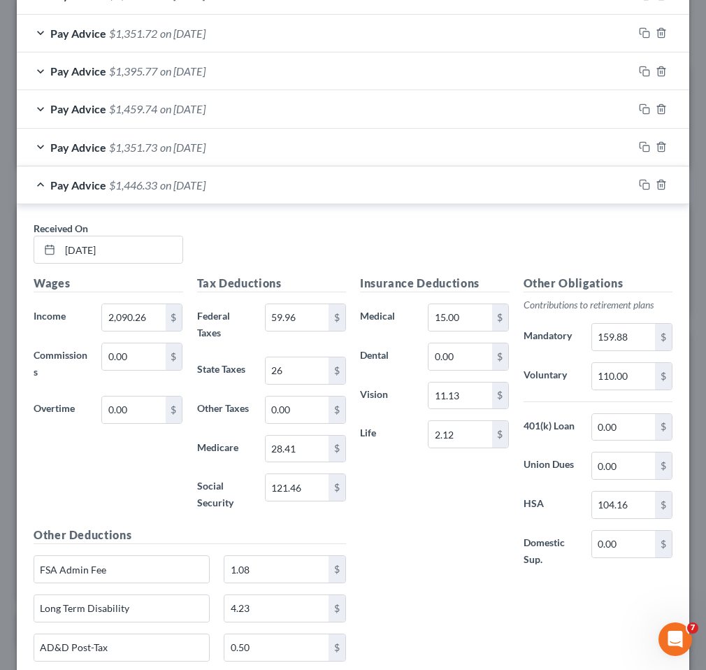
scroll to position [862, 0]
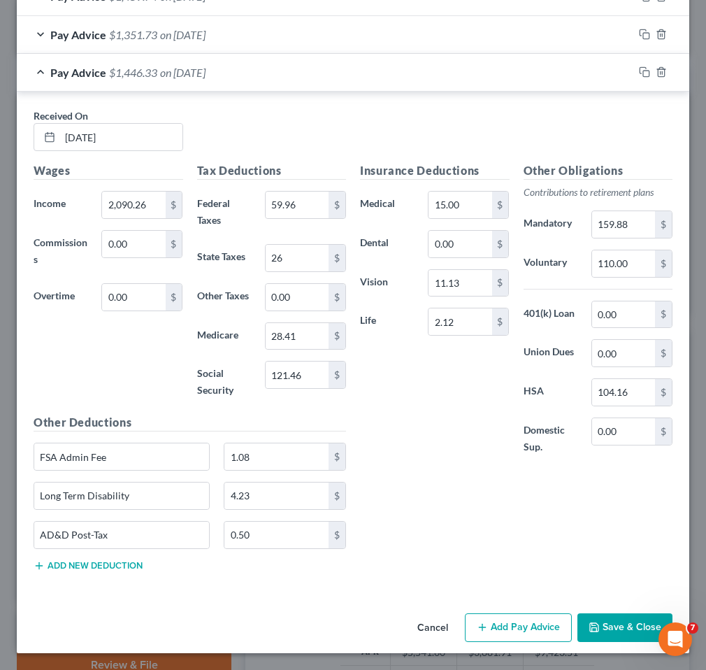
click at [631, 631] on button "Save & Close" at bounding box center [624, 627] width 95 height 29
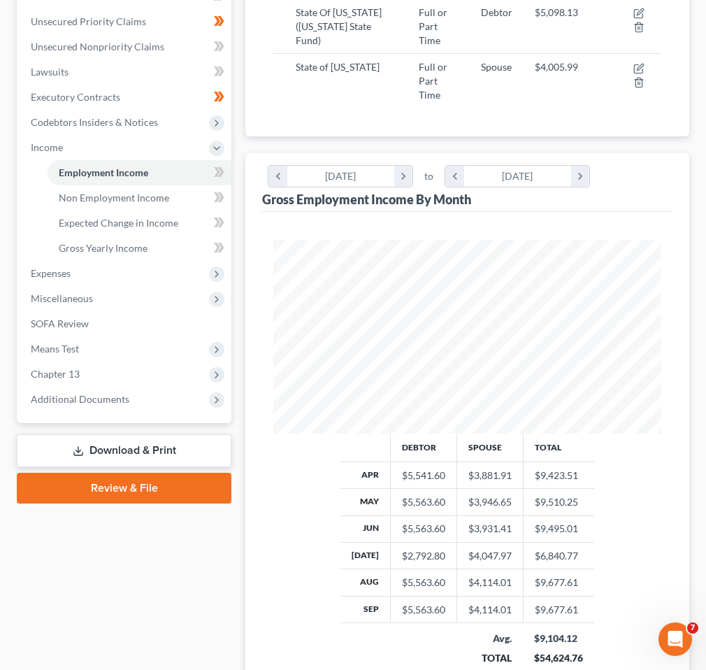
scroll to position [319, 0]
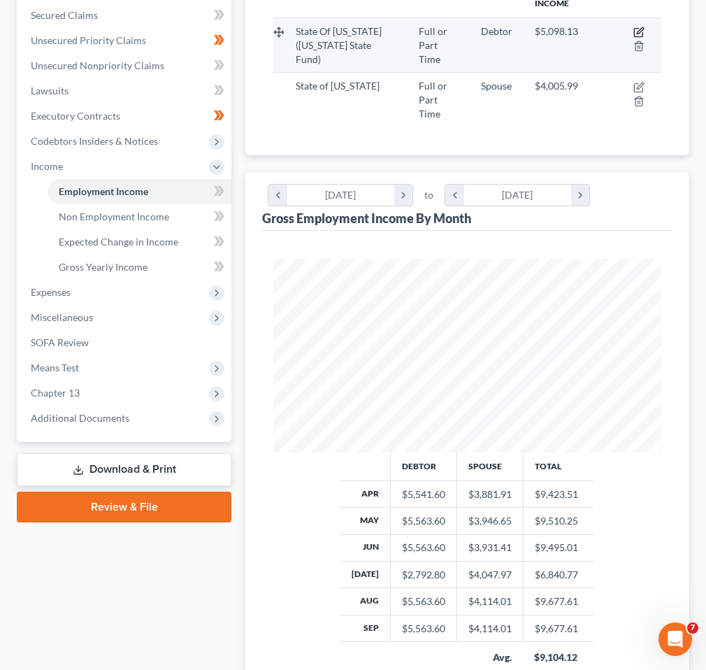
click at [640, 27] on icon "button" at bounding box center [638, 32] width 11 height 11
select select "0"
select select "27"
select select "1"
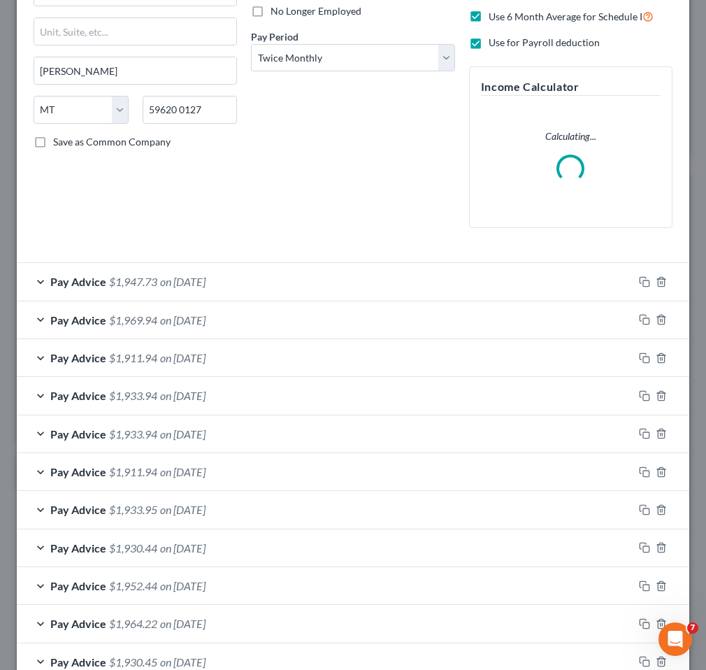
scroll to position [199, 0]
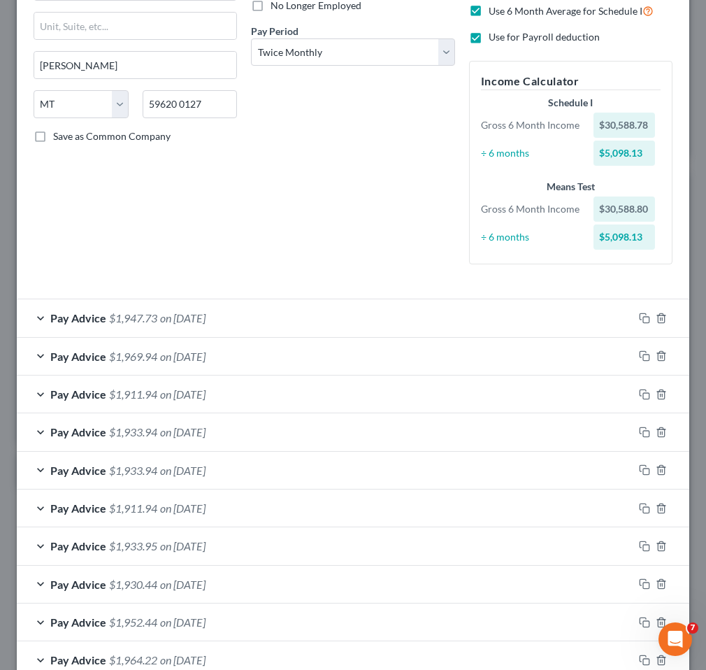
click at [370, 469] on div "Pay Advice $1,933.94 on [DATE]" at bounding box center [325, 470] width 617 height 37
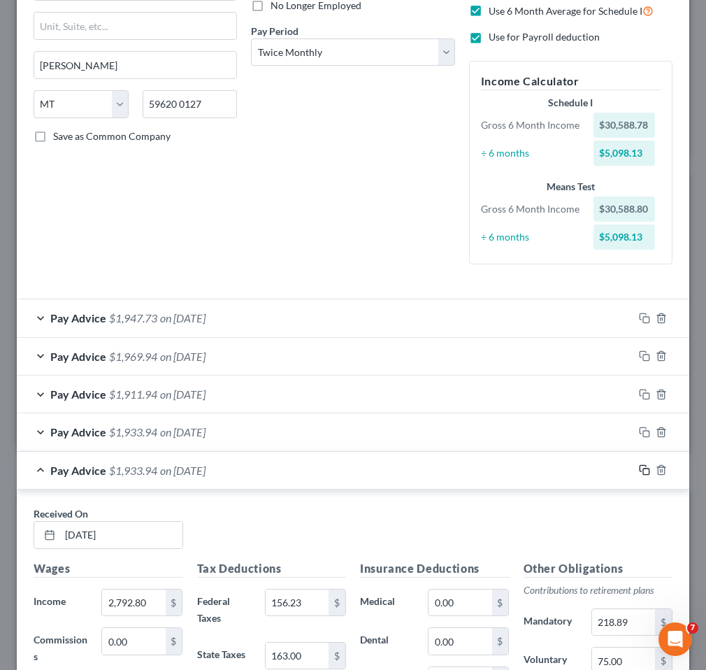
click at [640, 471] on icon "button" at bounding box center [643, 469] width 6 height 6
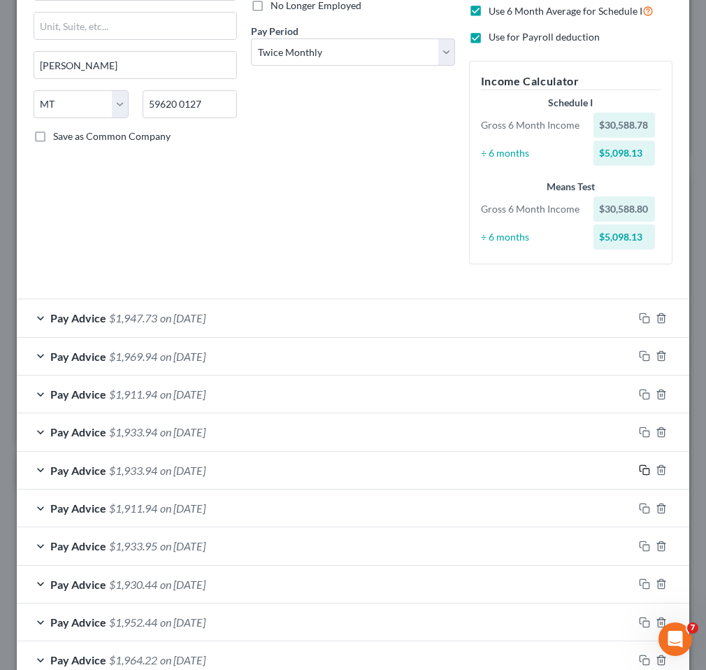
scroll to position [822, 0]
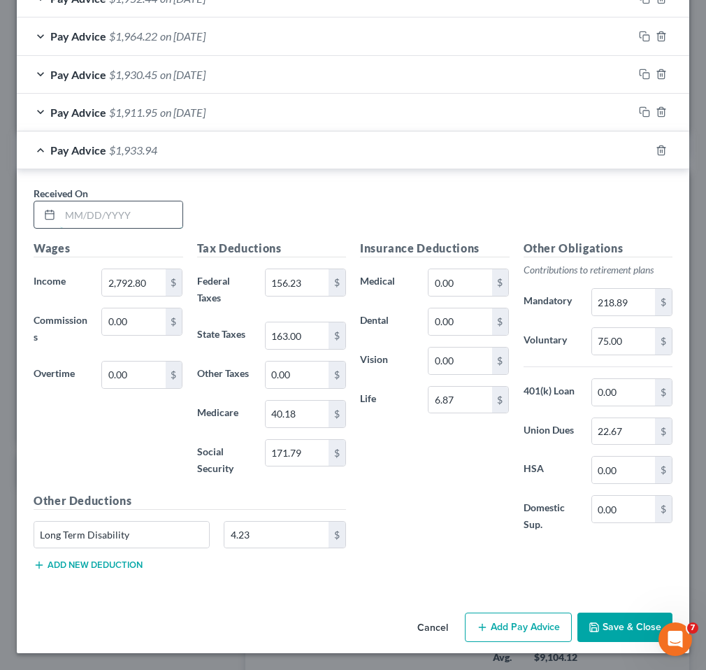
click at [103, 213] on input "text" at bounding box center [121, 214] width 122 height 27
type input "[DATE]"
type input "2,770.80"
click at [309, 412] on input "40.18" at bounding box center [297, 414] width 63 height 27
type input "40.17"
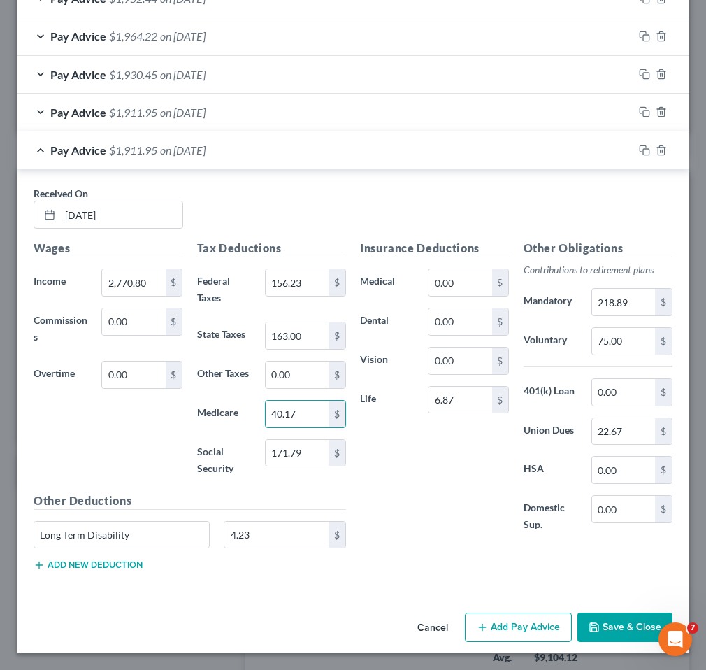
click at [424, 515] on div "Insurance Deductions Medical 0.00 $ Dental 0.00 $ Vision 0.00 $ Life 6.87 $" at bounding box center [435, 394] width 164 height 308
click at [621, 619] on button "Save & Close" at bounding box center [624, 626] width 95 height 29
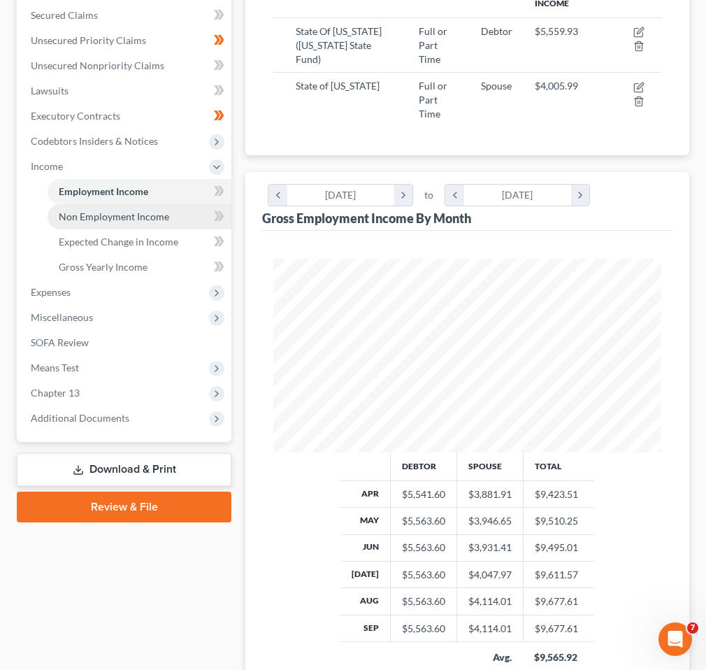
click at [134, 216] on span "Non Employment Income" at bounding box center [114, 216] width 110 height 12
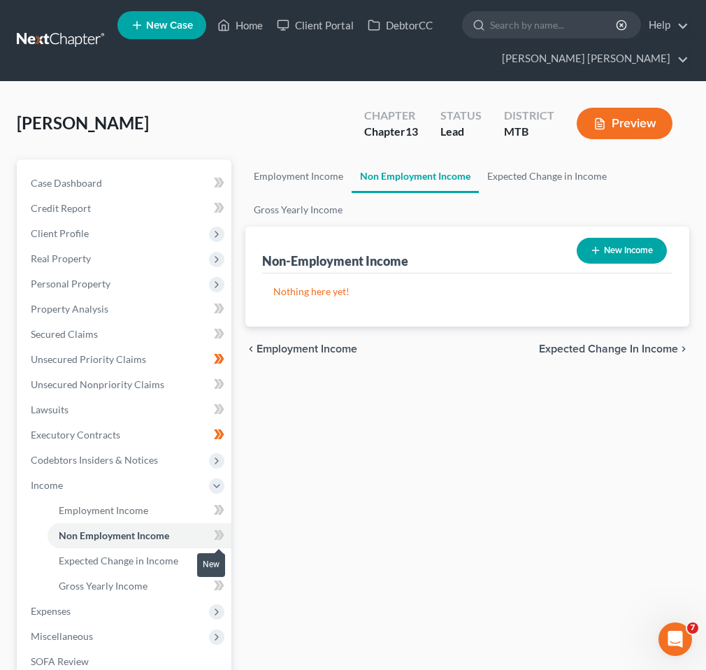
click at [219, 538] on icon at bounding box center [221, 535] width 6 height 10
click at [213, 560] on span at bounding box center [219, 562] width 24 height 21
click at [219, 563] on icon at bounding box center [221, 560] width 6 height 10
click at [196, 586] on link "Gross Yearly Income" at bounding box center [140, 585] width 184 height 25
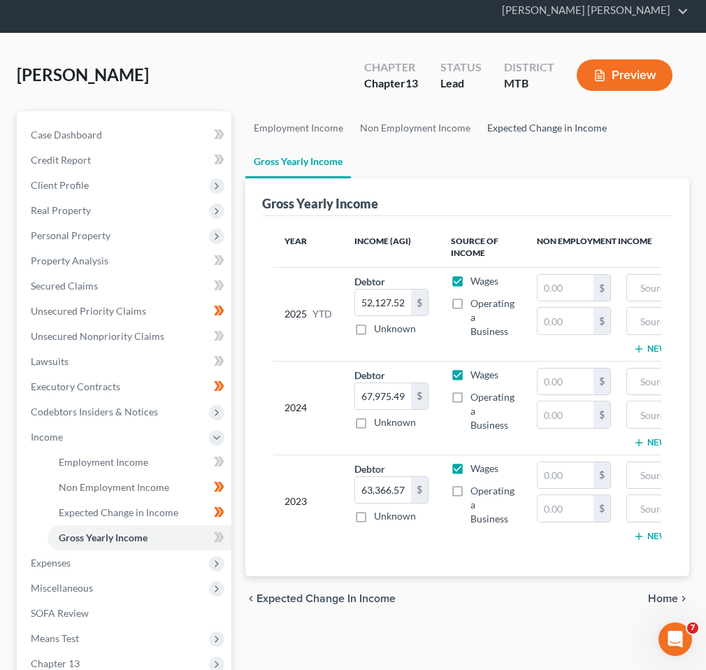
scroll to position [133, 0]
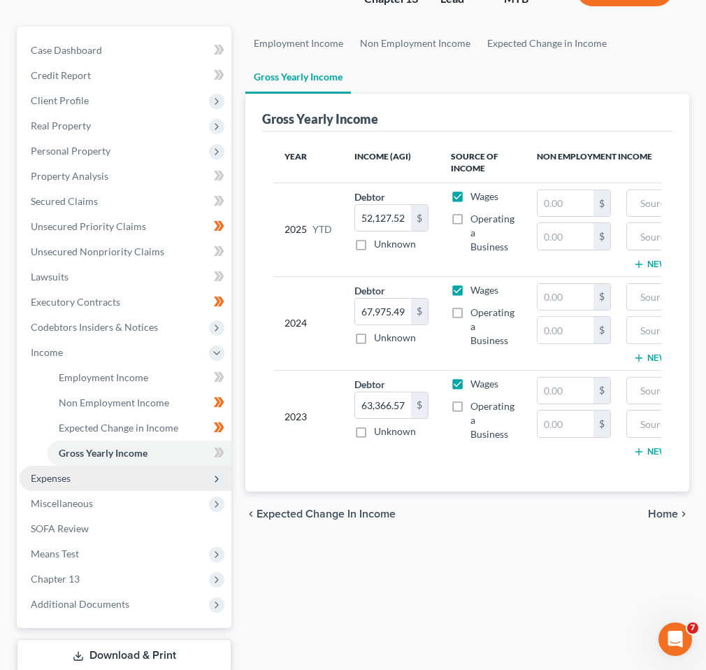
click at [144, 481] on span "Expenses" at bounding box center [126, 478] width 212 height 25
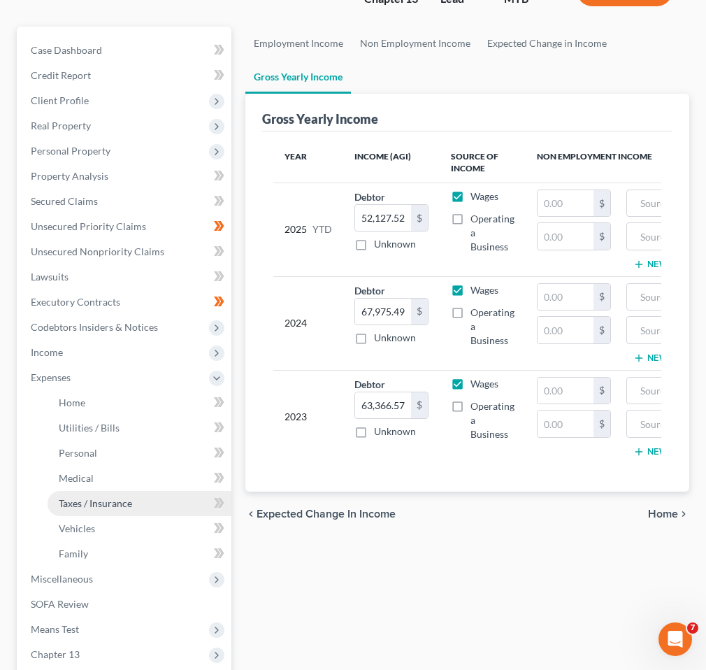
click at [145, 491] on link "Taxes / Insurance" at bounding box center [140, 503] width 184 height 25
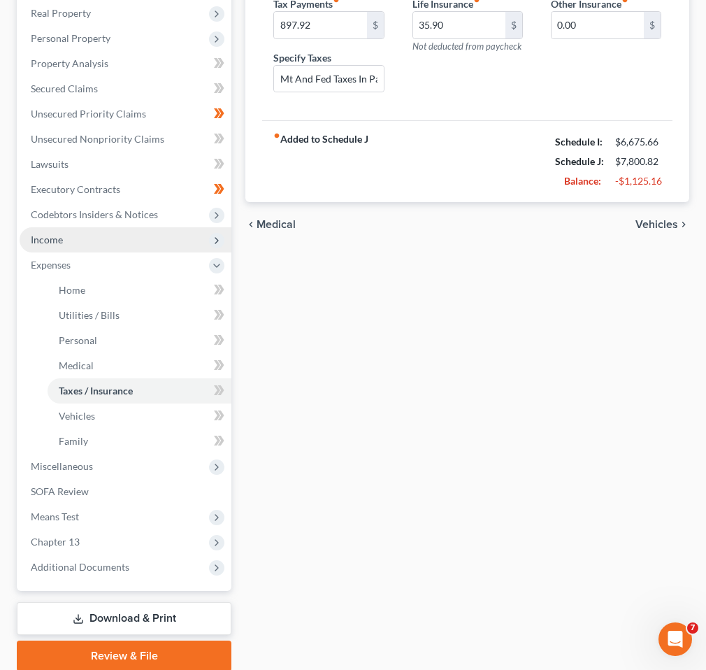
scroll to position [299, 0]
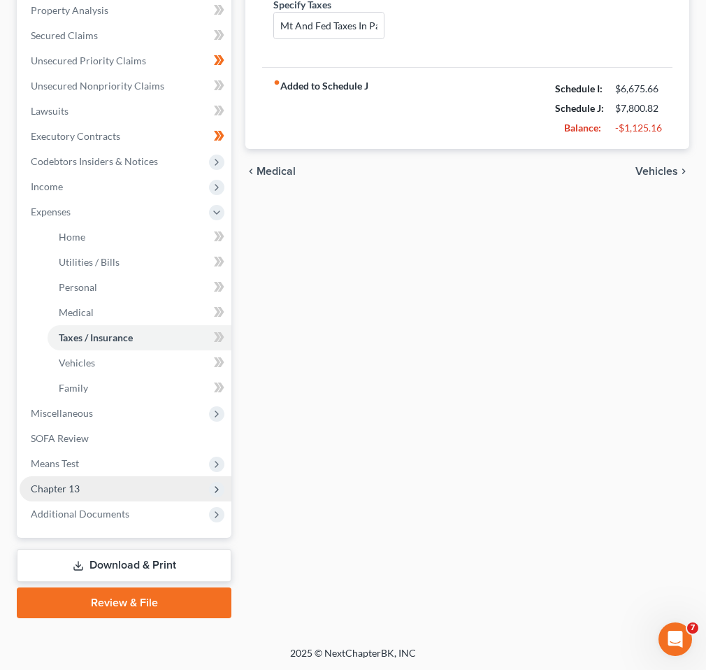
click at [96, 484] on span "Chapter 13" at bounding box center [126, 488] width 212 height 25
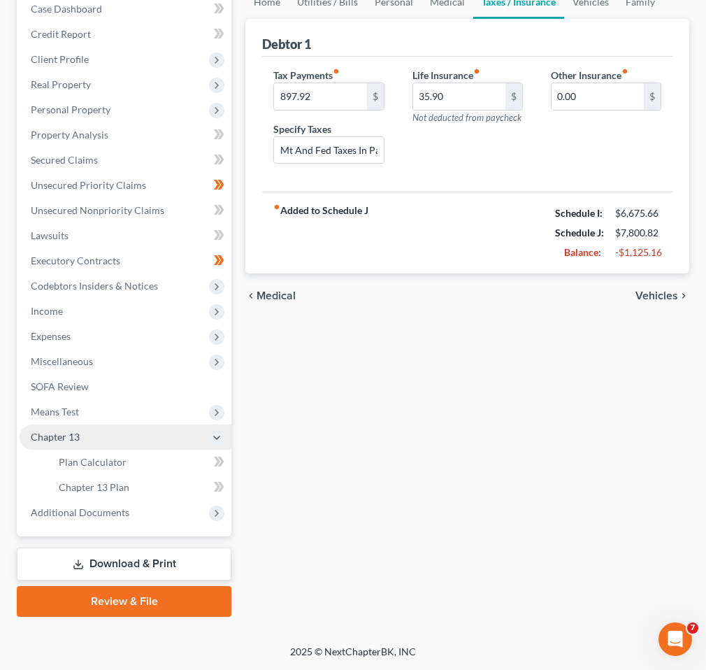
scroll to position [173, 0]
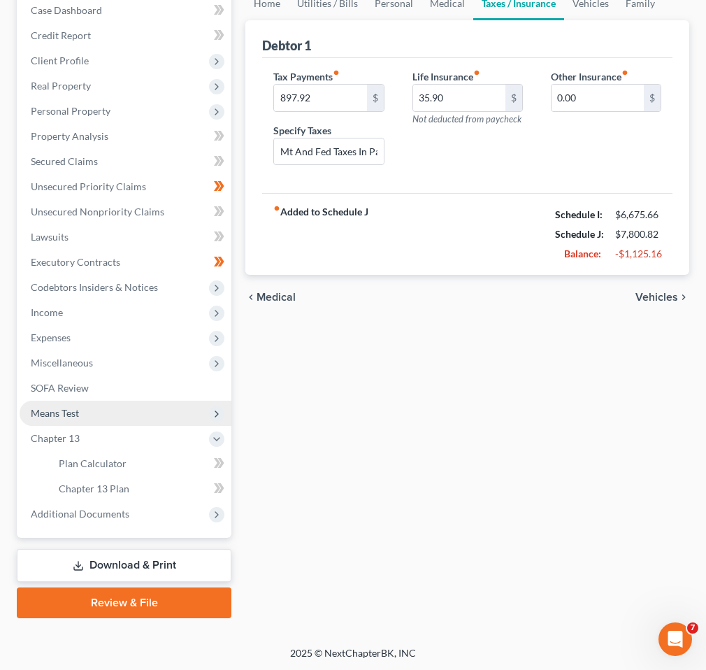
click at [162, 418] on span "Means Test" at bounding box center [126, 413] width 212 height 25
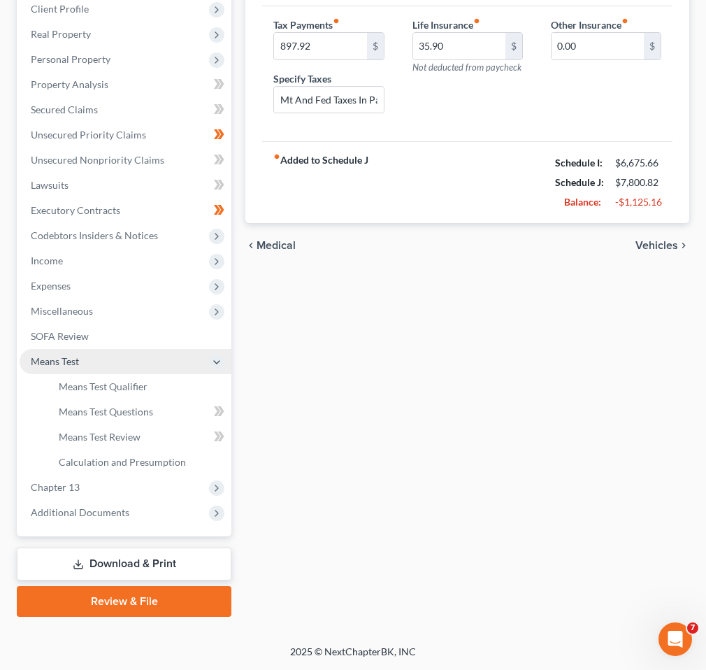
scroll to position [223, 0]
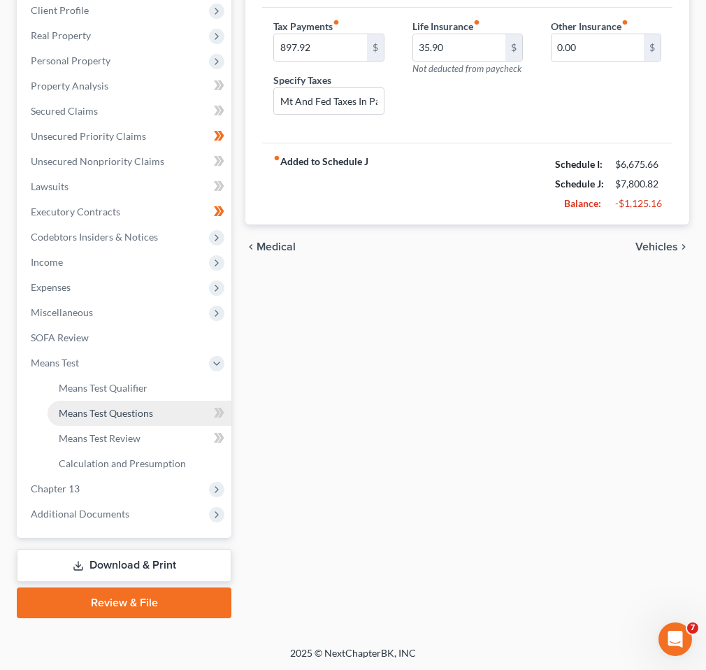
click at [142, 410] on span "Means Test Questions" at bounding box center [106, 413] width 94 height 12
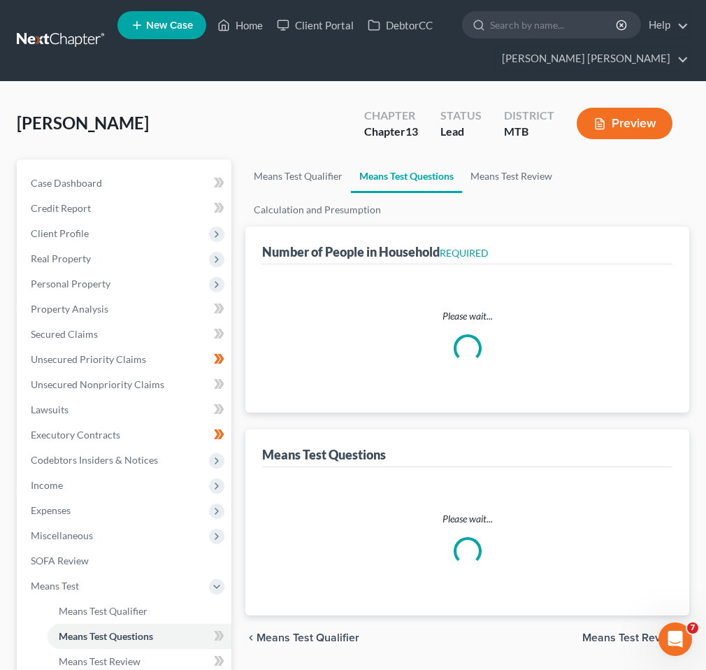
select select "1"
select select "60"
select select "1"
select select "60"
select select "1"
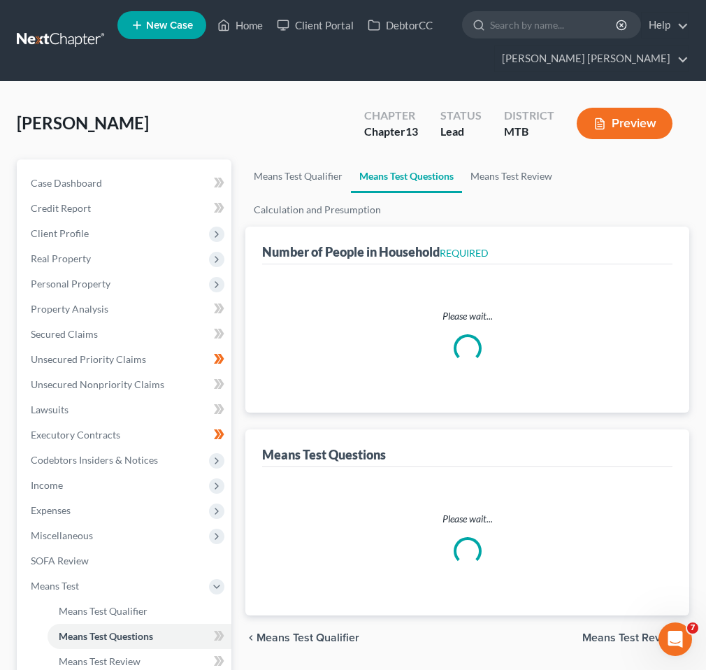
select select "60"
select select "3"
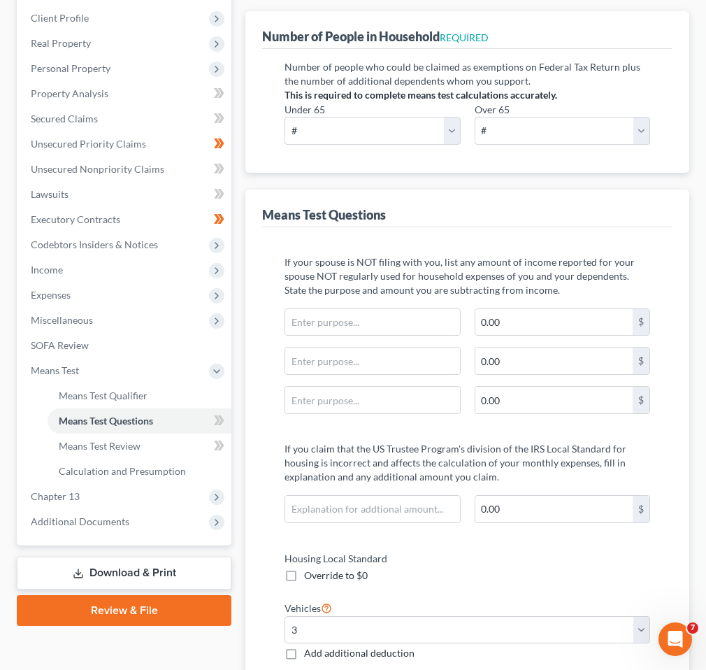
scroll to position [87, 0]
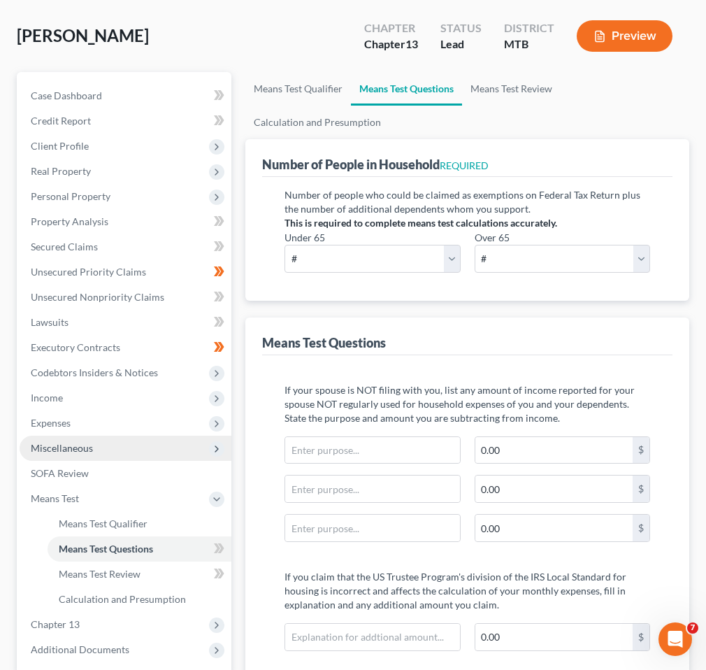
click at [94, 445] on span "Miscellaneous" at bounding box center [126, 448] width 212 height 25
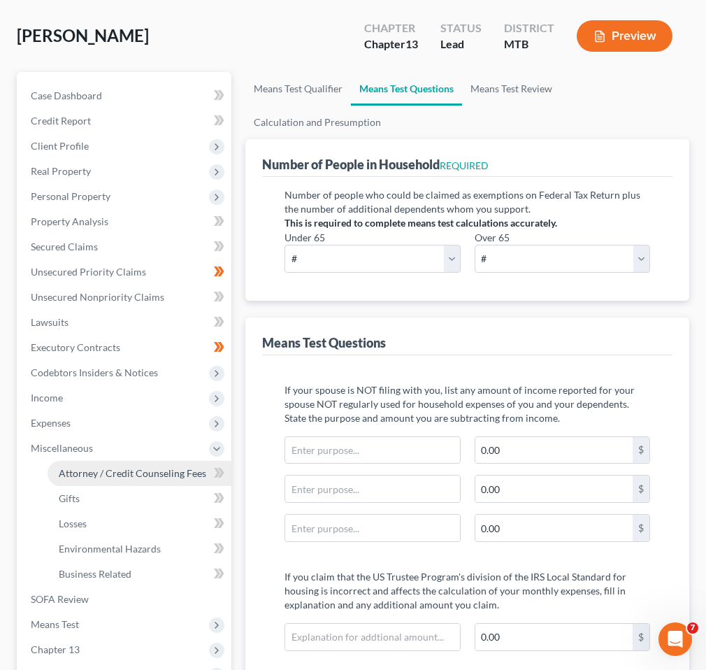
click at [95, 475] on span "Attorney / Credit Counseling Fees" at bounding box center [133, 473] width 148 height 12
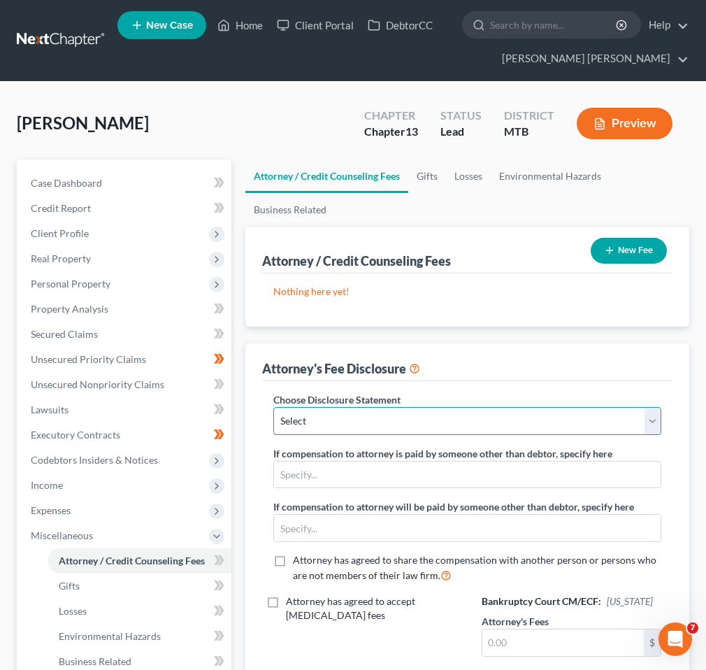
click at [510, 420] on select "Select [PERSON_NAME]" at bounding box center [467, 421] width 388 height 28
select select "0"
click at [273, 407] on select "Select [PERSON_NAME]" at bounding box center [467, 421] width 388 height 28
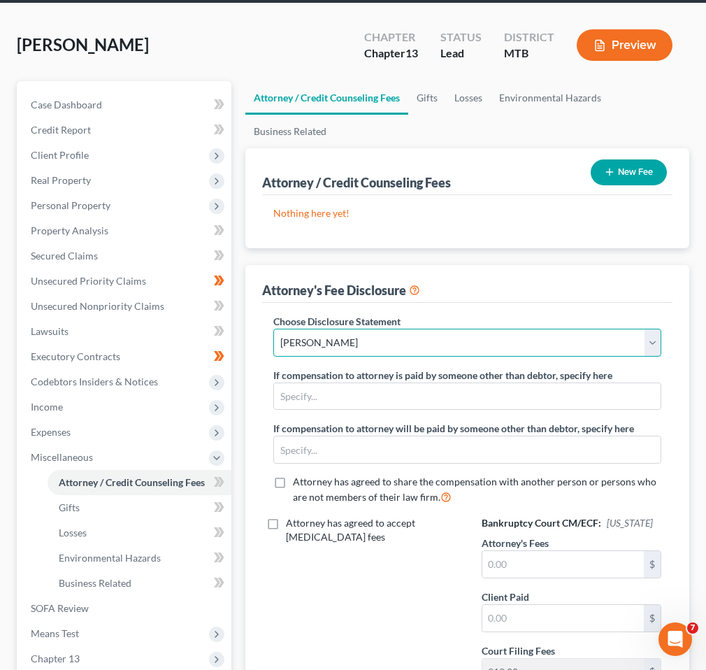
scroll to position [155, 0]
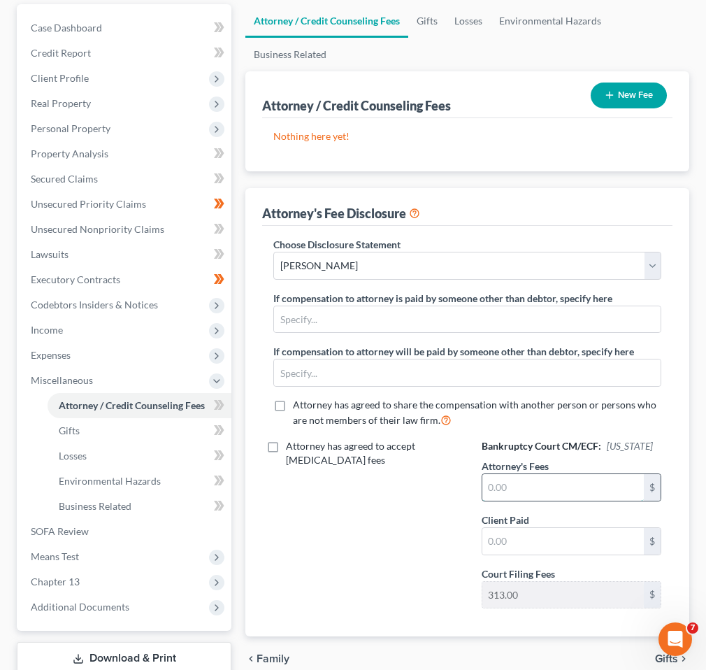
click at [517, 490] on input "text" at bounding box center [563, 487] width 162 height 27
type input "5,000"
type input "2,500"
click at [213, 401] on span at bounding box center [219, 406] width 24 height 21
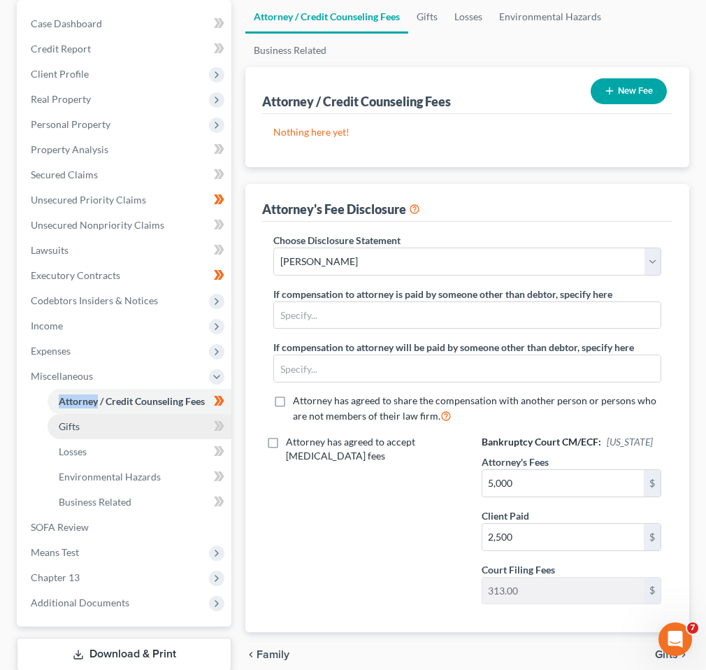
scroll to position [198, 0]
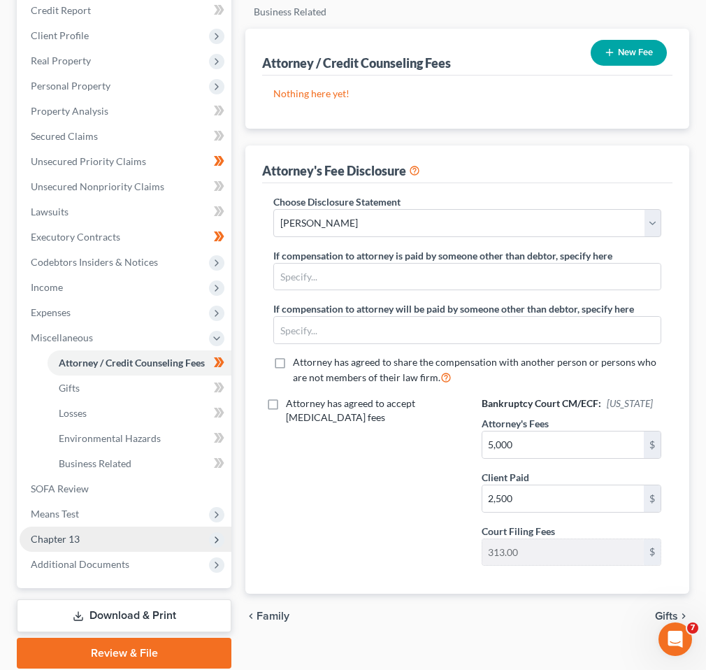
click at [157, 529] on span "Chapter 13" at bounding box center [126, 538] width 212 height 25
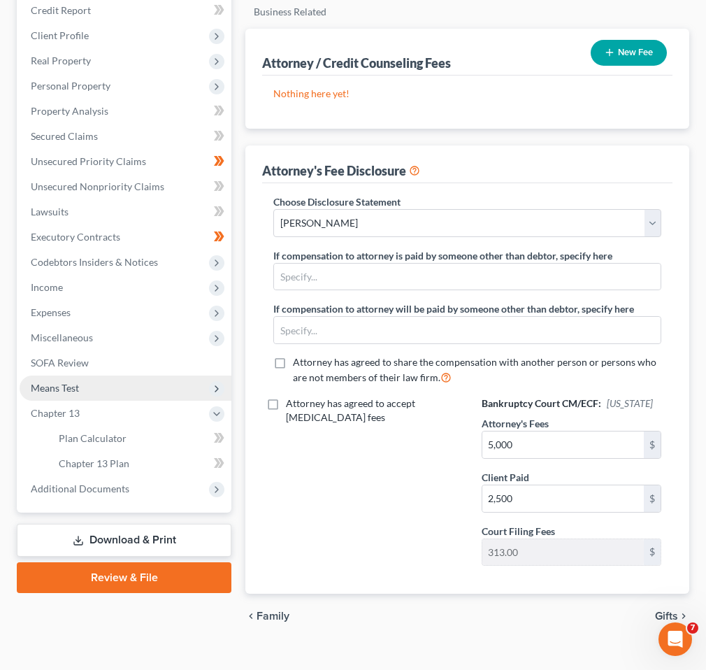
click at [138, 387] on span "Means Test" at bounding box center [126, 387] width 212 height 25
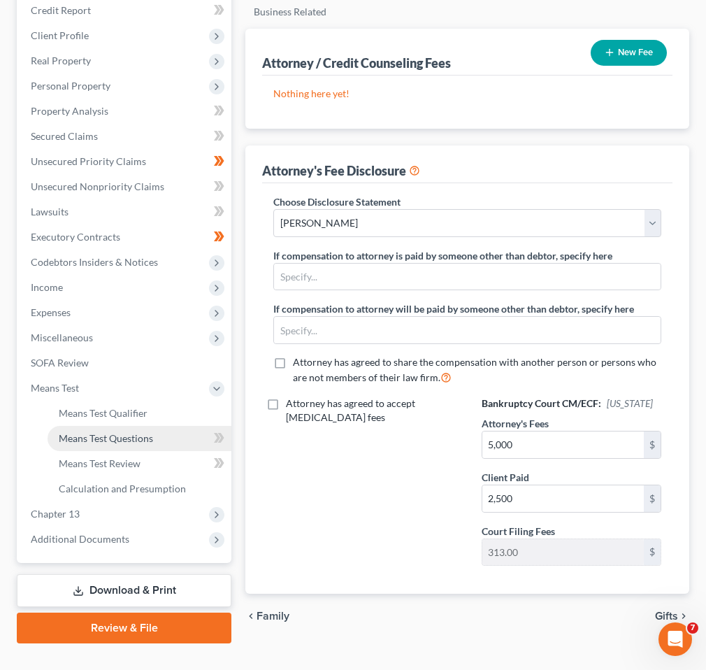
click at [122, 437] on span "Means Test Questions" at bounding box center [106, 438] width 94 height 12
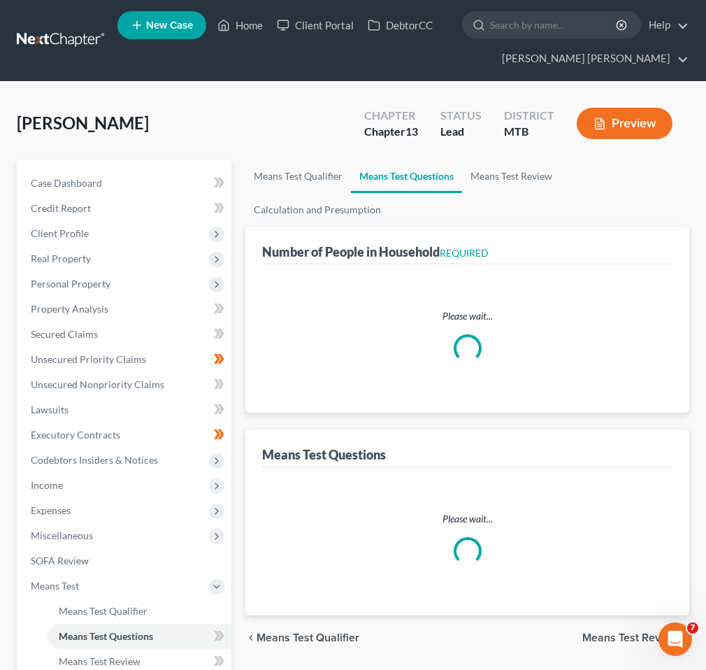
select select "1"
select select "60"
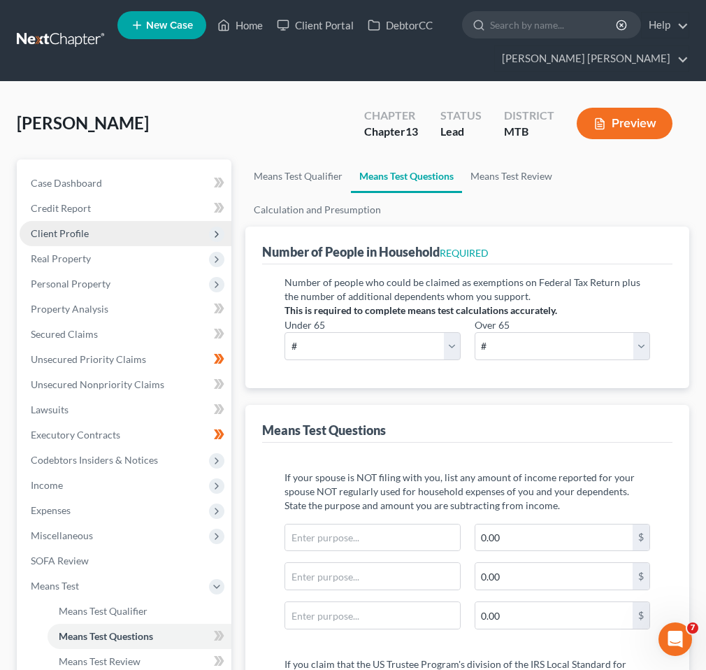
click at [89, 226] on span "Client Profile" at bounding box center [126, 233] width 212 height 25
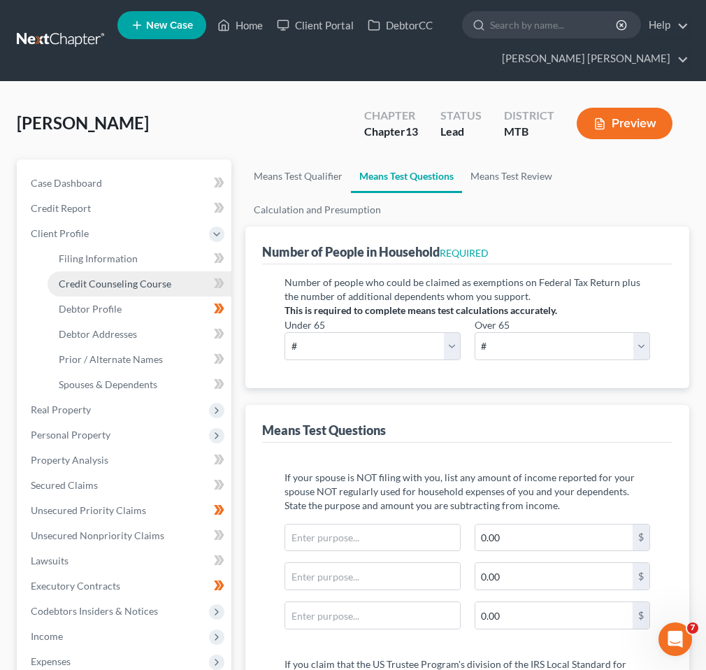
click at [182, 273] on link "Credit Counseling Course" at bounding box center [140, 283] width 184 height 25
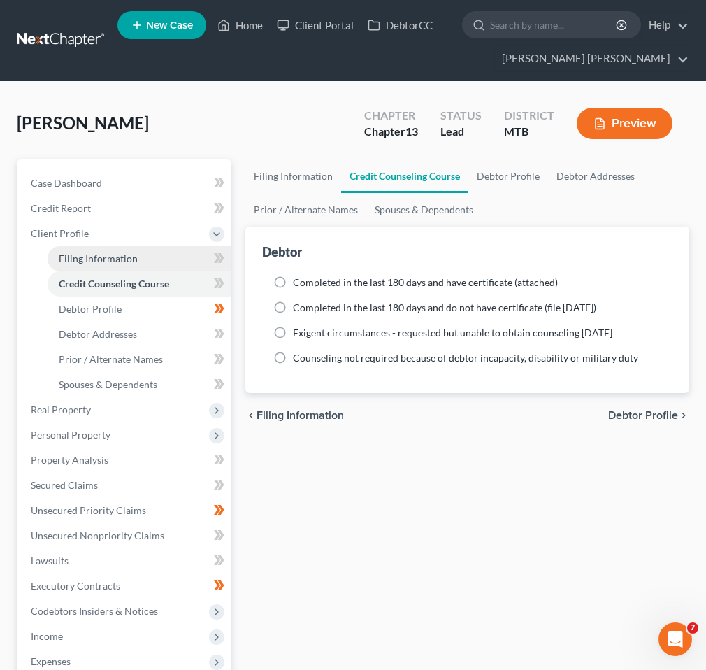
click at [178, 266] on link "Filing Information" at bounding box center [140, 258] width 184 height 25
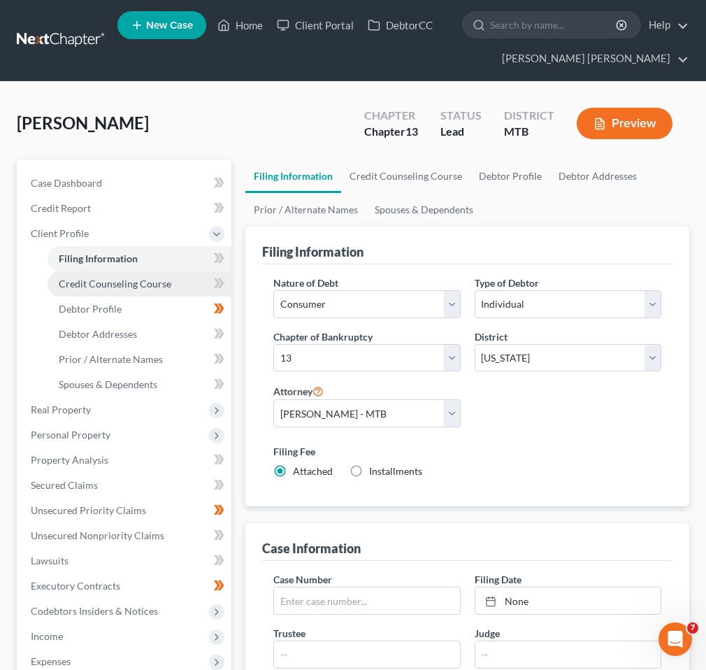
click at [175, 287] on link "Credit Counseling Course" at bounding box center [140, 283] width 184 height 25
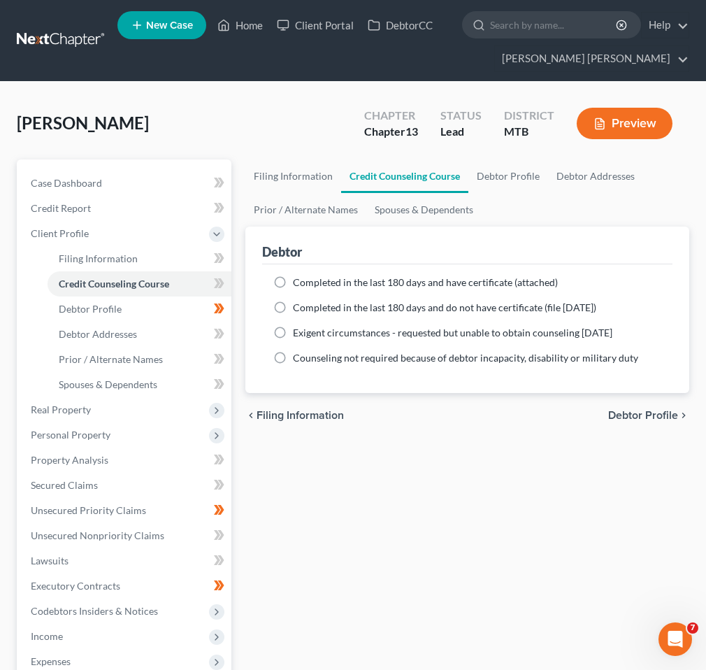
click at [293, 278] on label "Completed in the last 180 days and have certificate (attached)" at bounding box center [425, 282] width 265 height 14
click at [299, 278] on input "Completed in the last 180 days and have certificate (attached)" at bounding box center [303, 279] width 9 height 9
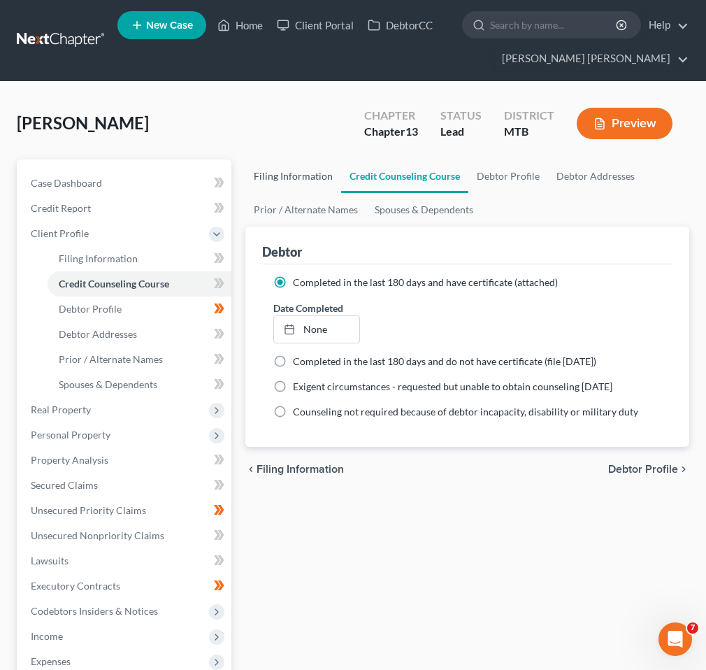
click at [324, 168] on link "Filing Information" at bounding box center [293, 176] width 96 height 34
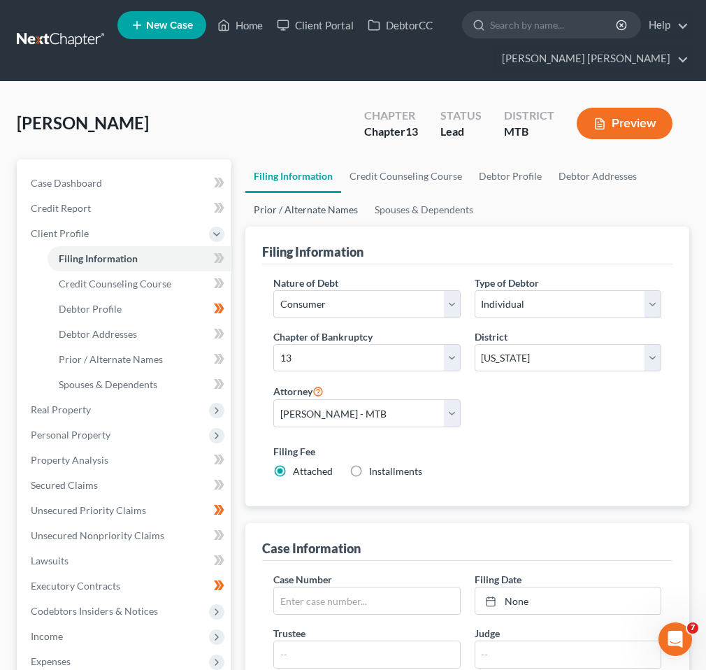
click at [312, 216] on link "Prior / Alternate Names" at bounding box center [305, 210] width 121 height 34
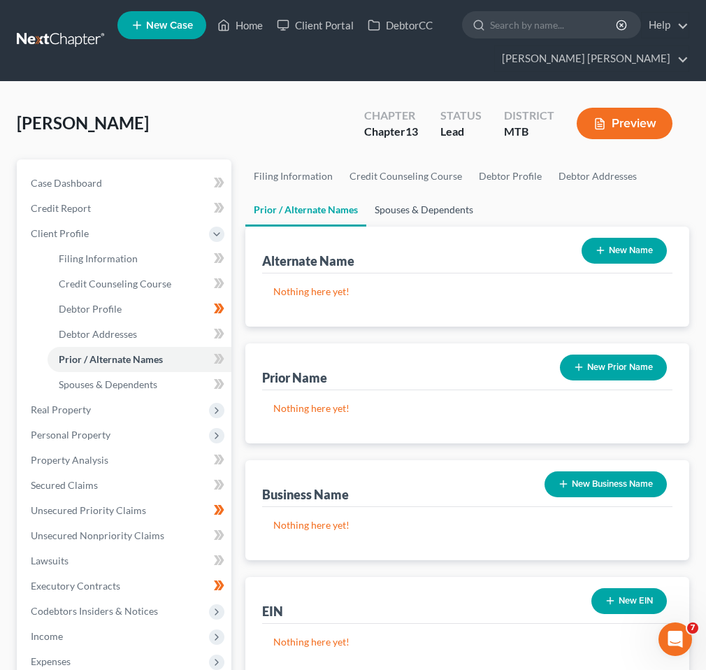
click at [447, 214] on link "Spouses & Dependents" at bounding box center [423, 210] width 115 height 34
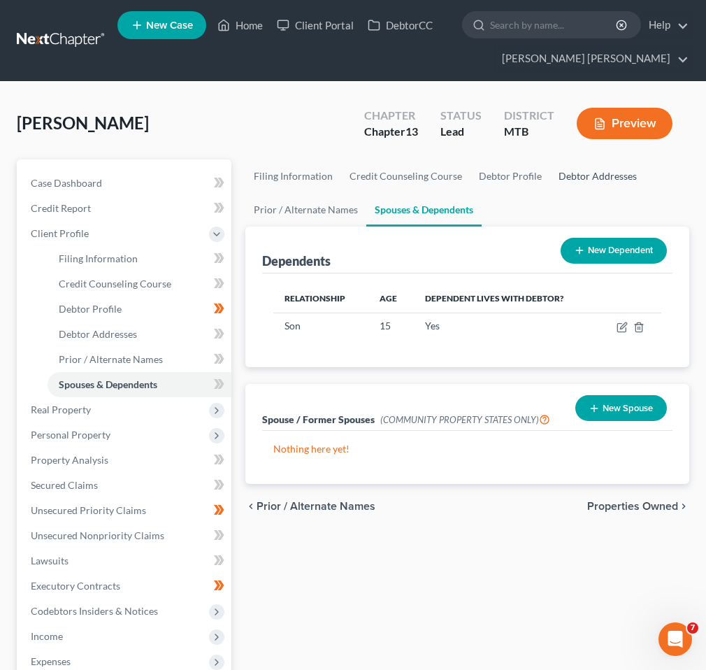
click at [569, 164] on link "Debtor Addresses" at bounding box center [597, 176] width 95 height 34
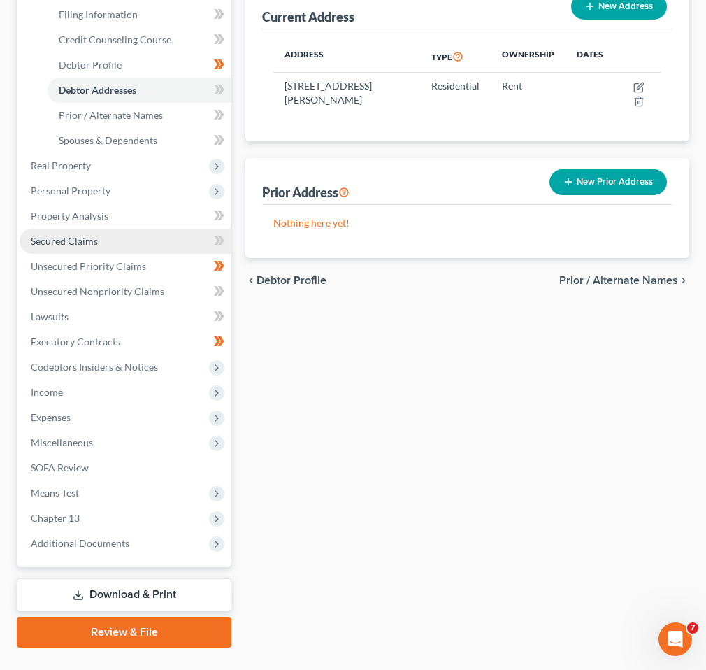
scroll to position [273, 0]
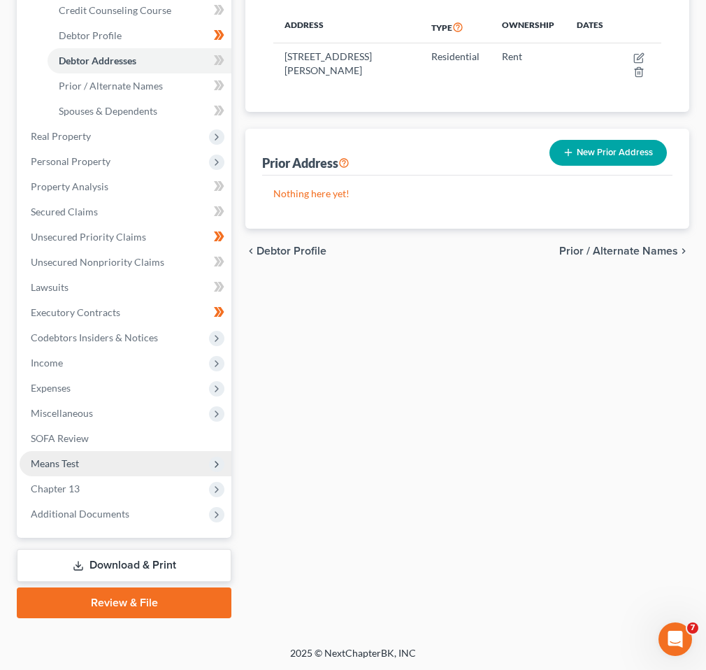
click at [134, 454] on span "Means Test" at bounding box center [126, 463] width 212 height 25
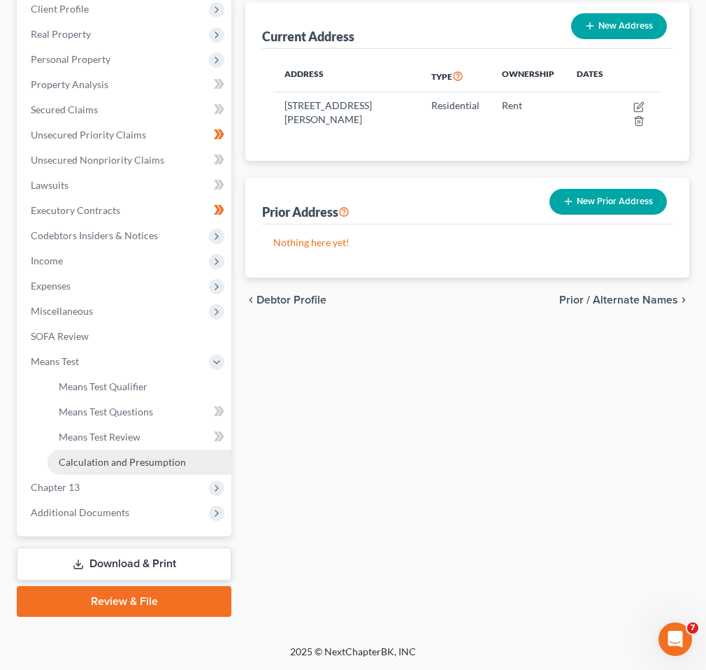
scroll to position [223, 0]
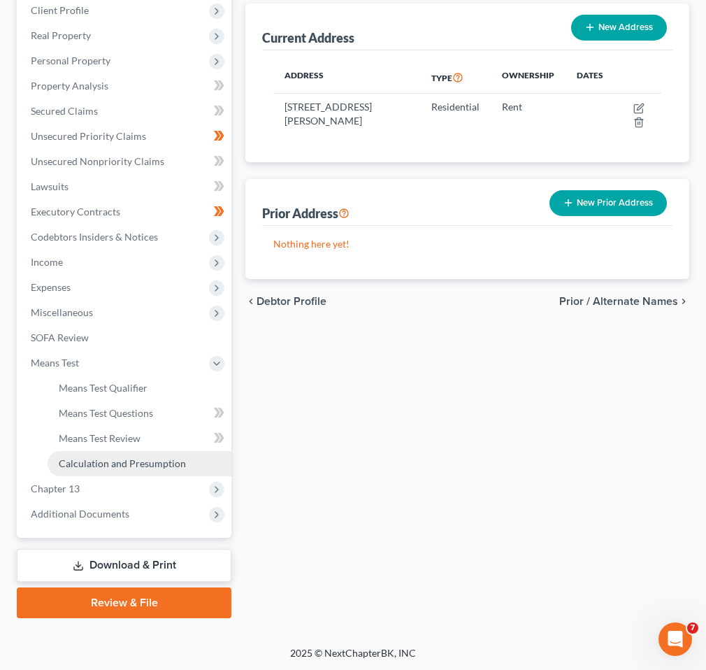
click at [141, 468] on span "Calculation and Presumption" at bounding box center [122, 463] width 127 height 12
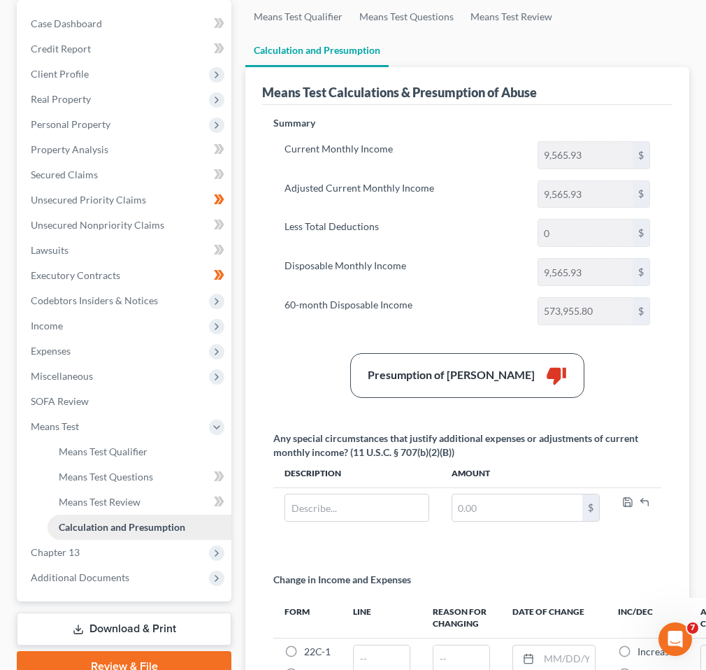
scroll to position [160, 0]
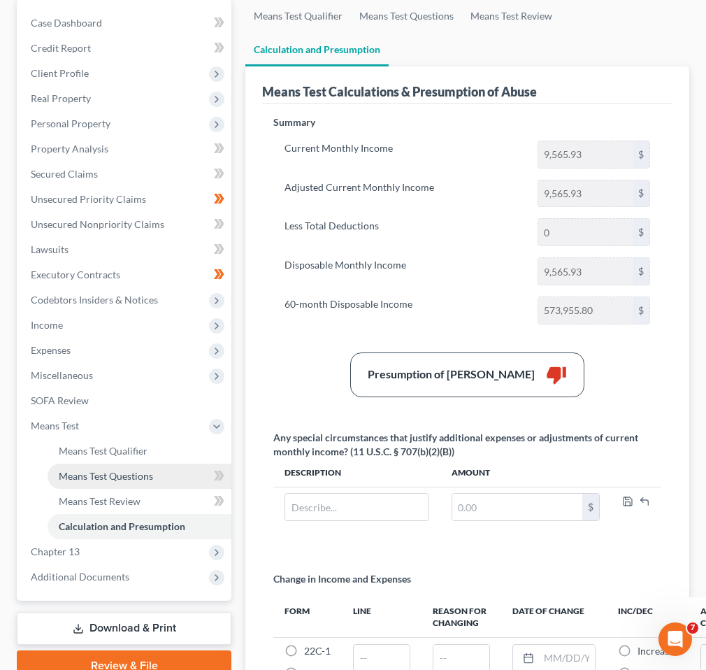
click at [140, 480] on span "Means Test Questions" at bounding box center [106, 476] width 94 height 12
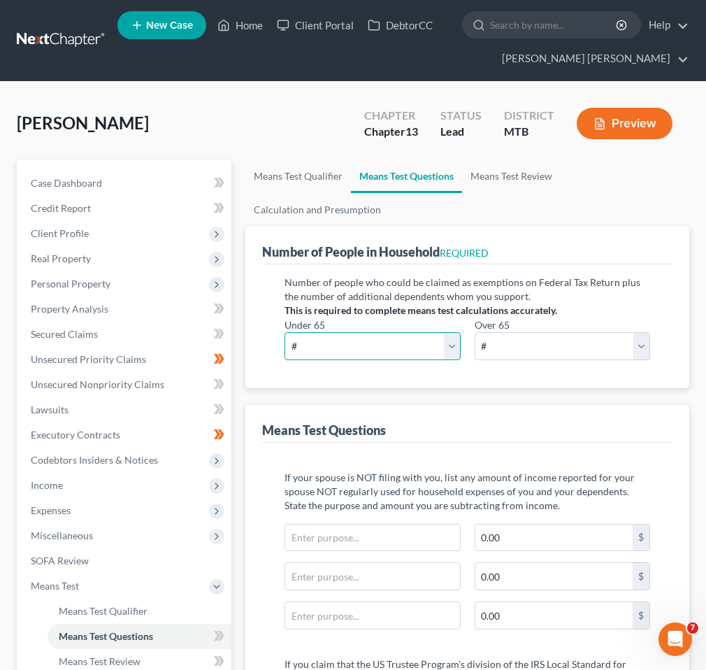
click at [394, 340] on select "# 0 1 2 3 4 5 6 7 8 9 10" at bounding box center [372, 346] width 175 height 28
click at [285, 332] on select "# 0 1 2 3 4 5 6 7 8 9 10" at bounding box center [372, 346] width 175 height 28
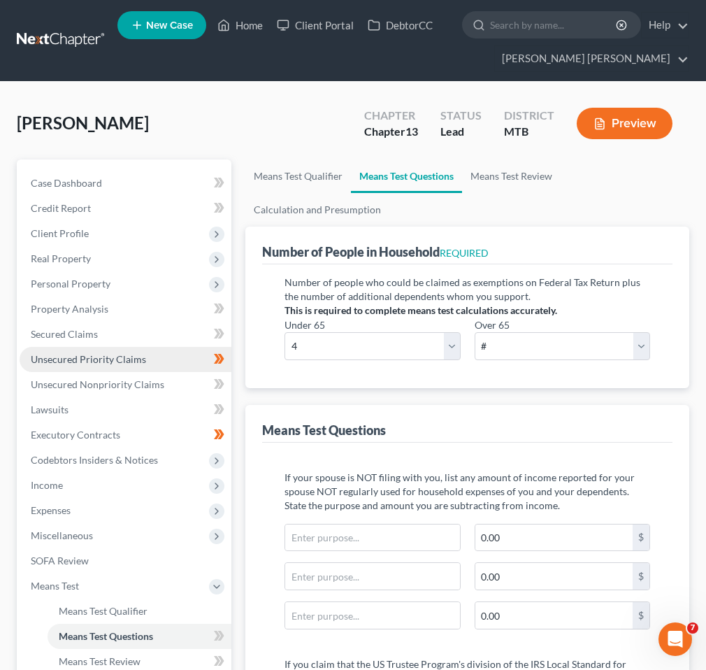
click at [113, 354] on span "Unsecured Priority Claims" at bounding box center [88, 359] width 115 height 12
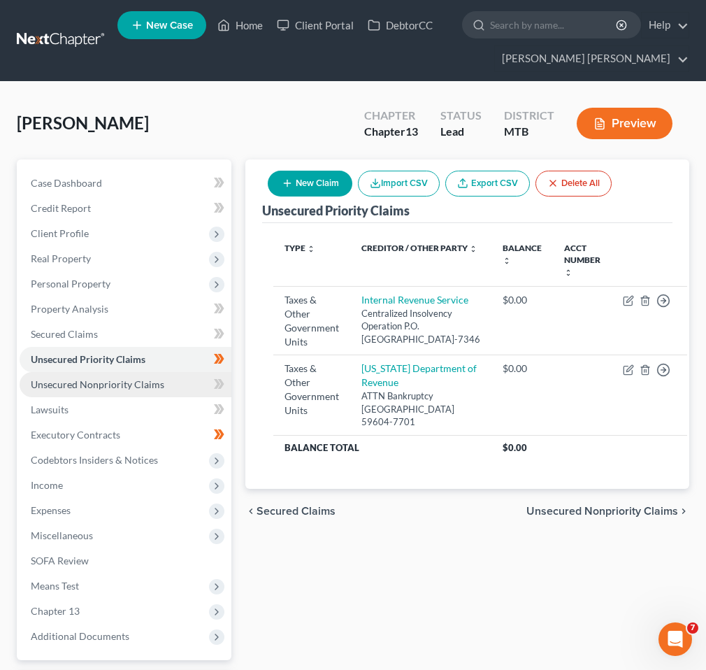
click at [135, 377] on link "Unsecured Nonpriority Claims" at bounding box center [126, 384] width 212 height 25
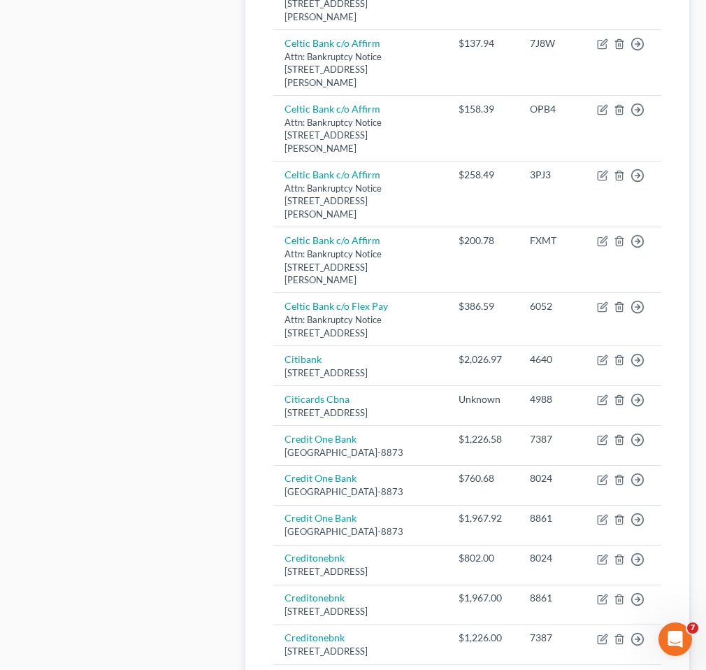
scroll to position [104, 0]
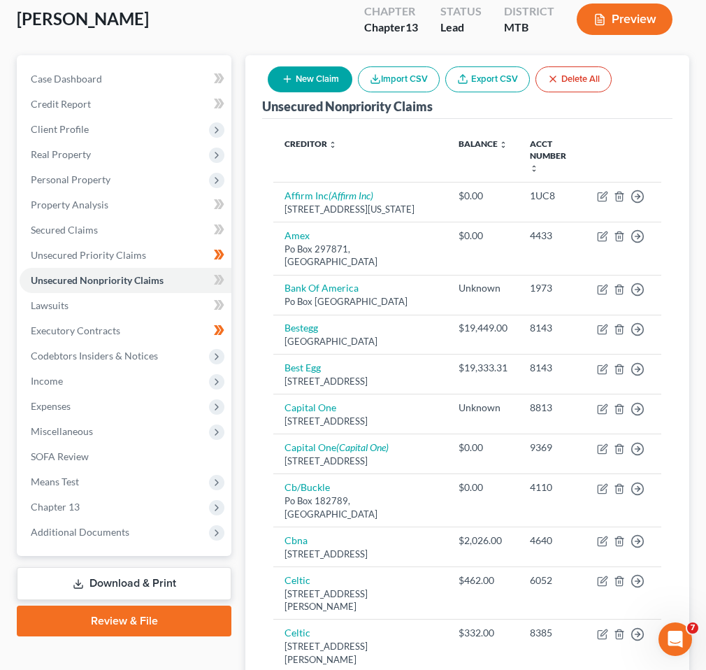
click at [322, 83] on button "New Claim" at bounding box center [310, 79] width 85 height 26
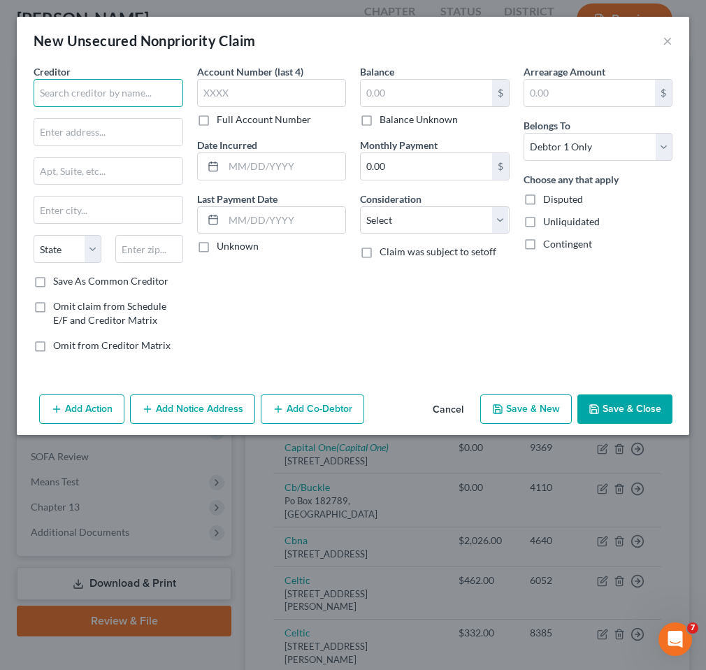
click at [124, 100] on input "text" at bounding box center [109, 93] width 150 height 28
click at [636, 394] on button "Save & Close" at bounding box center [624, 408] width 95 height 29
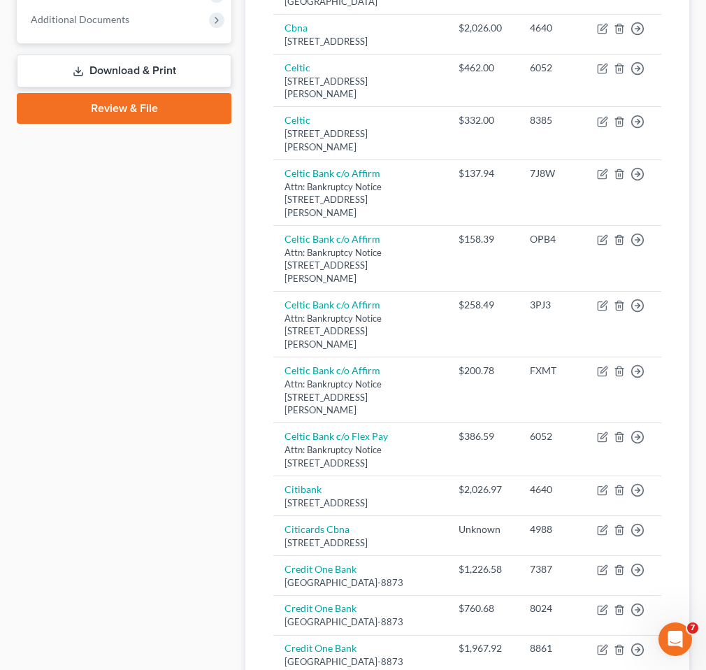
scroll to position [0, 0]
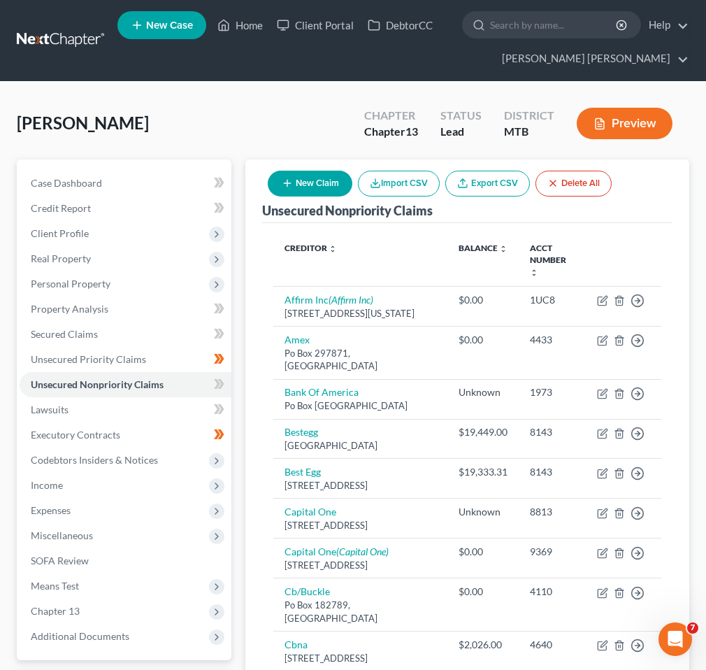
click at [311, 187] on button "New Claim" at bounding box center [310, 184] width 85 height 26
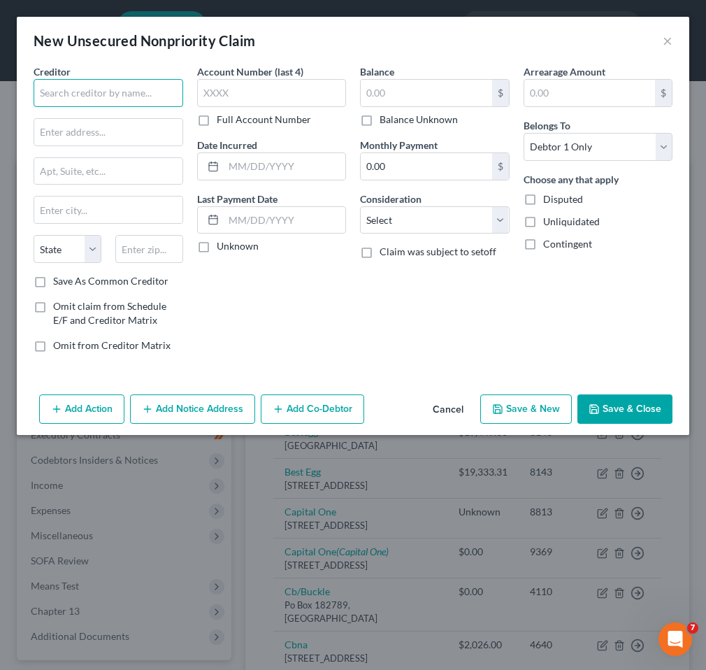
click at [135, 102] on input "text" at bounding box center [109, 93] width 150 height 28
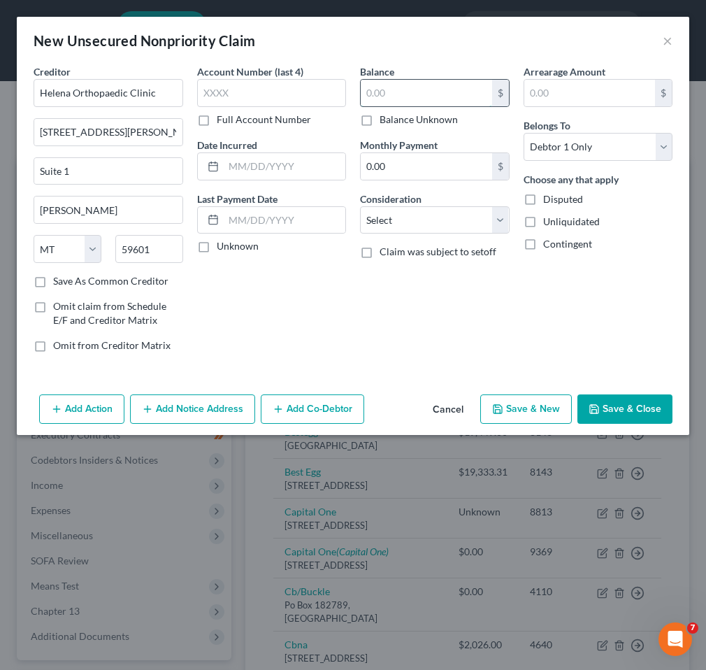
click at [450, 101] on input "text" at bounding box center [426, 93] width 131 height 27
click at [626, 406] on button "Save & Close" at bounding box center [624, 408] width 95 height 29
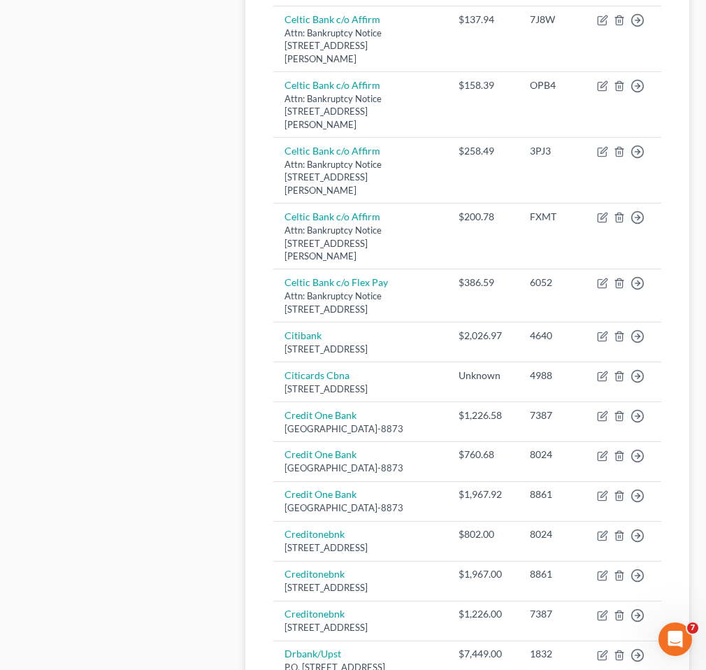
scroll to position [1389, 0]
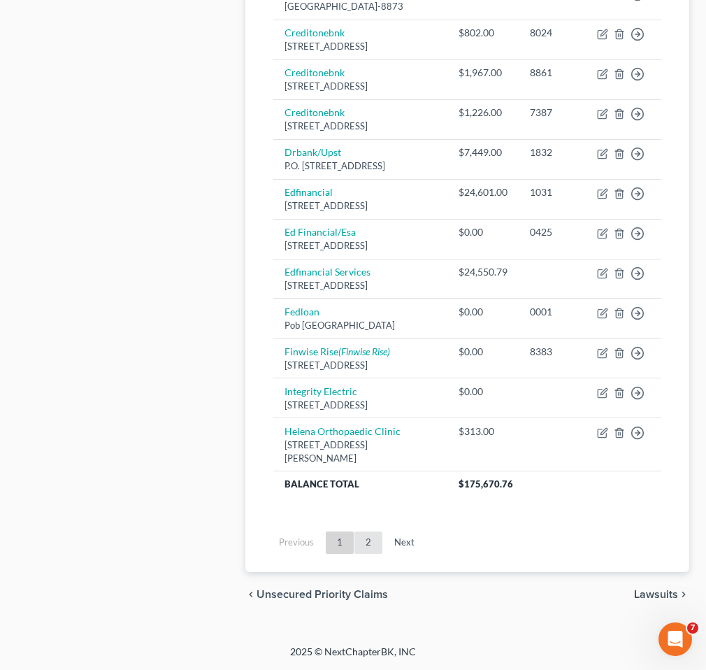
click at [373, 544] on link "2" at bounding box center [368, 542] width 28 height 22
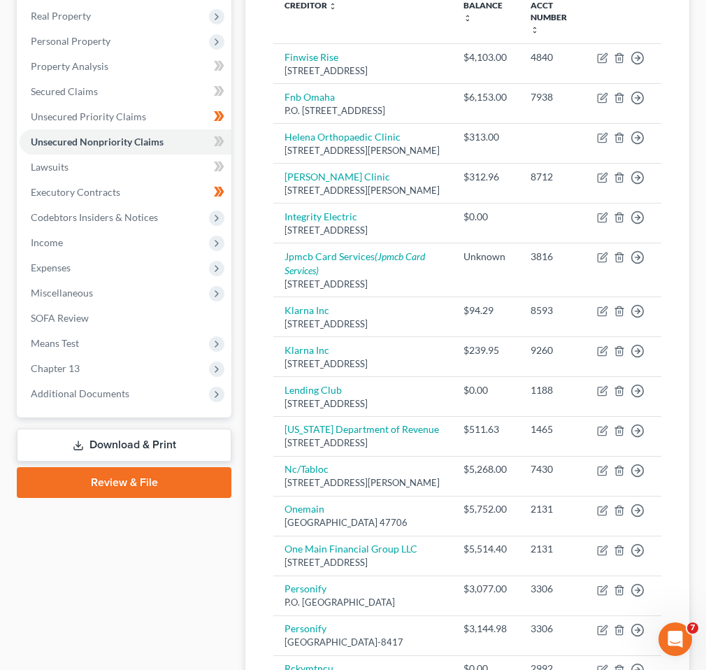
scroll to position [0, 0]
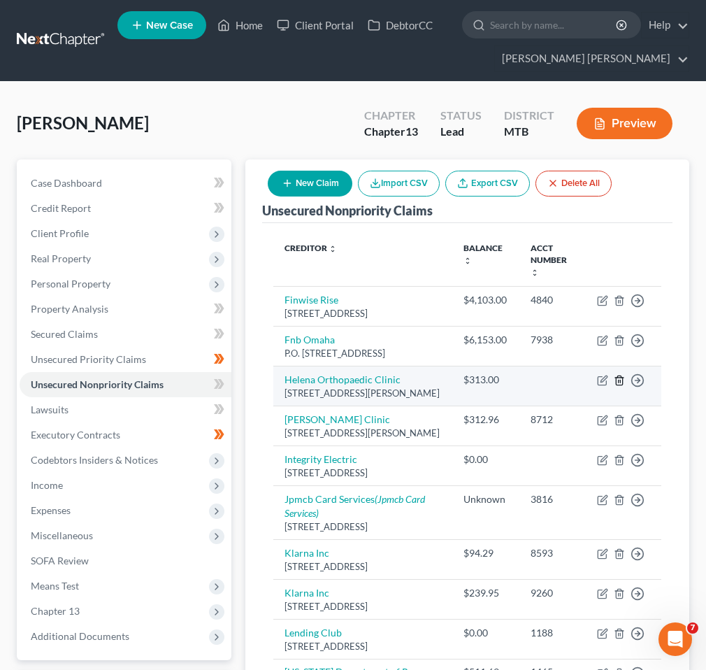
click at [619, 381] on icon "button" at bounding box center [619, 380] width 11 height 11
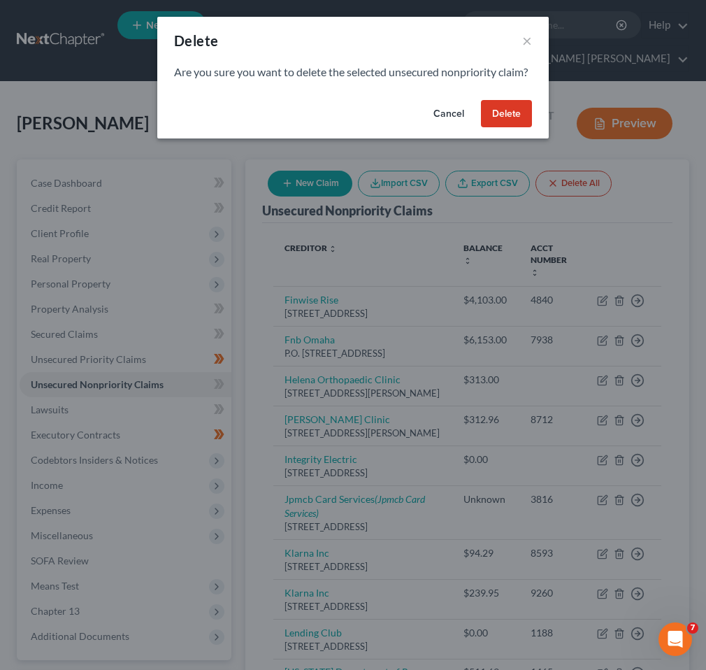
click at [513, 128] on button "Delete" at bounding box center [506, 114] width 51 height 28
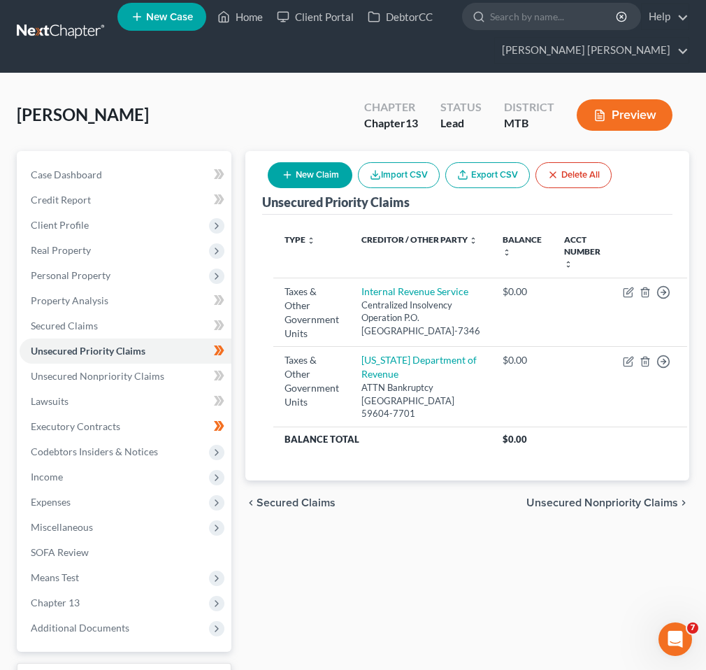
scroll to position [9, 0]
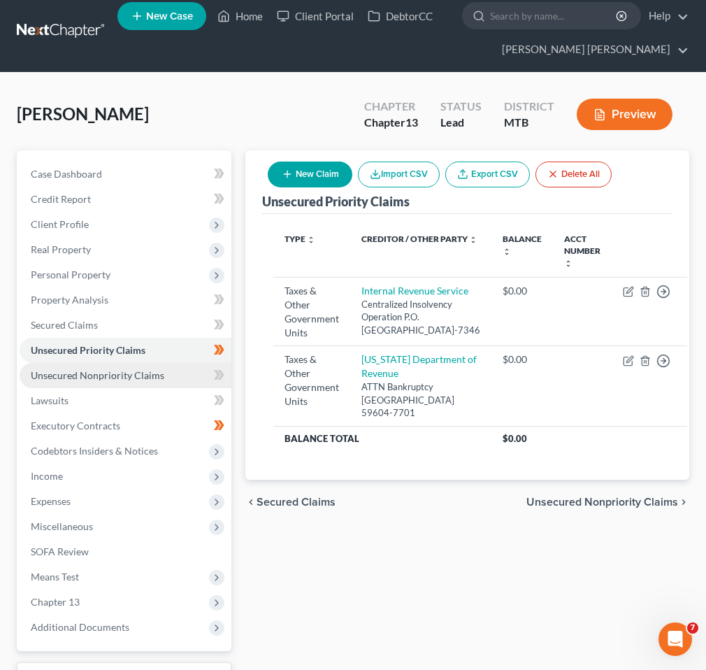
click at [129, 376] on span "Unsecured Nonpriority Claims" at bounding box center [98, 375] width 134 height 12
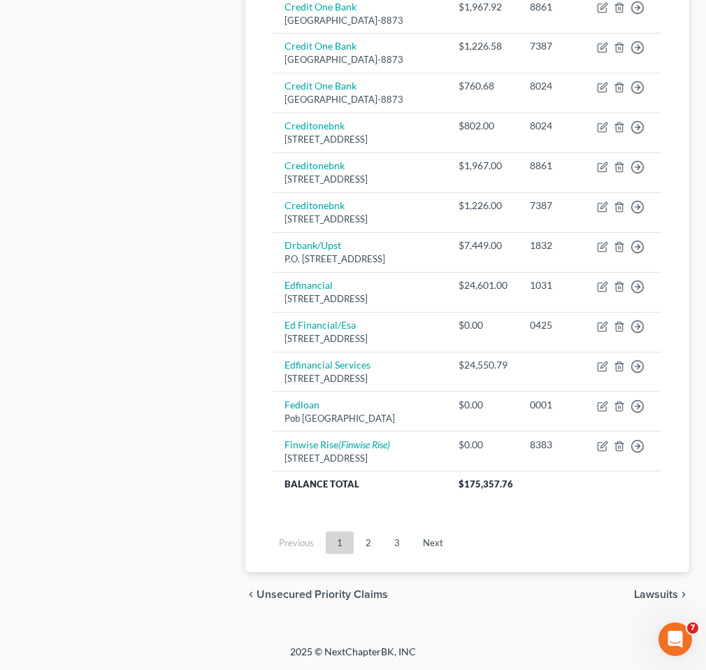
scroll to position [1297, 0]
click at [373, 538] on link "2" at bounding box center [368, 542] width 28 height 22
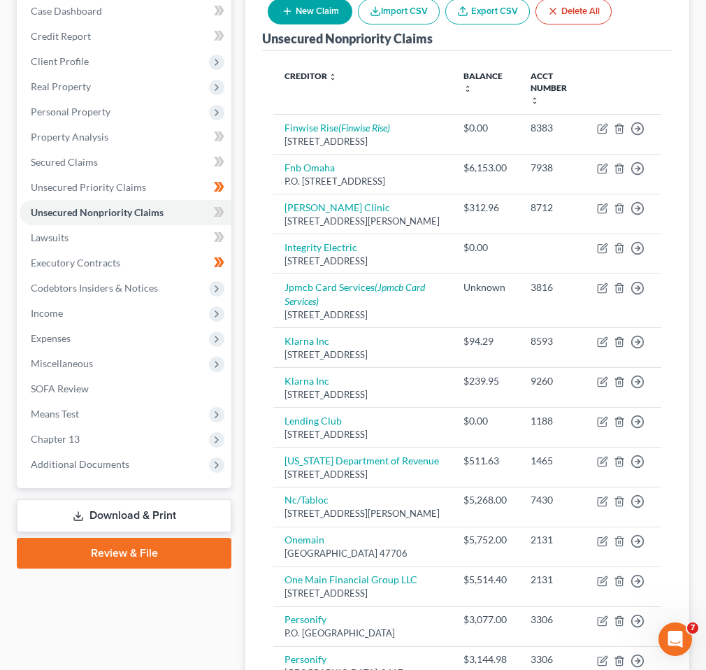
scroll to position [0, 0]
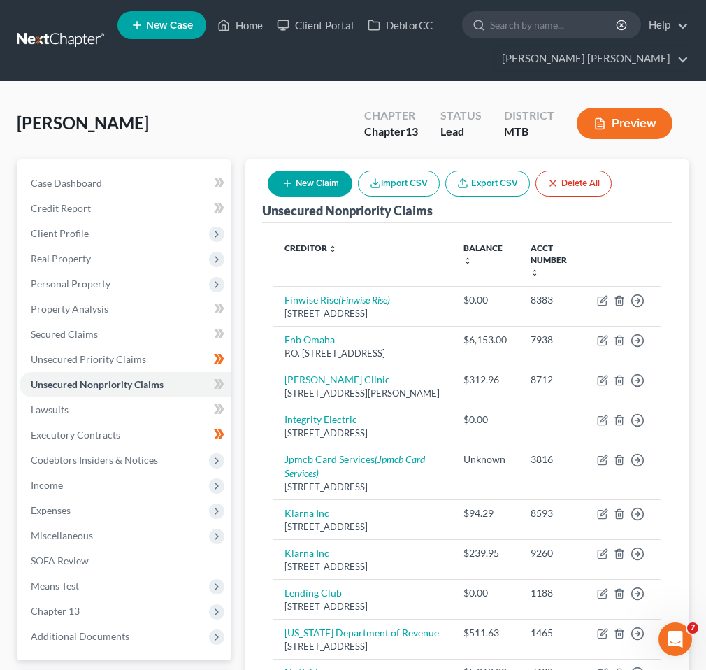
click at [306, 180] on button "New Claim" at bounding box center [310, 184] width 85 height 26
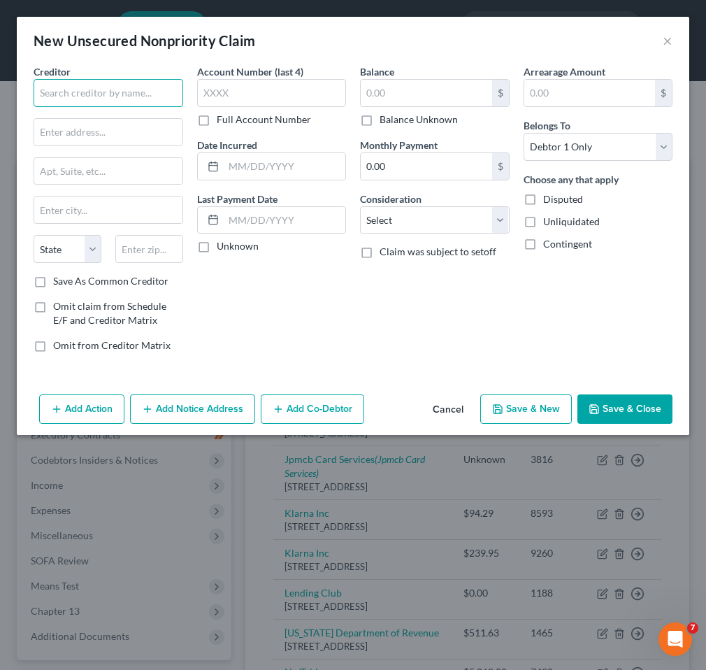
click at [55, 82] on input "text" at bounding box center [109, 93] width 150 height 28
click at [85, 136] on input "text" at bounding box center [108, 132] width 148 height 27
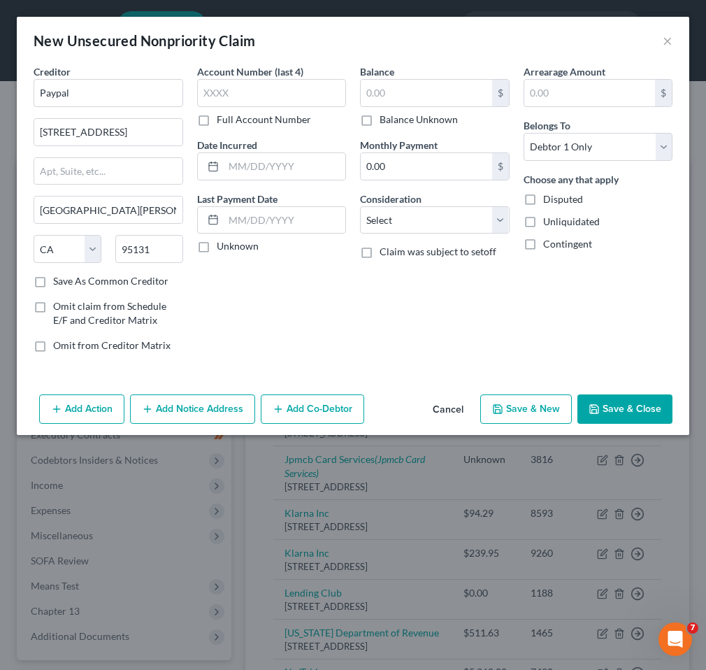
click at [625, 419] on button "Save & Close" at bounding box center [624, 408] width 95 height 29
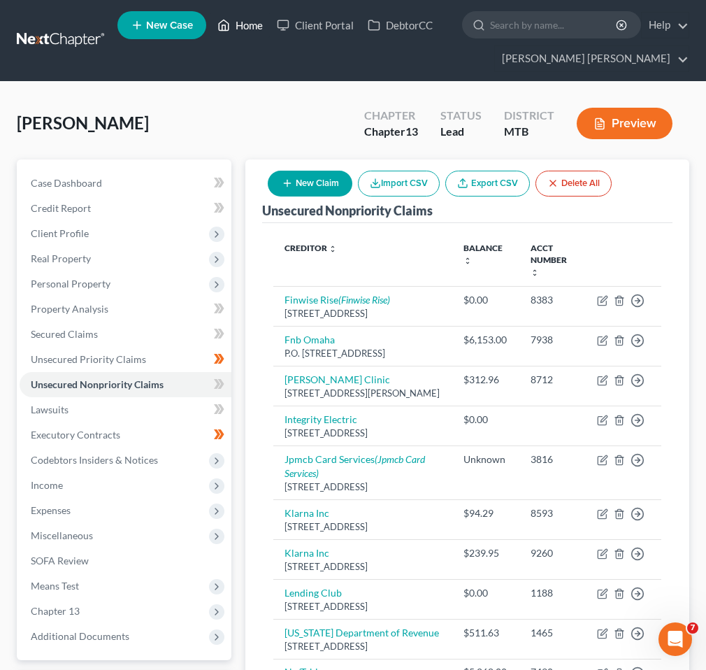
click at [252, 16] on link "Home" at bounding box center [239, 25] width 59 height 25
